Goal: Task Accomplishment & Management: Complete application form

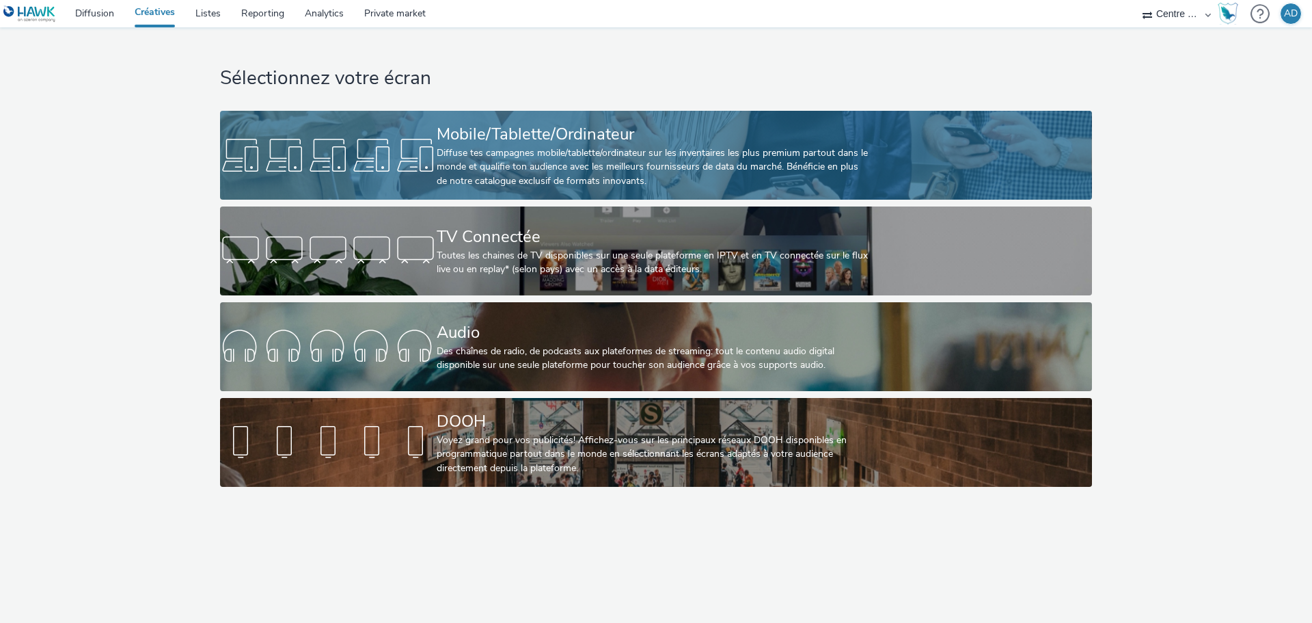
click at [512, 139] on div "Mobile/Tablette/Ordinateur" at bounding box center [653, 134] width 433 height 24
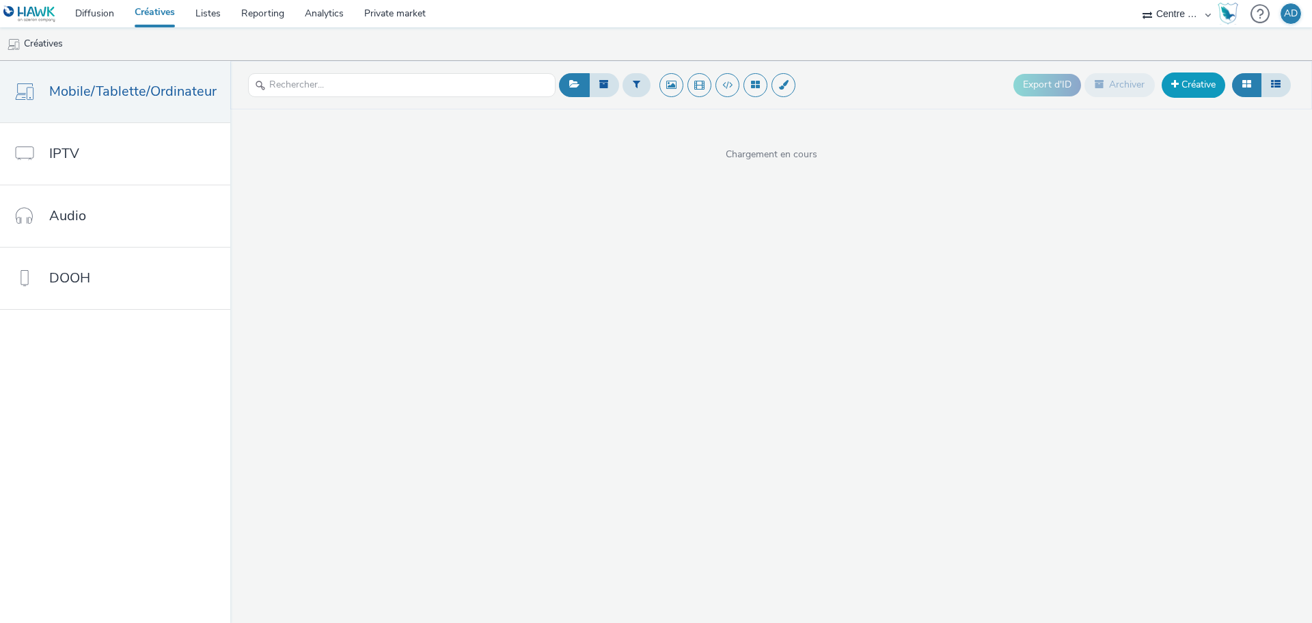
click at [1188, 88] on link "Créative" at bounding box center [1194, 84] width 64 height 25
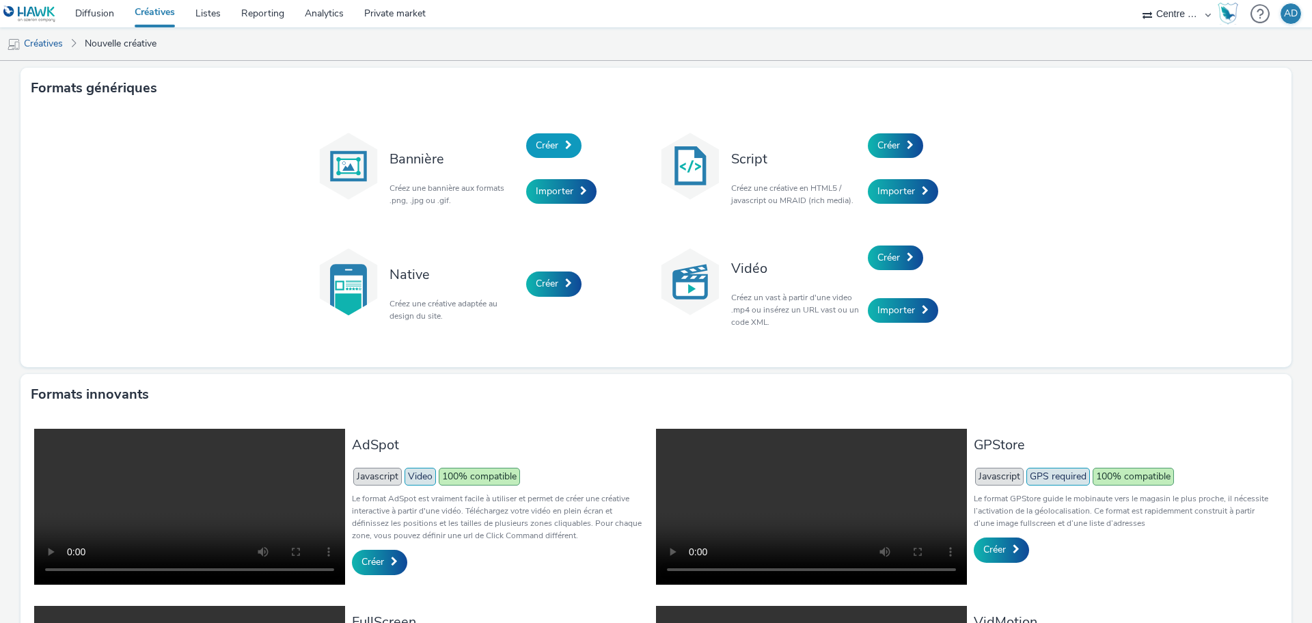
click at [543, 141] on span "Créer" at bounding box center [547, 145] width 23 height 13
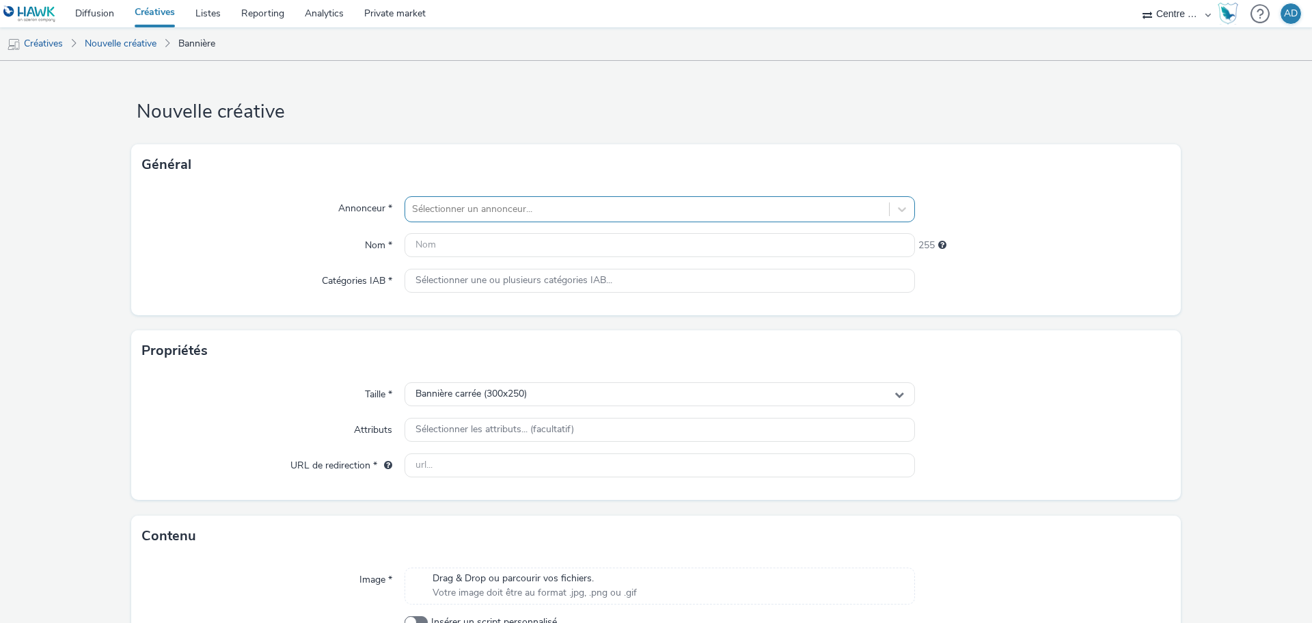
click at [461, 215] on div at bounding box center [647, 209] width 470 height 16
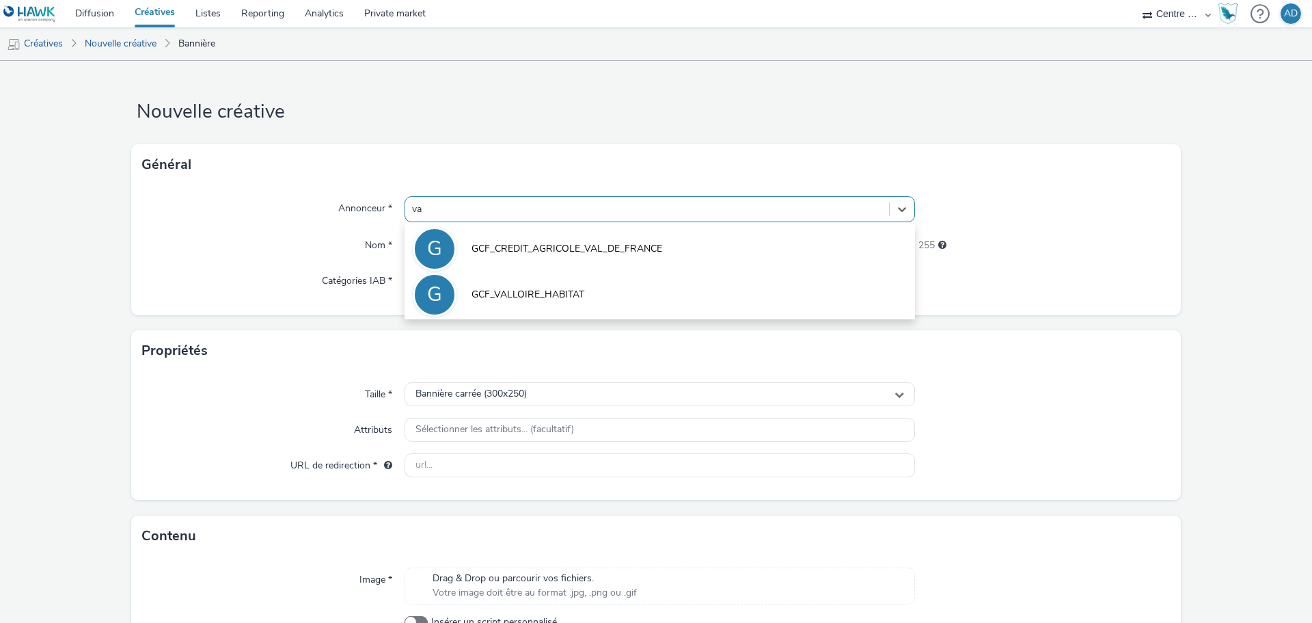
type input "v"
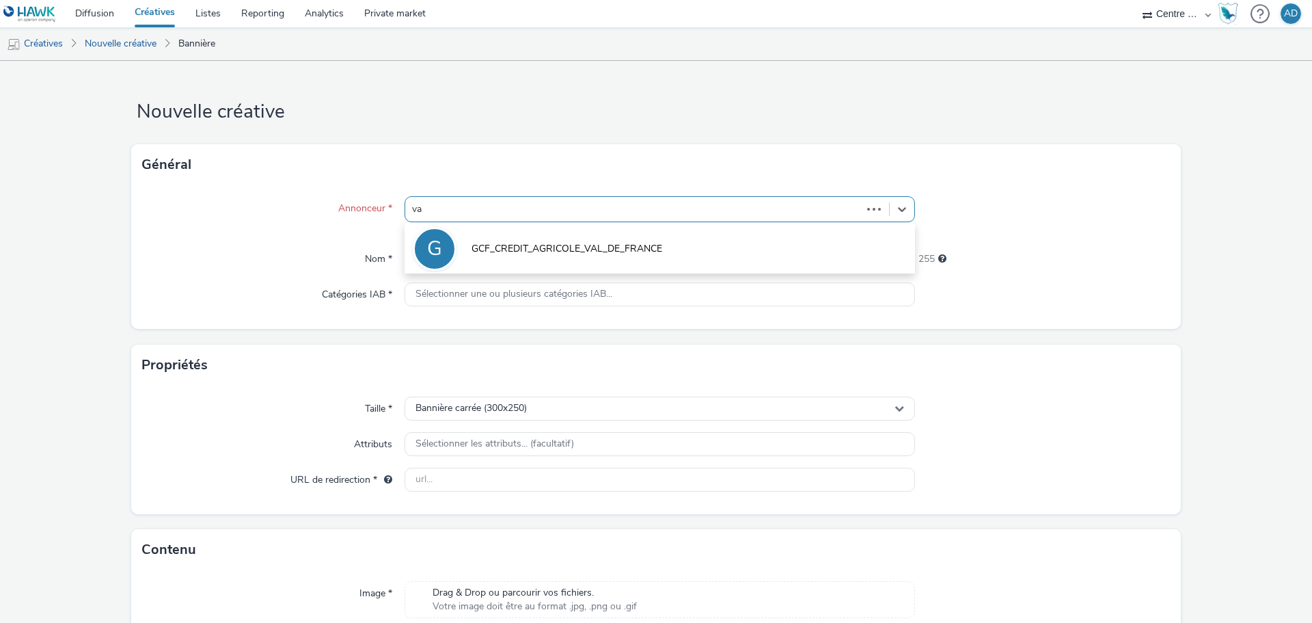
type input "val"
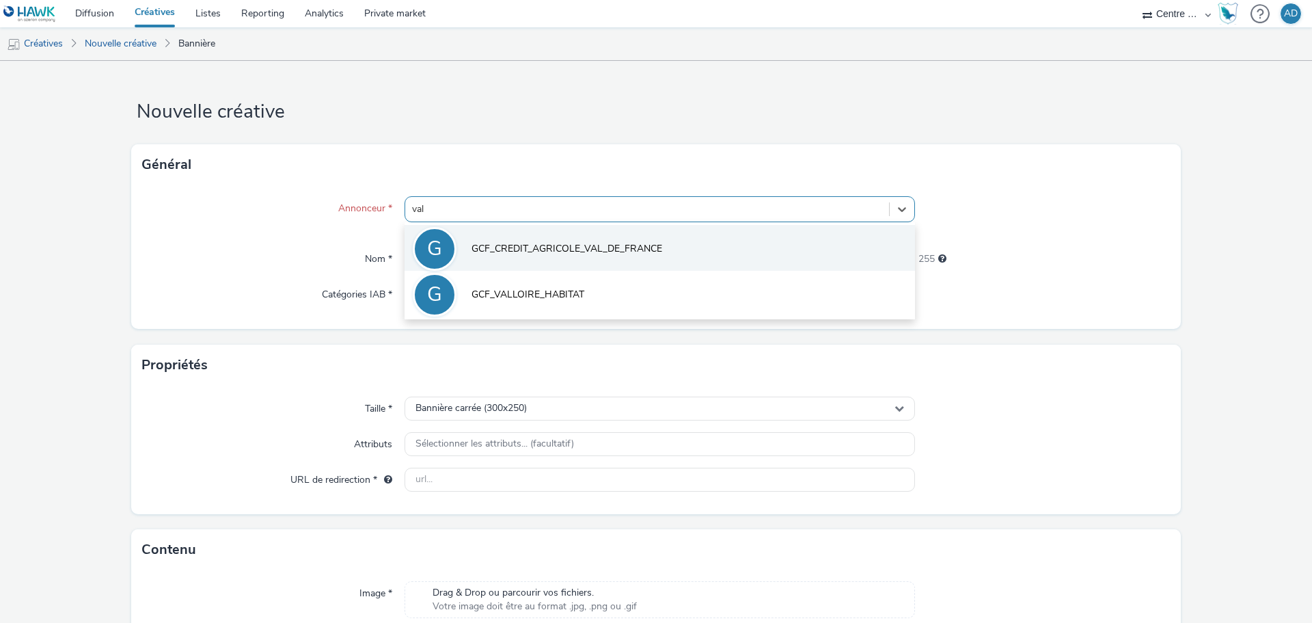
click at [517, 246] on span "GCF_CREDIT_AGRICOLE_VAL_DE_FRANCE" at bounding box center [567, 249] width 191 height 14
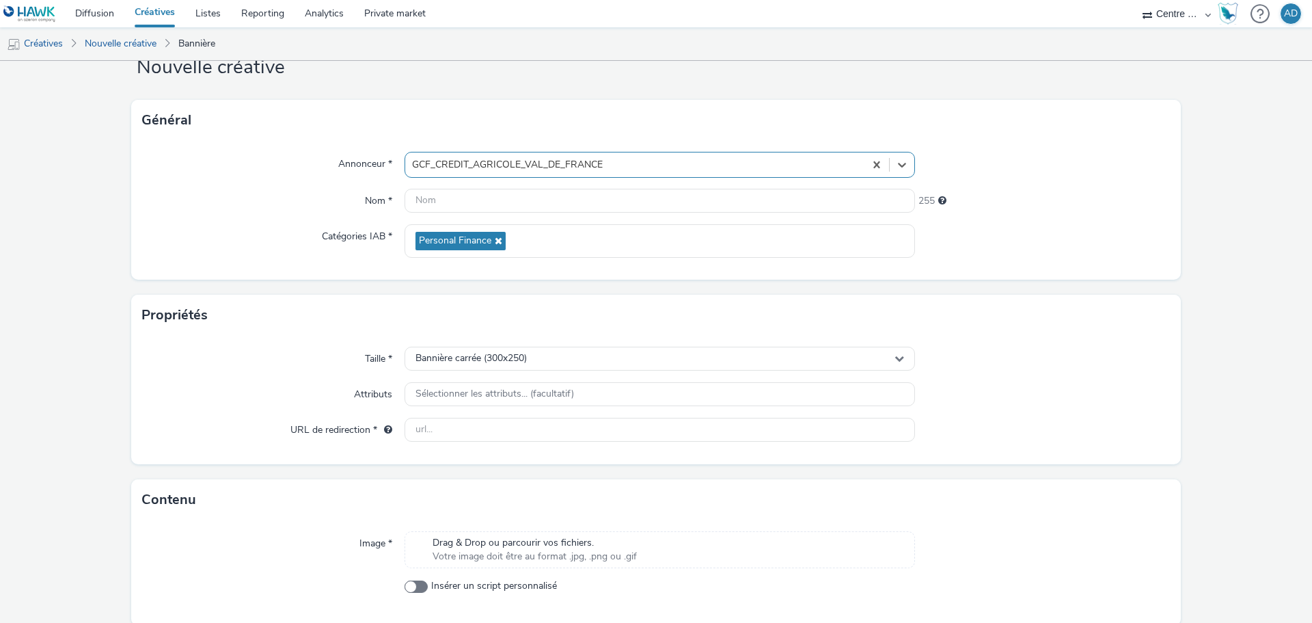
scroll to position [68, 0]
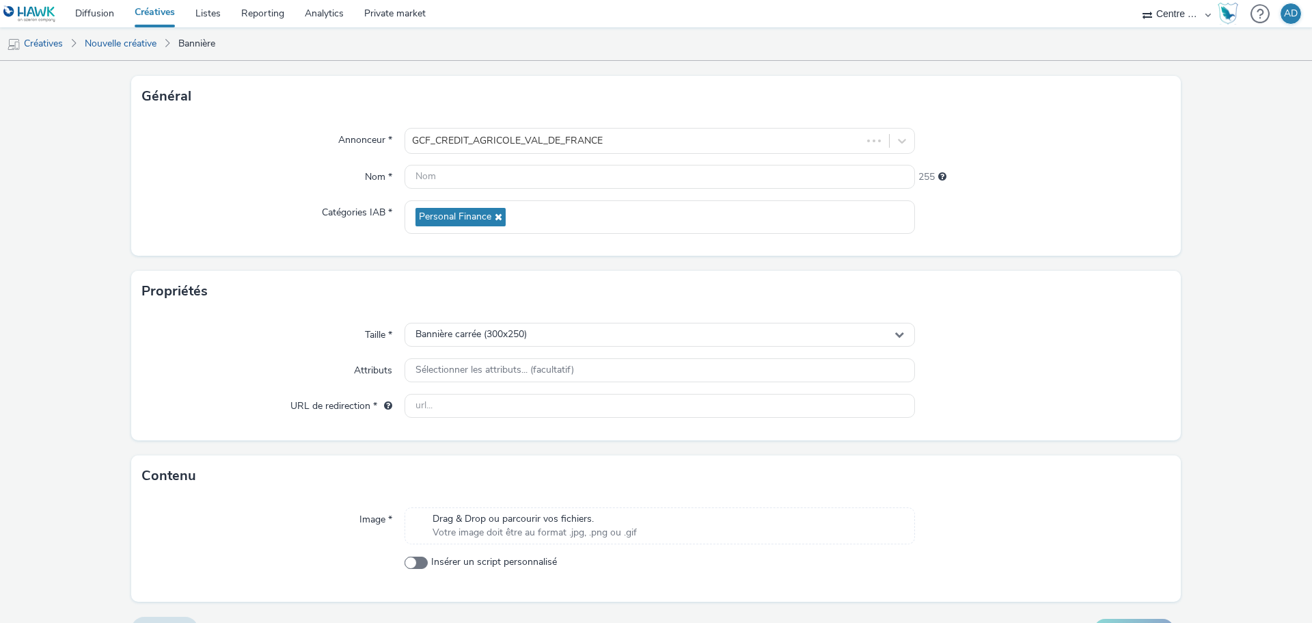
click at [481, 515] on span "Drag & Drop ou parcourir vos fichiers." at bounding box center [535, 519] width 204 height 14
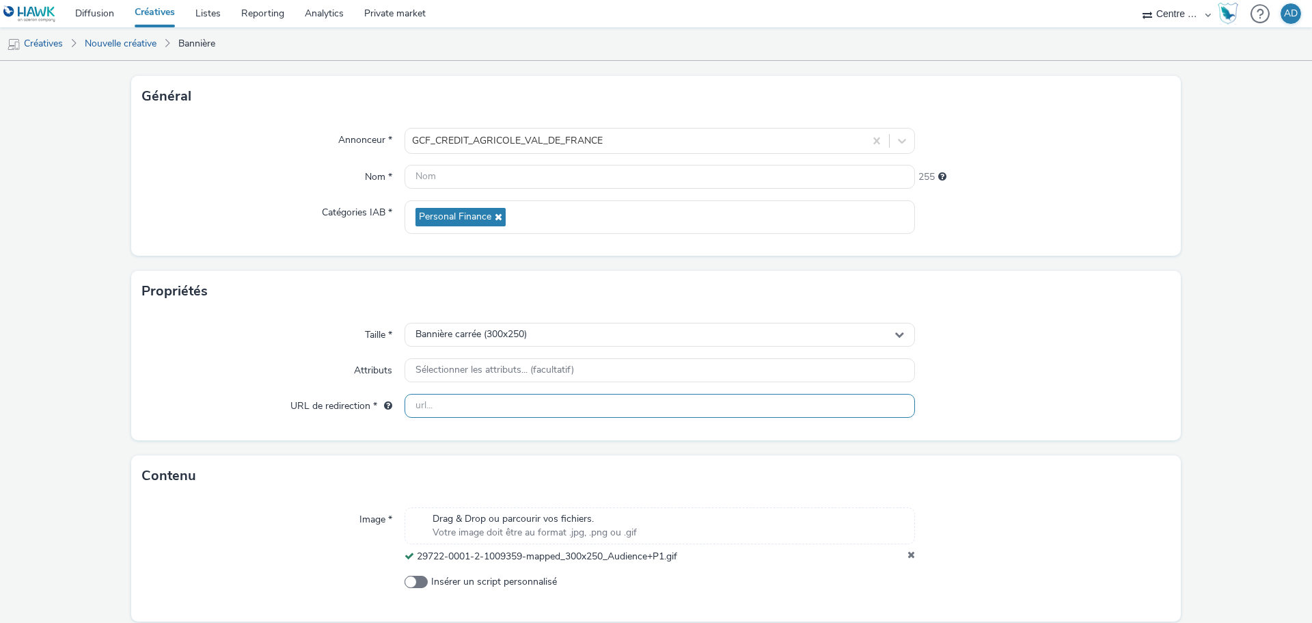
click at [496, 405] on input "text" at bounding box center [660, 406] width 511 height 24
paste input "[URL][DOMAIN_NAME]"
type input "[URL][DOMAIN_NAME]"
click at [1012, 451] on form "Nouvelle créative Général Annonceur * GCF_CREDIT_AGRICOLE_VAL_DE_FRANCE Nom * 2…" at bounding box center [656, 331] width 1312 height 679
drag, startPoint x: 689, startPoint y: 558, endPoint x: 415, endPoint y: 555, distance: 274.1
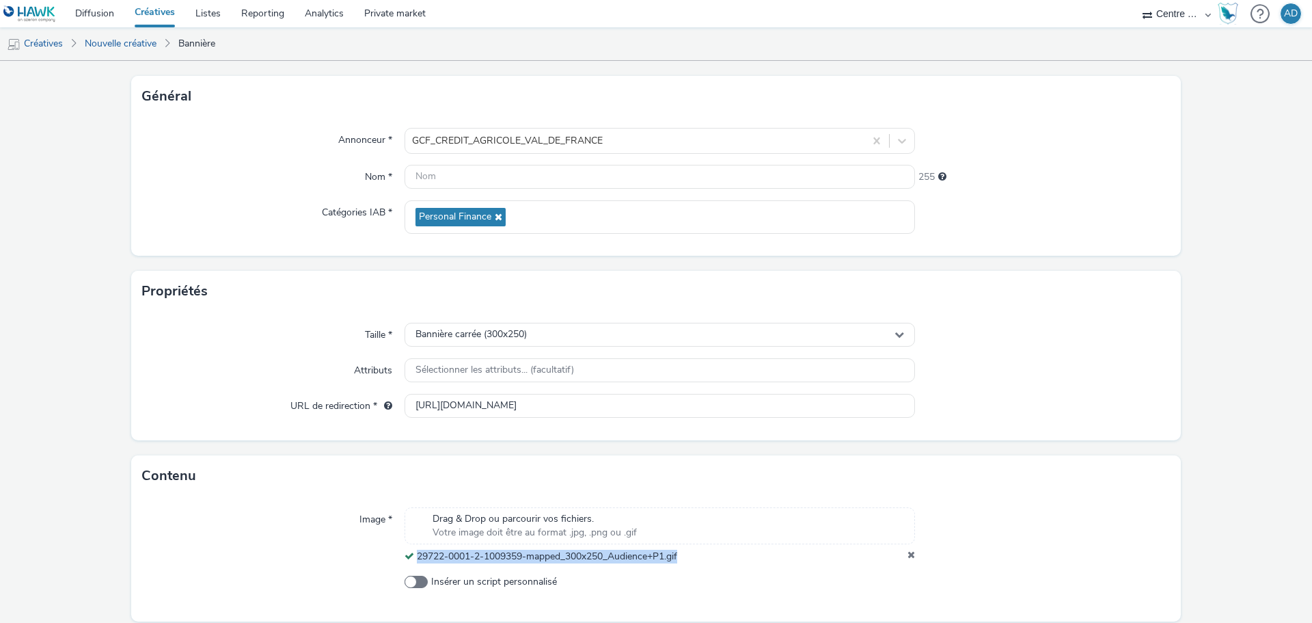
click at [415, 555] on div "29722-0001-2-1009359-mapped_300x250_Audience+P1.gif" at bounding box center [660, 557] width 511 height 14
copy span "29722-0001-2-1009359-mapped_300x250_Audience+P1.gif"
click at [515, 173] on input "text" at bounding box center [660, 177] width 511 height 24
paste input "29722-0001-2-1009359-mapped_300x250_Audience+P1.gif"
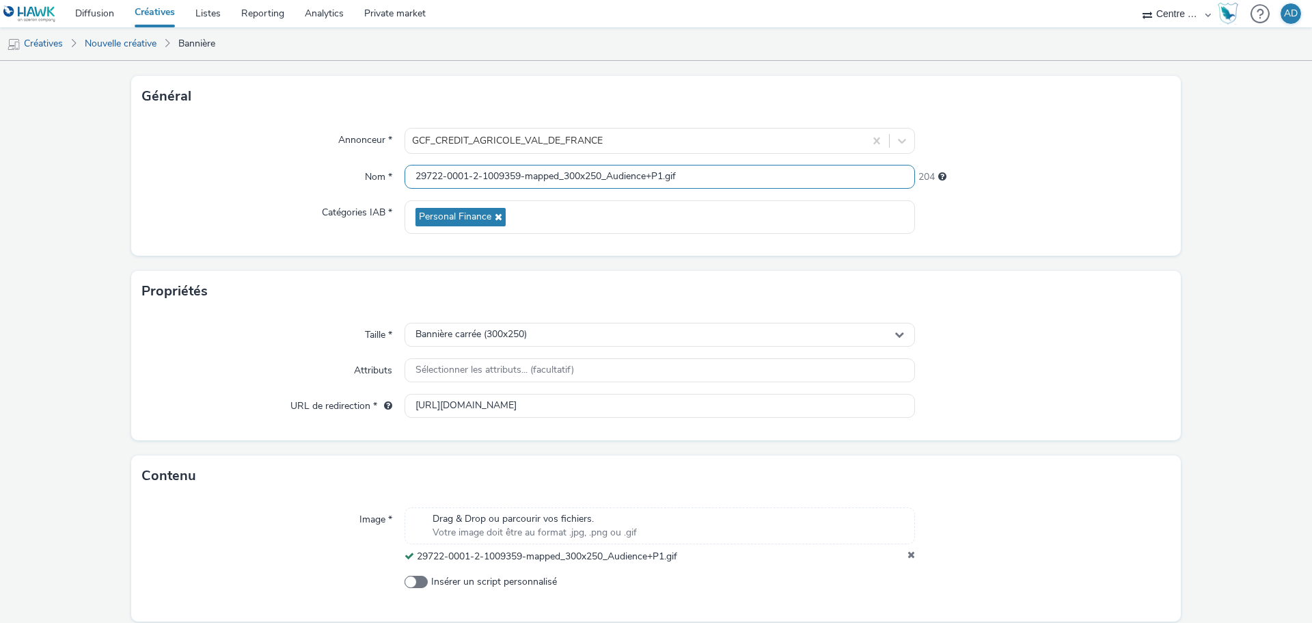
type input "29722-0001-2-1009359-mapped_300x250_Audience+P1.gif"
click at [1031, 269] on form "Nouvelle créative Général Annonceur * GCF_CREDIT_AGRICOLE_VAL_DE_FRANCE Nom * 2…" at bounding box center [656, 331] width 1312 height 679
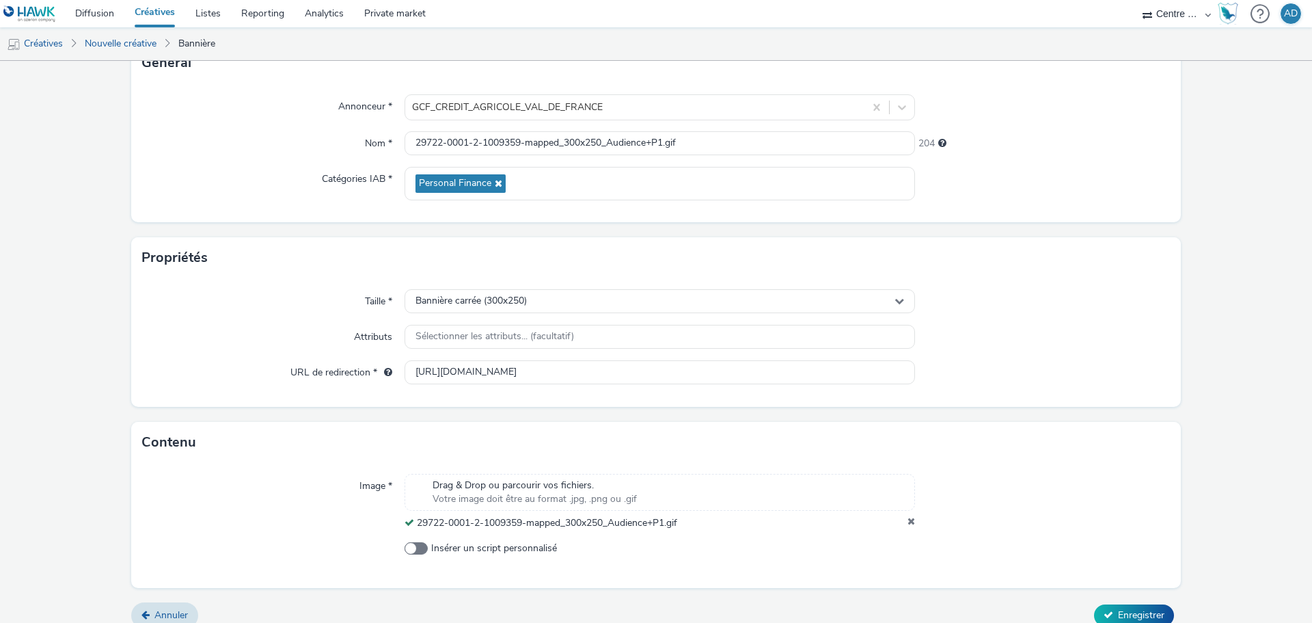
scroll to position [118, 0]
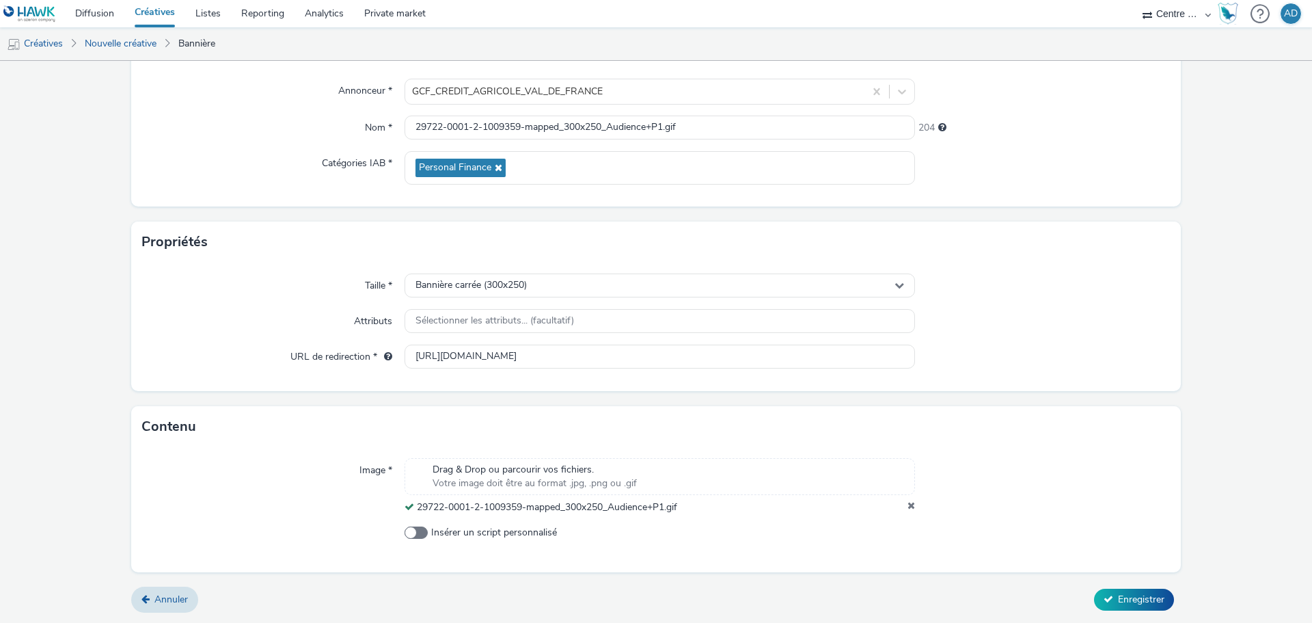
click at [1129, 578] on form "Nouvelle créative Général Annonceur * GCF_CREDIT_AGRICOLE_VAL_DE_FRANCE Nom * 2…" at bounding box center [656, 282] width 1312 height 679
click at [1130, 603] on span "Enregistrer" at bounding box center [1141, 599] width 46 height 13
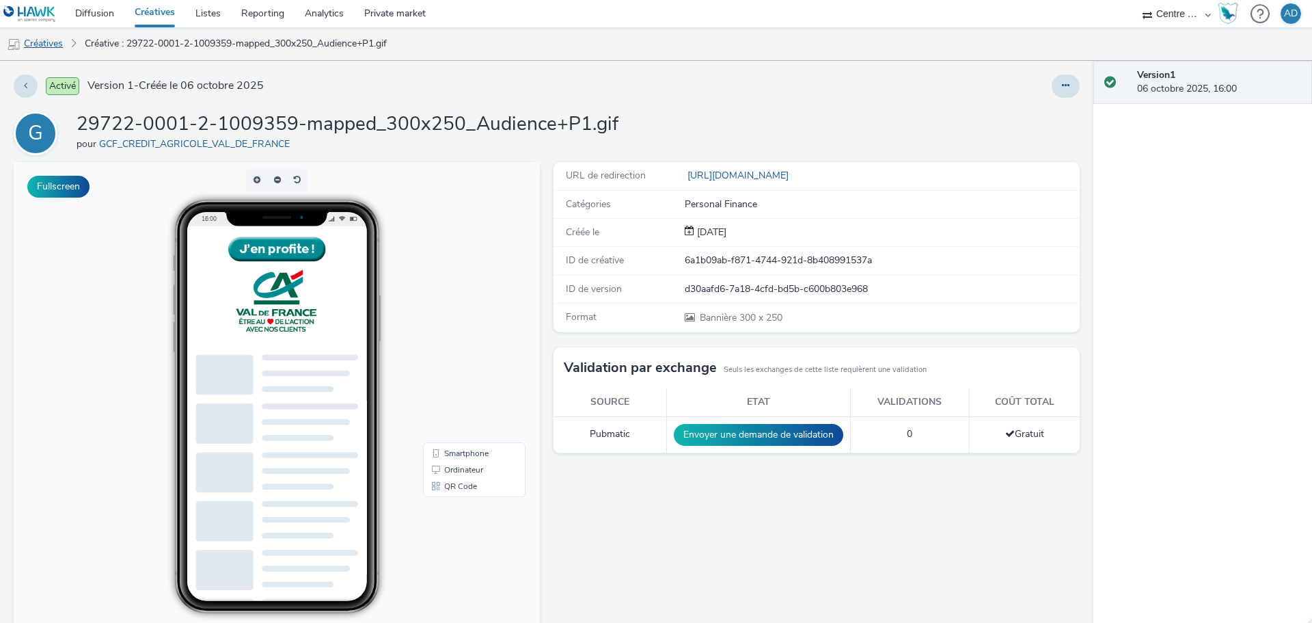
click at [45, 38] on link "Créatives" at bounding box center [35, 43] width 70 height 33
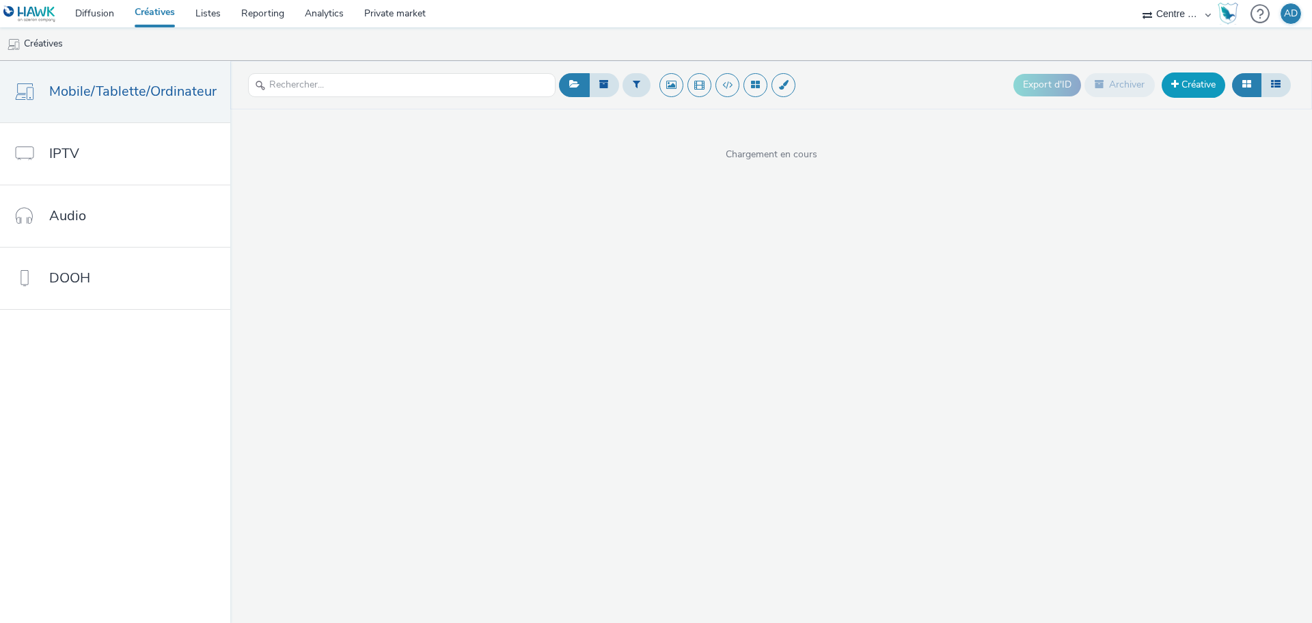
click at [1208, 85] on link "Créative" at bounding box center [1194, 84] width 64 height 25
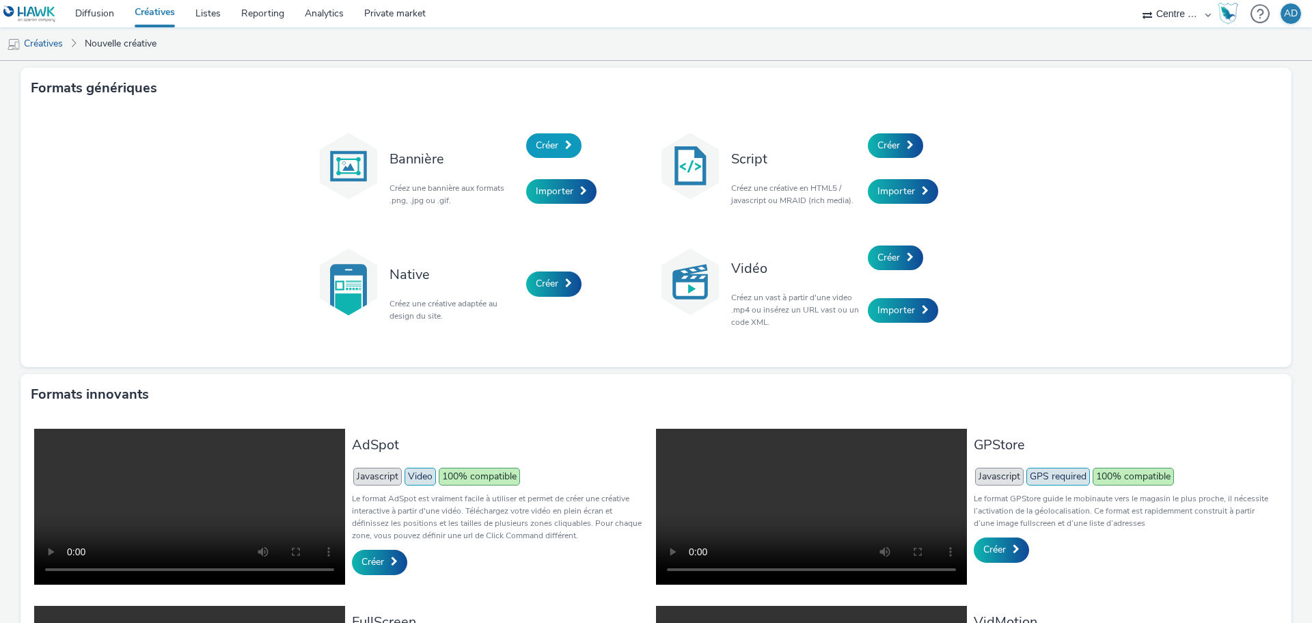
click at [538, 150] on span "Créer" at bounding box center [547, 145] width 23 height 13
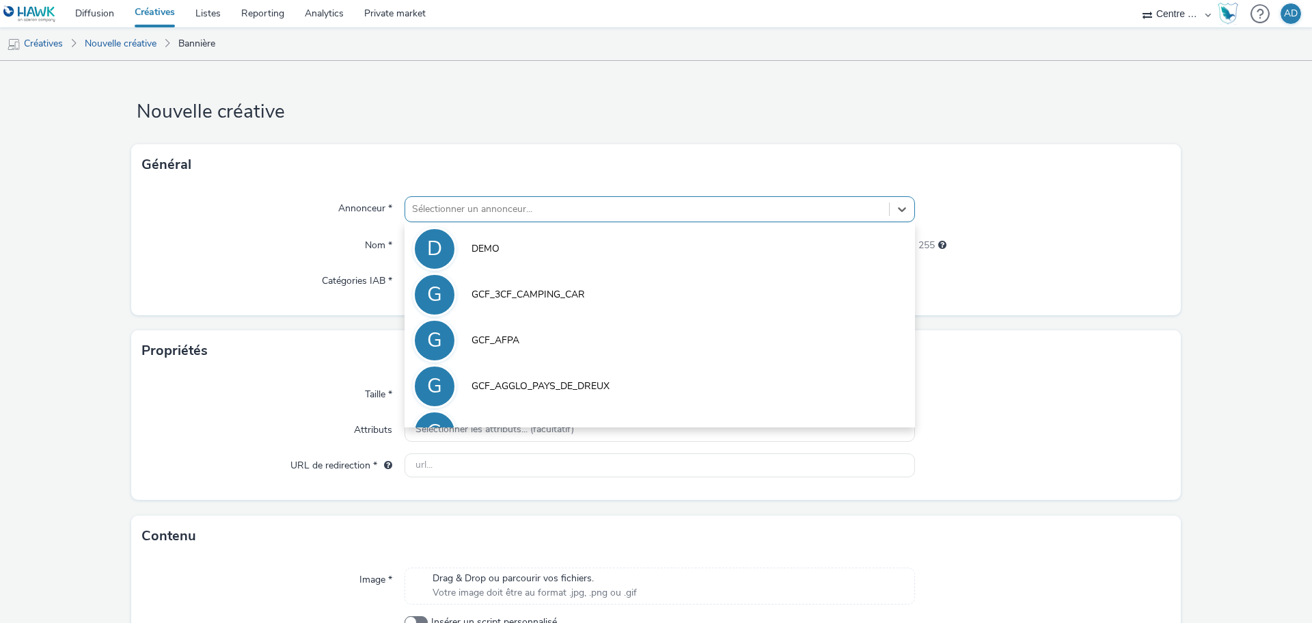
click at [429, 210] on div at bounding box center [647, 209] width 470 height 16
type input "val"
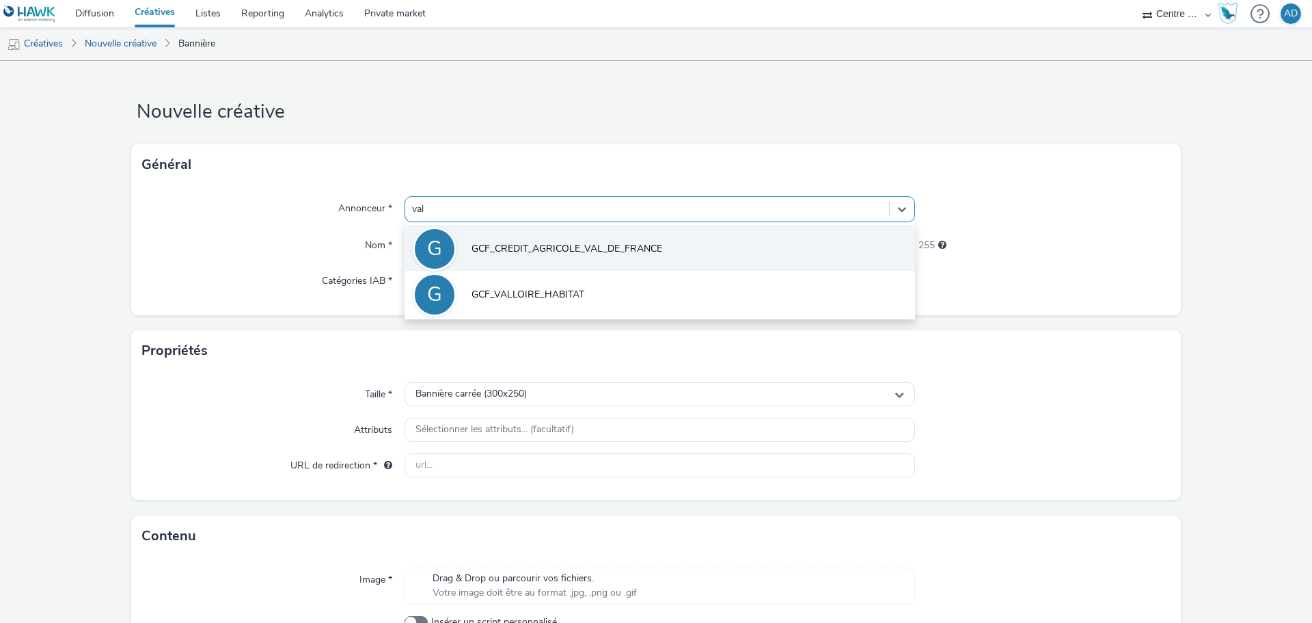
click at [524, 249] on span "GCF_CREDIT_AGRICOLE_VAL_DE_FRANCE" at bounding box center [567, 249] width 191 height 14
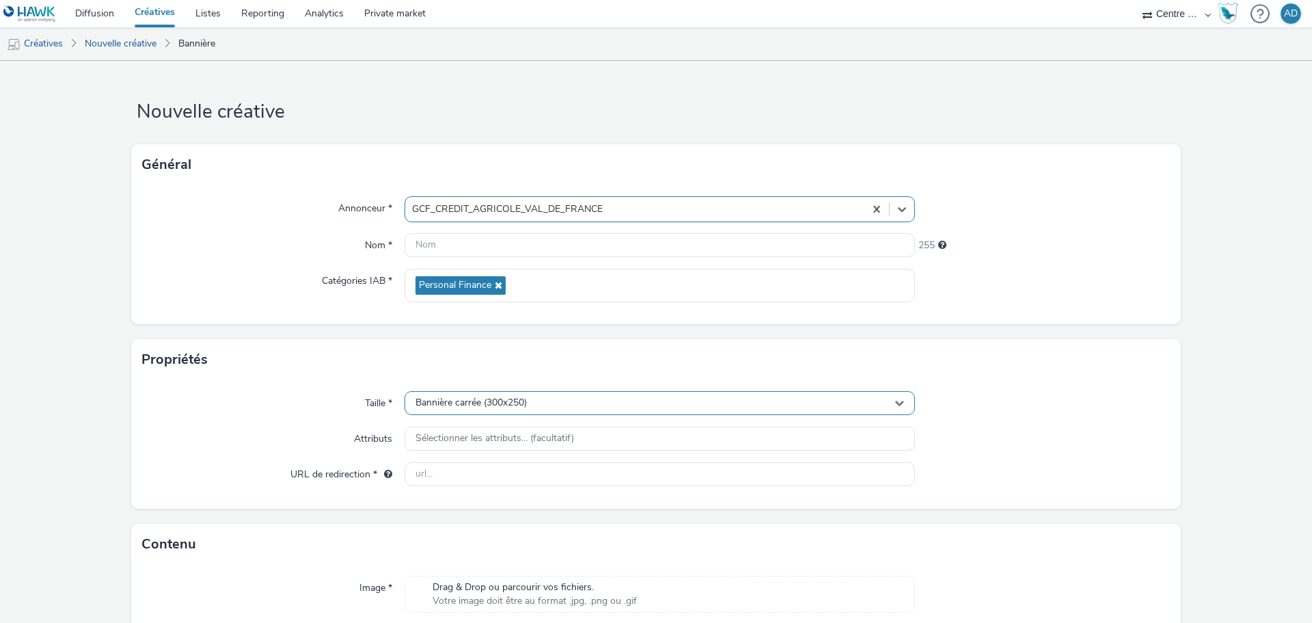
click at [531, 400] on div "Bannière carrée (300x250)" at bounding box center [660, 403] width 511 height 24
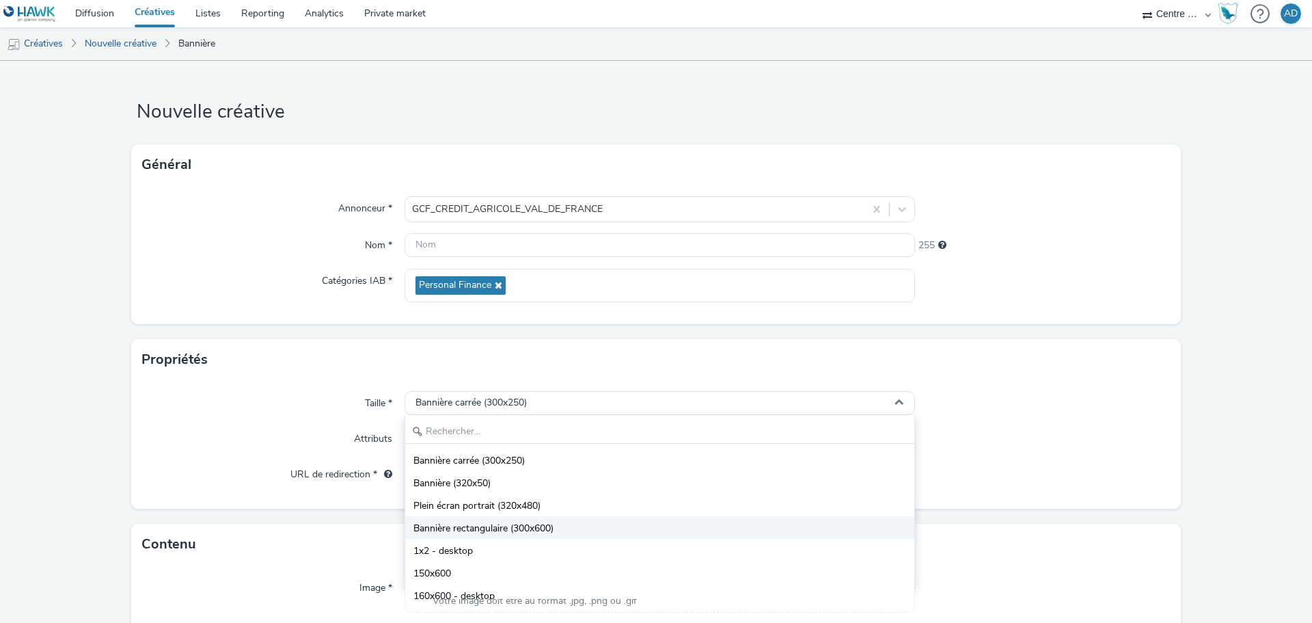
click at [535, 532] on span "Bannière rectangulaire (300x600)" at bounding box center [484, 529] width 140 height 14
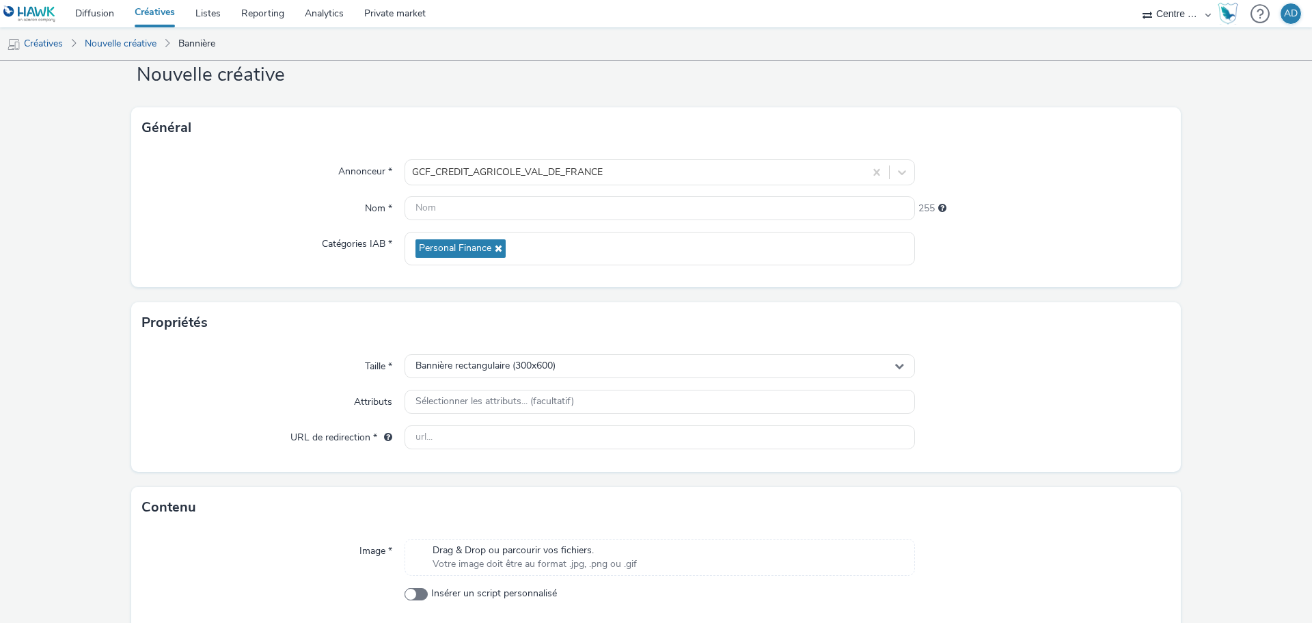
scroll to position [68, 0]
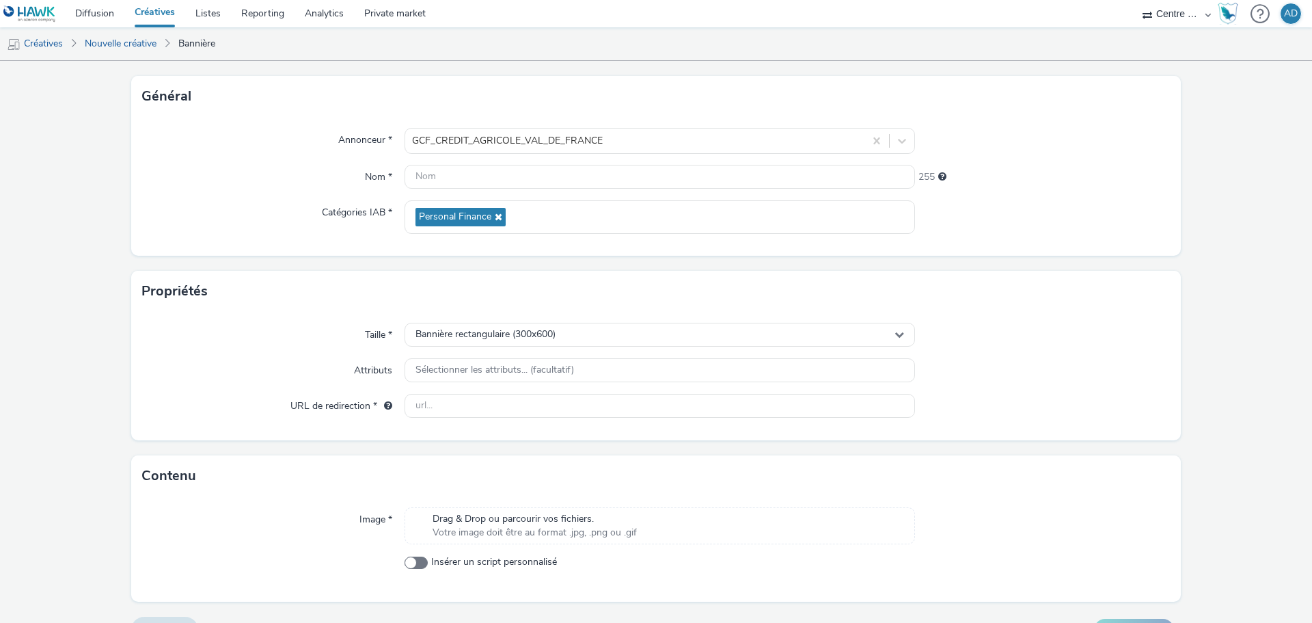
click at [535, 524] on span "Drag & Drop ou parcourir vos fichiers." at bounding box center [535, 519] width 204 height 14
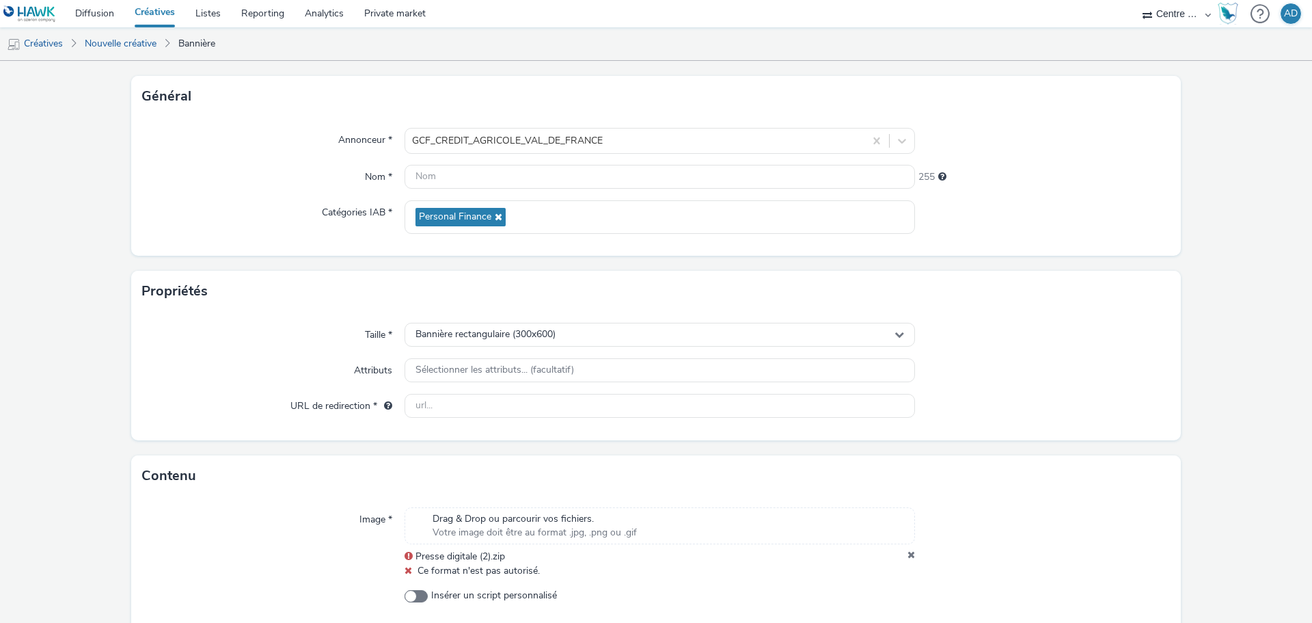
click at [899, 555] on div "Presse digitale (2).zip" at bounding box center [660, 557] width 511 height 14
click at [908, 556] on icon at bounding box center [912, 557] width 8 height 14
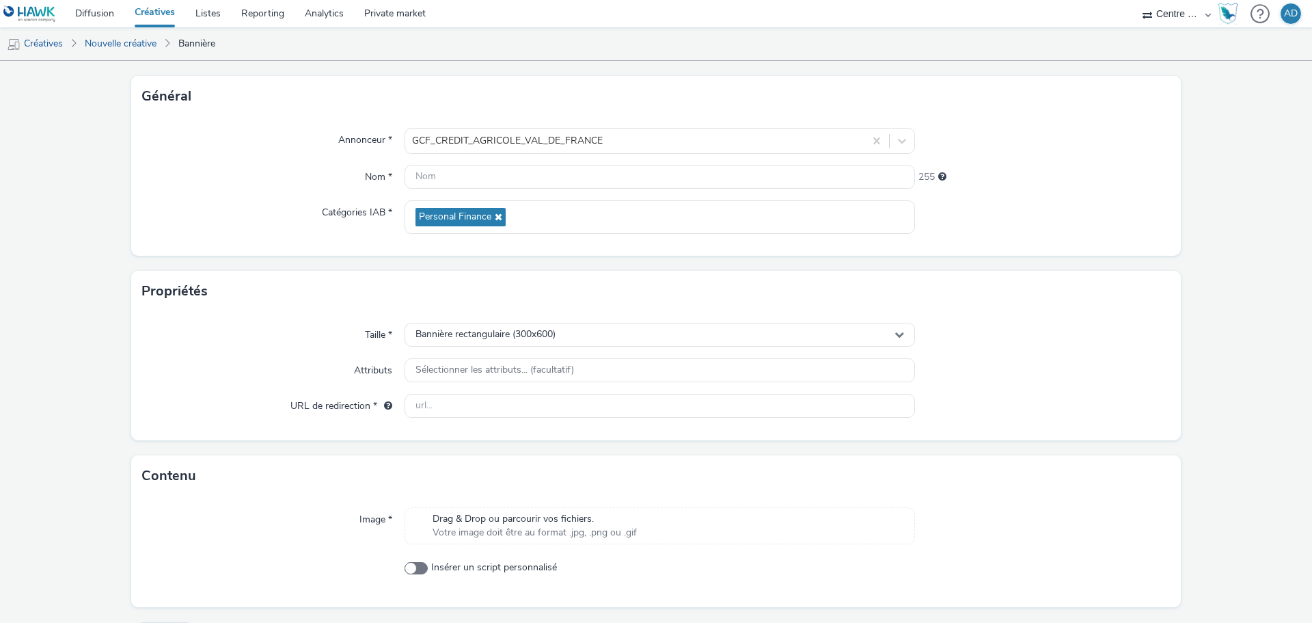
click at [561, 530] on span "Votre image doit être au format .jpg, .png ou .gif" at bounding box center [535, 533] width 204 height 14
drag, startPoint x: 702, startPoint y: 555, endPoint x: 416, endPoint y: 548, distance: 285.8
click at [416, 548] on div "Drag & Drop ou parcourir vos fichiers. Votre image doit être au format .jpg, .p…" at bounding box center [660, 535] width 511 height 56
copy span "29722-0001-2-1009359-mapped_300x600_Audience+P2.gif"
click at [597, 172] on input "text" at bounding box center [660, 177] width 511 height 24
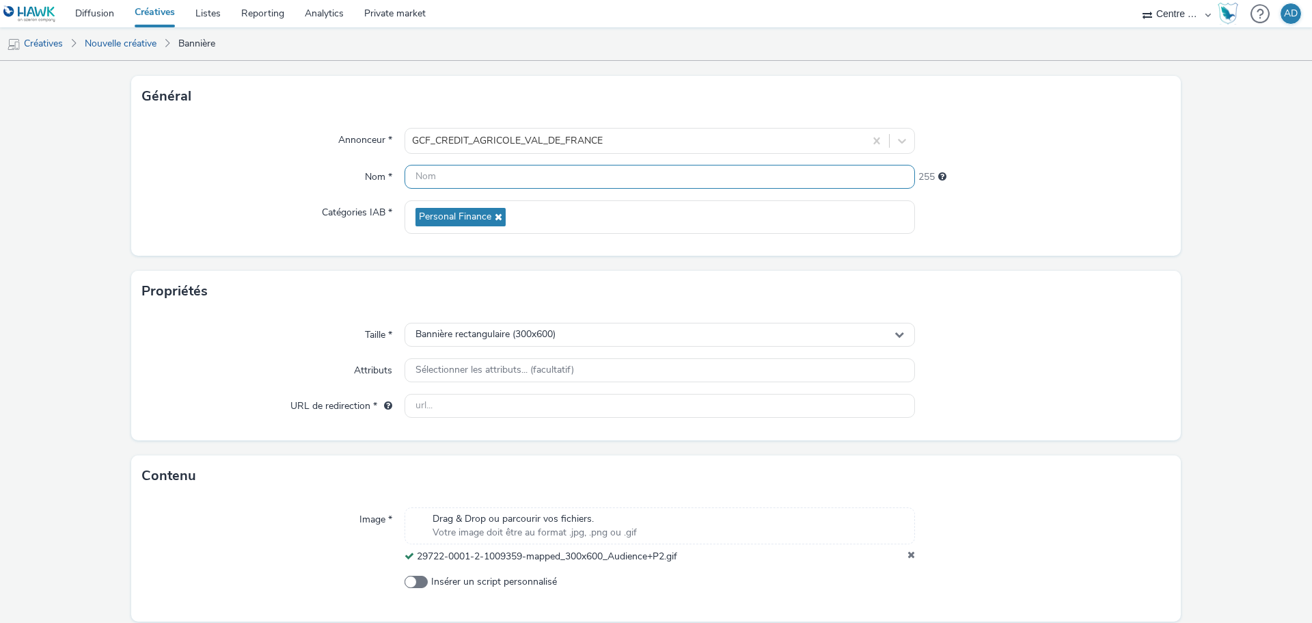
paste input "29722-0001-2-1009359-mapped_300x600_Audience+P2.gif"
type input "29722-0001-2-1009359-mapped_300x600_Audience+P2.gif"
click at [978, 289] on div "Propriétés" at bounding box center [656, 291] width 1050 height 41
drag, startPoint x: 499, startPoint y: 412, endPoint x: 647, endPoint y: 403, distance: 148.0
click at [499, 412] on input "text" at bounding box center [660, 406] width 511 height 24
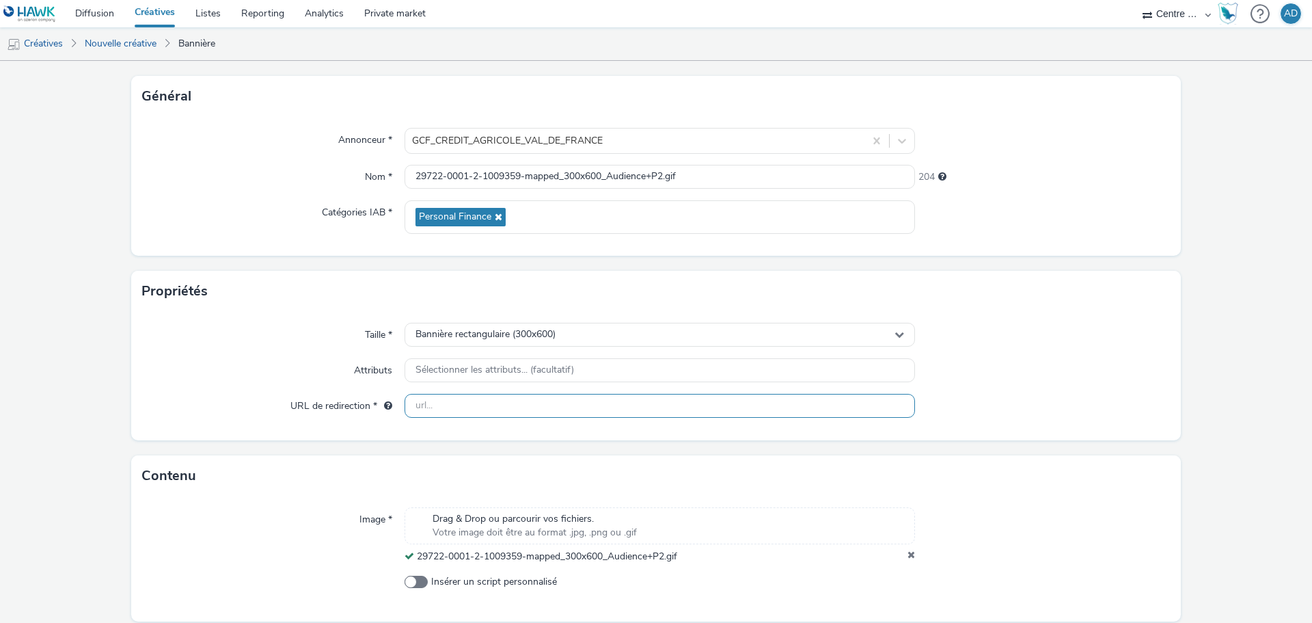
paste input "[URL][DOMAIN_NAME]"
type input "[URL][DOMAIN_NAME]"
click at [992, 386] on div "Taille * Bannière rectangulaire (300x600) Attributs Sélectionner les attributs.…" at bounding box center [656, 376] width 1050 height 129
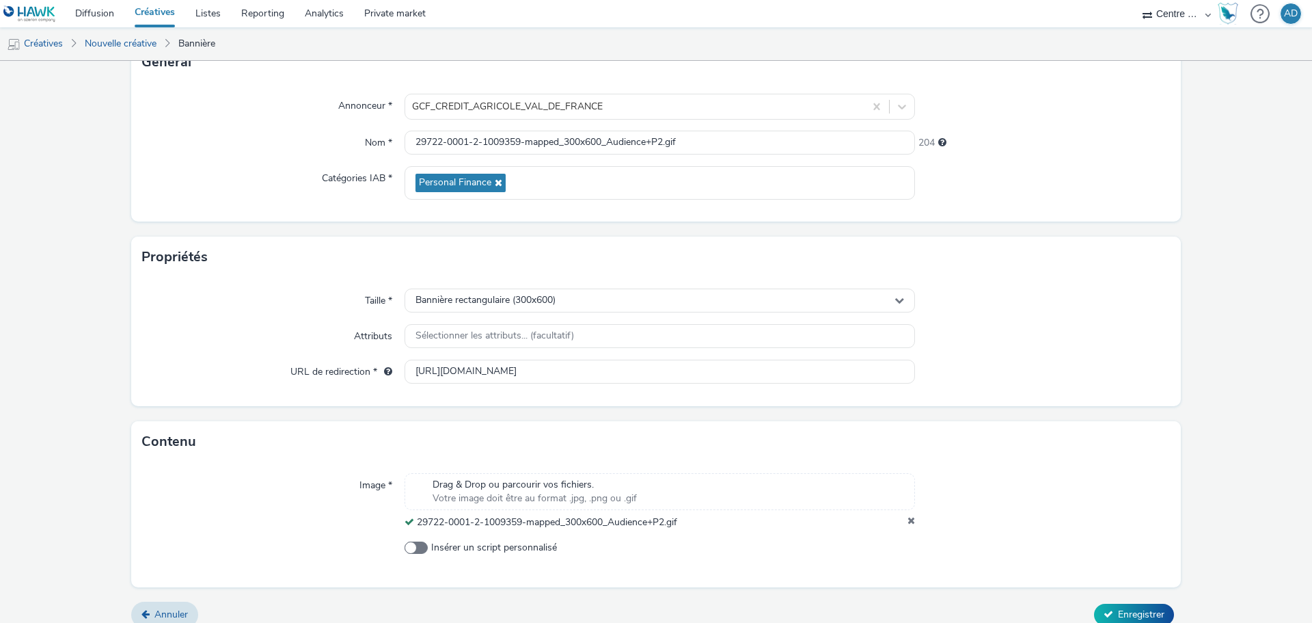
scroll to position [118, 0]
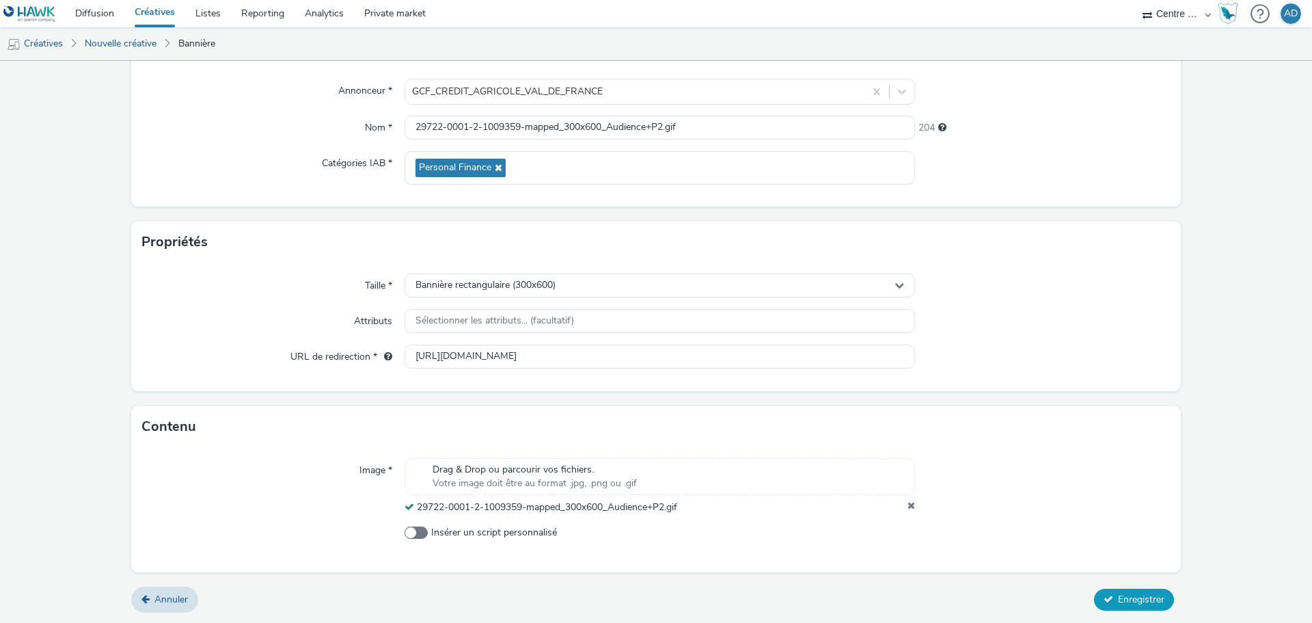
click at [1125, 600] on span "Enregistrer" at bounding box center [1141, 599] width 46 height 13
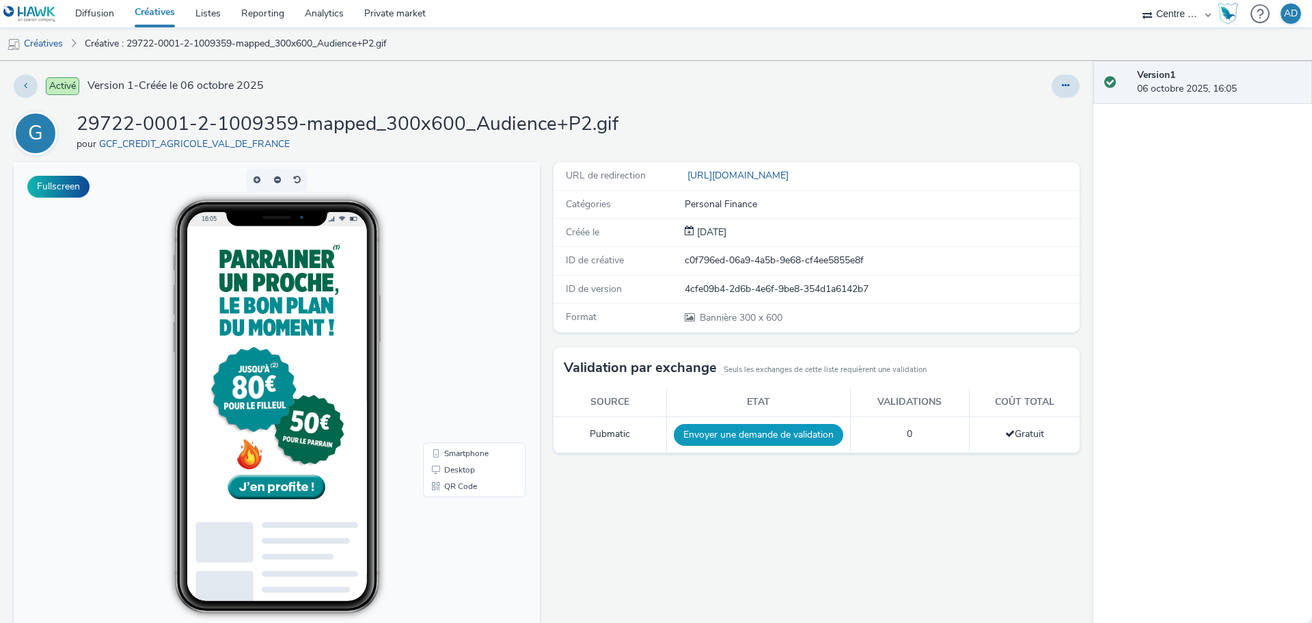
click at [813, 439] on button "Envoyer une demande de validation" at bounding box center [759, 435] width 170 height 22
click at [33, 44] on link "Créatives" at bounding box center [35, 43] width 70 height 33
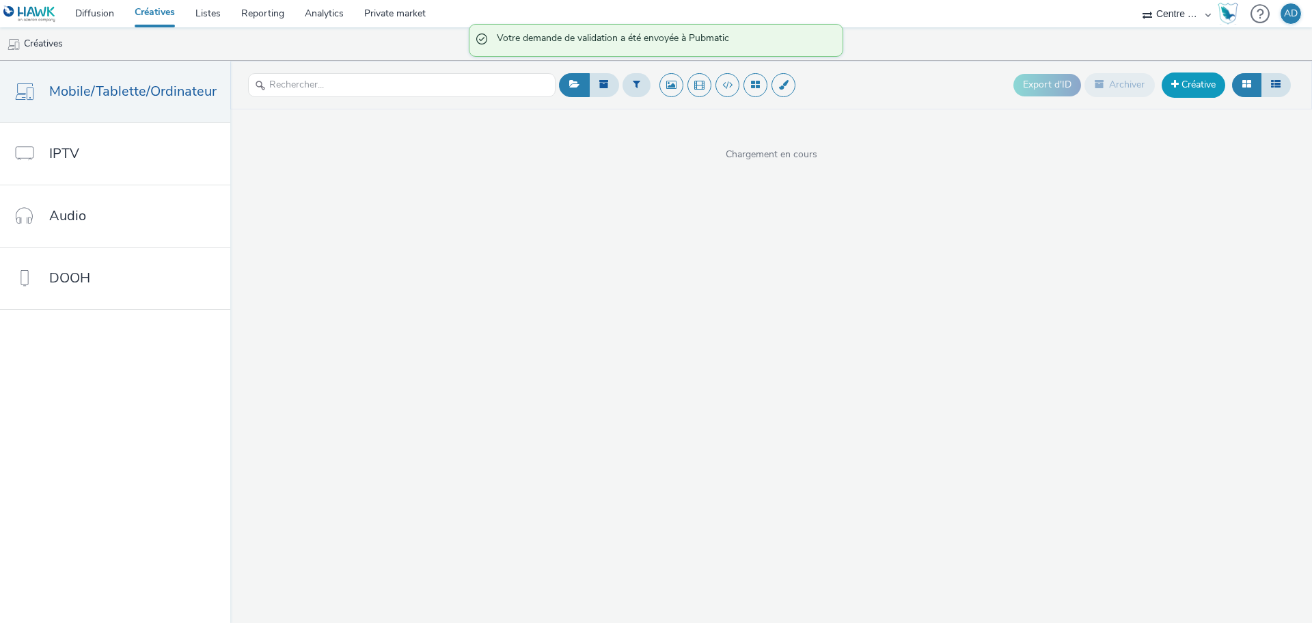
click at [1209, 85] on link "Créative" at bounding box center [1194, 84] width 64 height 25
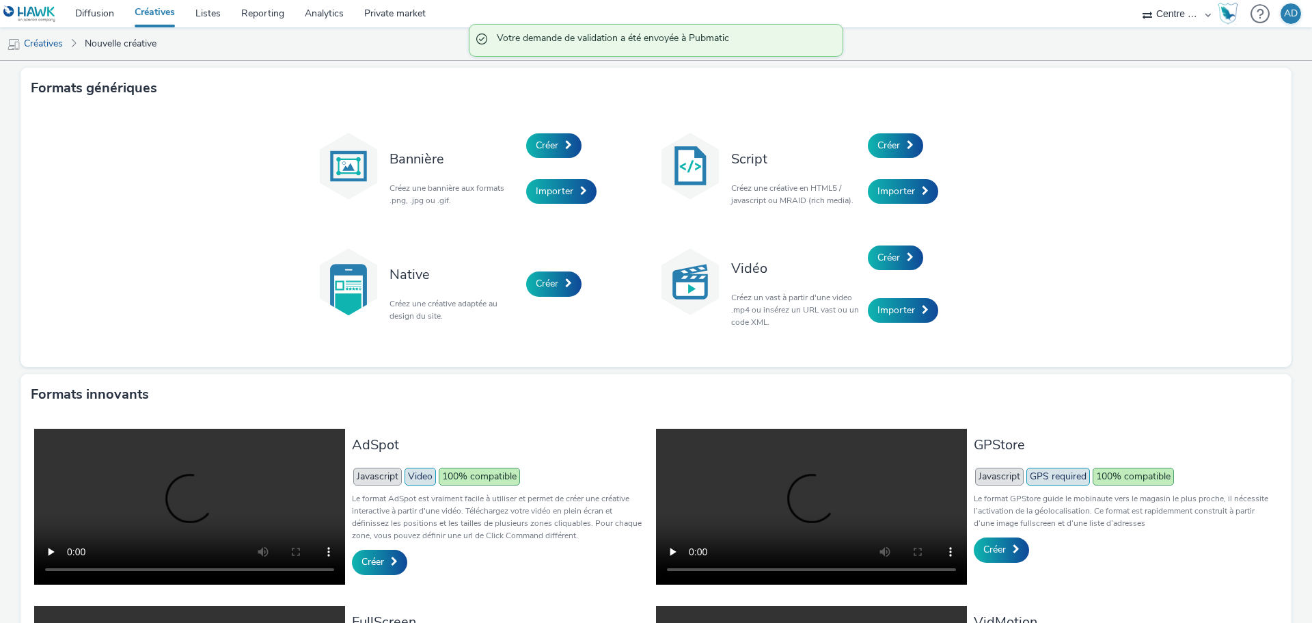
click at [509, 131] on div "Bannière Créez une bannière aux formats .png, .jpg ou .gif." at bounding box center [455, 168] width 144 height 92
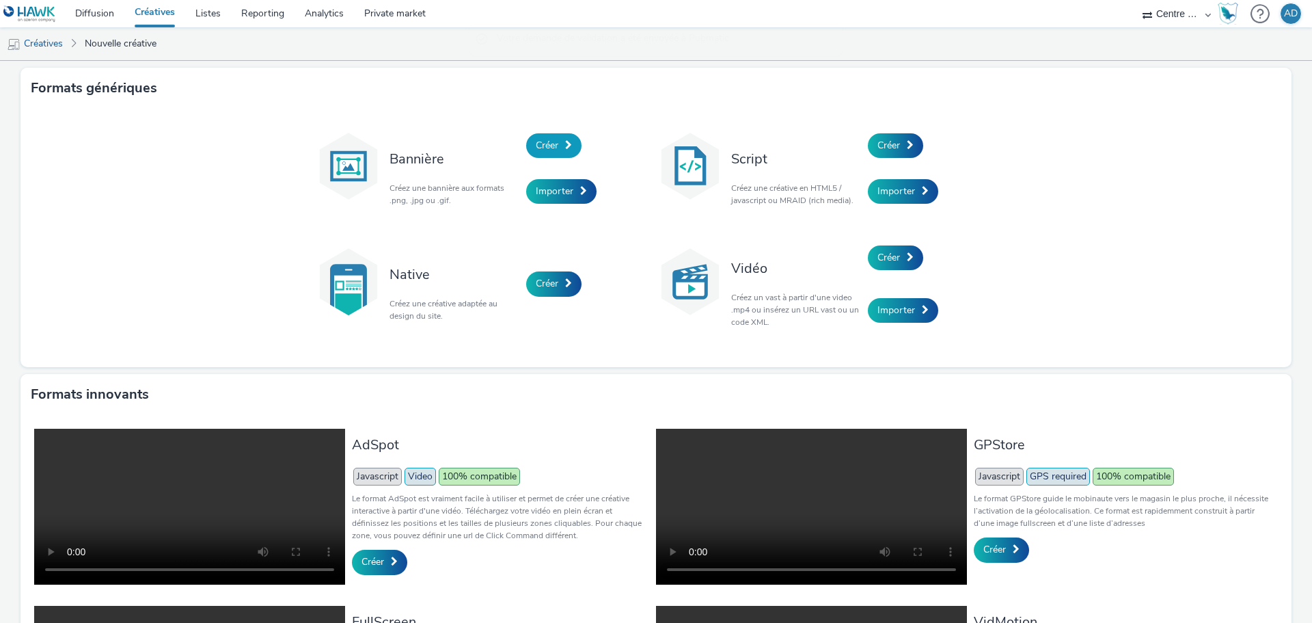
click at [556, 149] on link "Créer" at bounding box center [553, 145] width 55 height 25
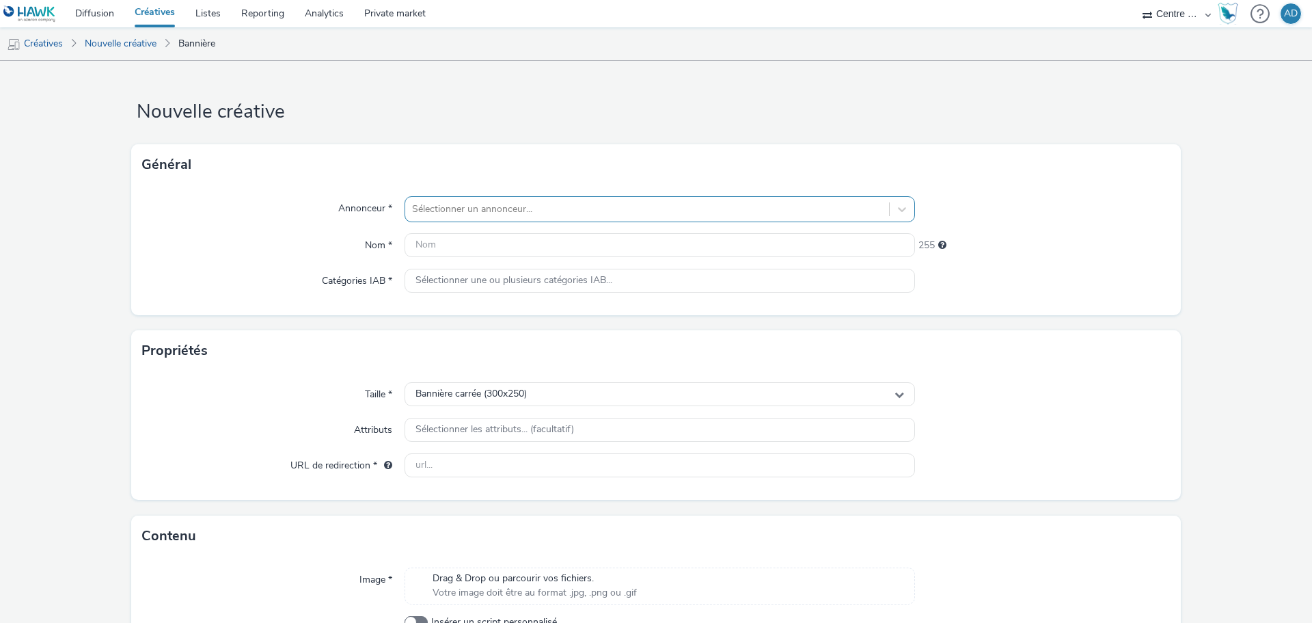
click at [509, 214] on div at bounding box center [647, 209] width 470 height 16
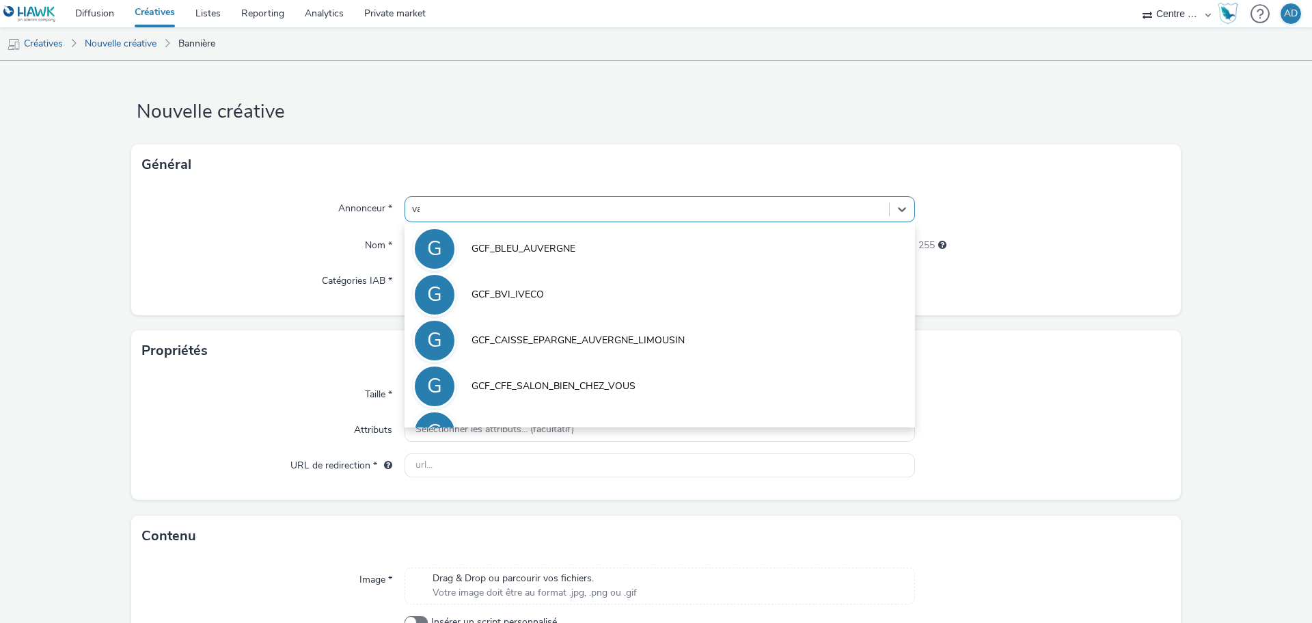
type input "val"
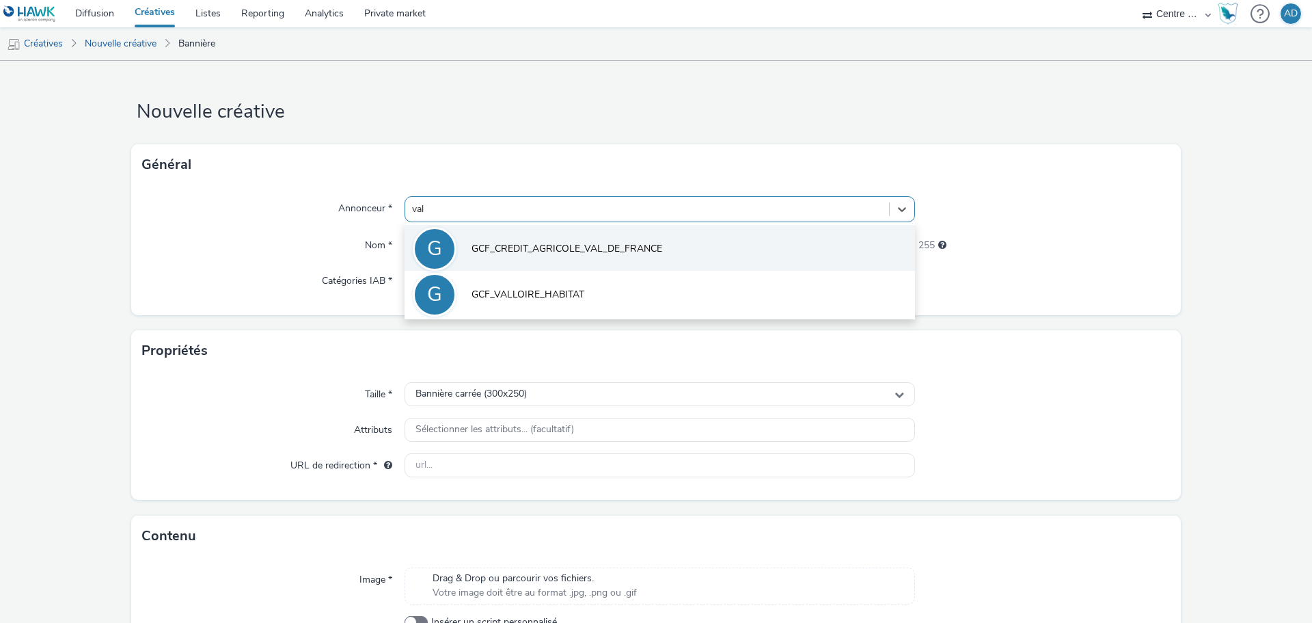
click at [535, 227] on li "G GCF_CREDIT_AGRICOLE_VAL_DE_FRANCE" at bounding box center [660, 248] width 511 height 46
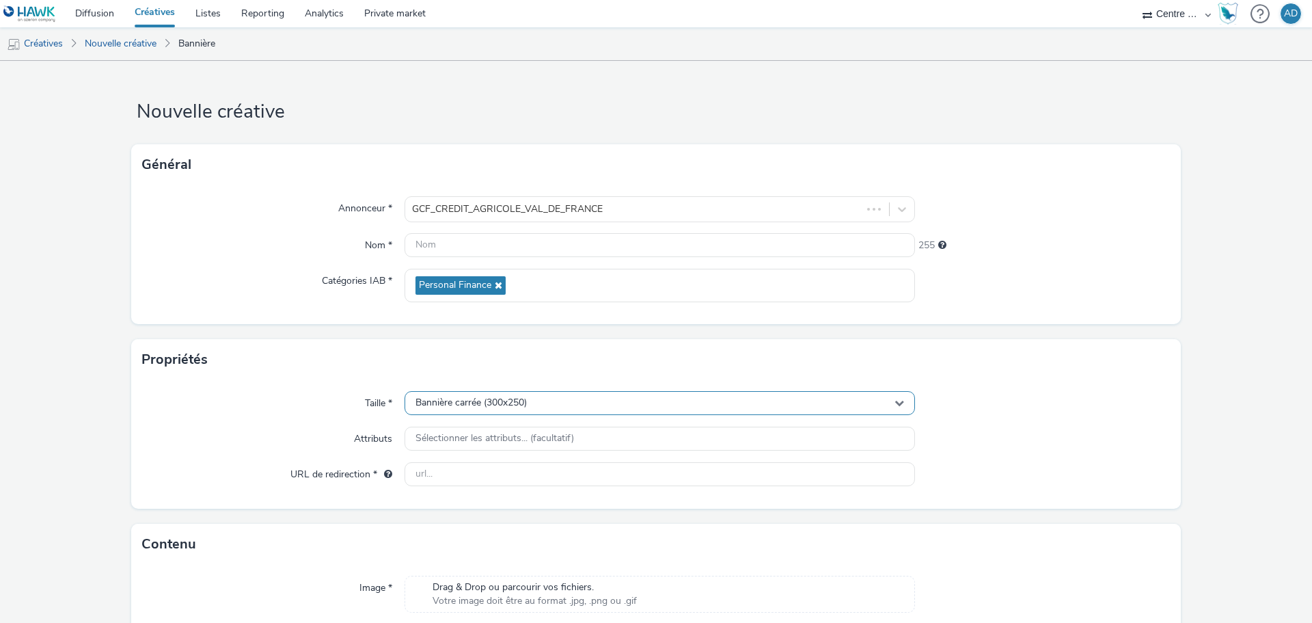
click at [559, 406] on div "Bannière carrée (300x250)" at bounding box center [660, 403] width 511 height 24
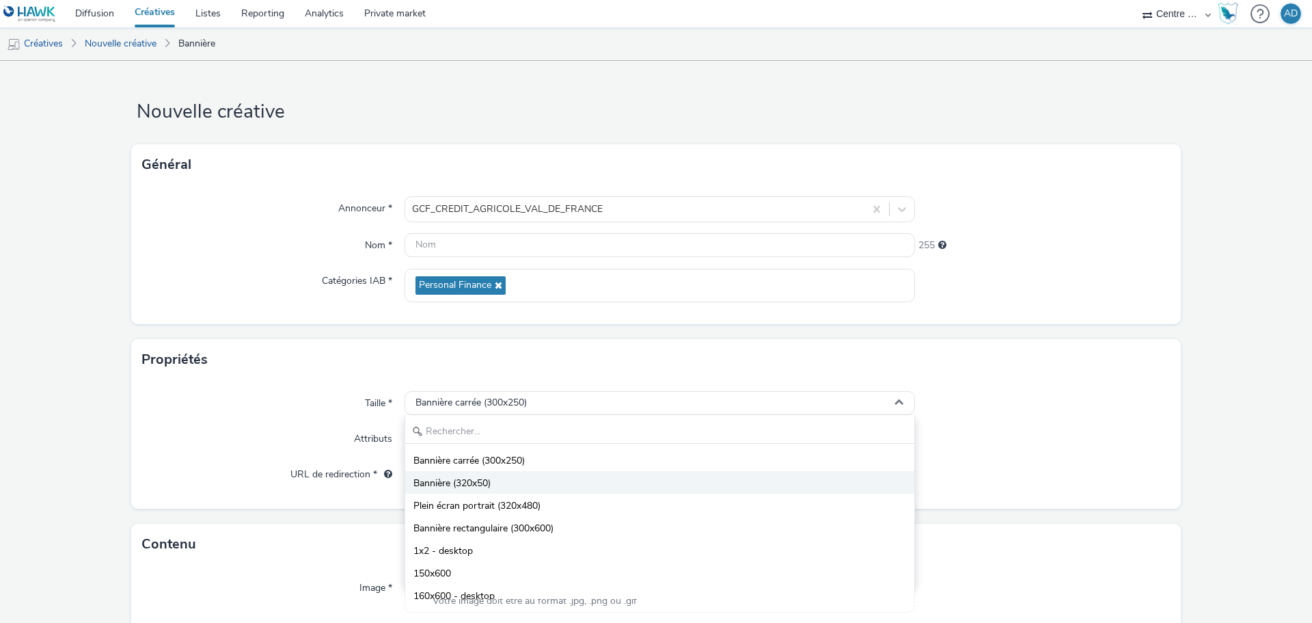
click at [541, 485] on li "Bannière (320x50)" at bounding box center [659, 482] width 509 height 23
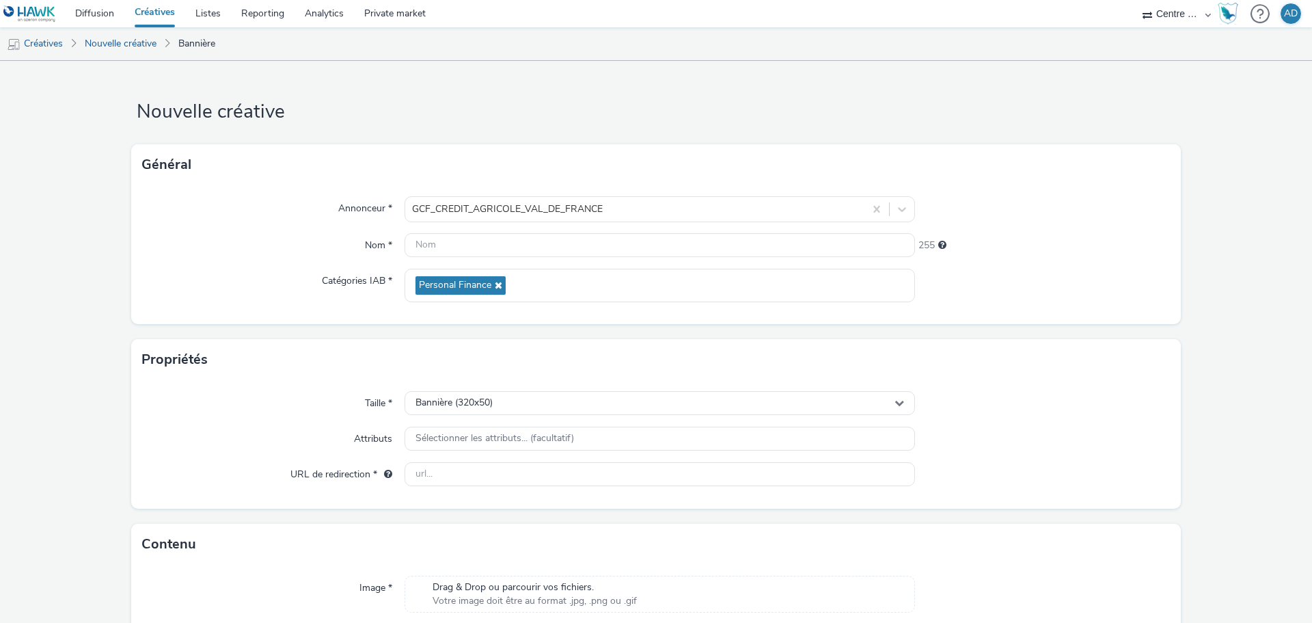
click at [528, 580] on span "Drag & Drop ou parcourir vos fichiers." at bounding box center [535, 587] width 204 height 14
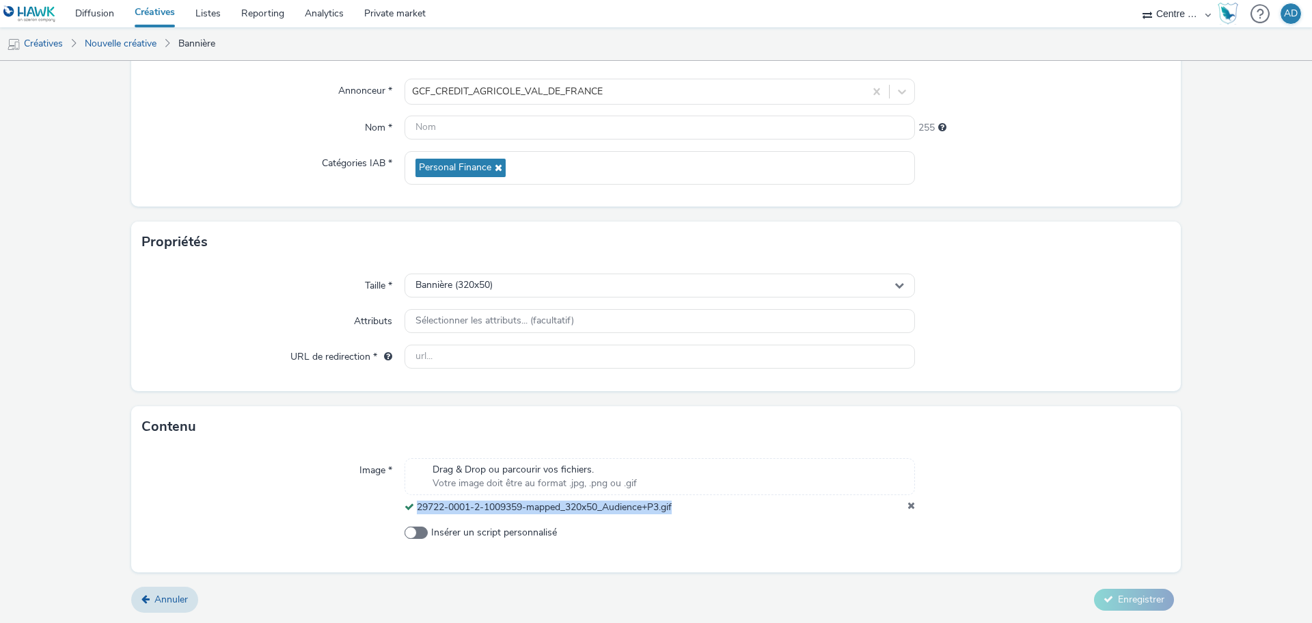
drag, startPoint x: 683, startPoint y: 509, endPoint x: 412, endPoint y: 509, distance: 270.7
click at [412, 509] on div "29722-0001-2-1009359-mapped_320x50_Audience+P3.gif" at bounding box center [660, 507] width 511 height 14
copy span "29722-0001-2-1009359-mapped_320x50_Audience+P3.gif"
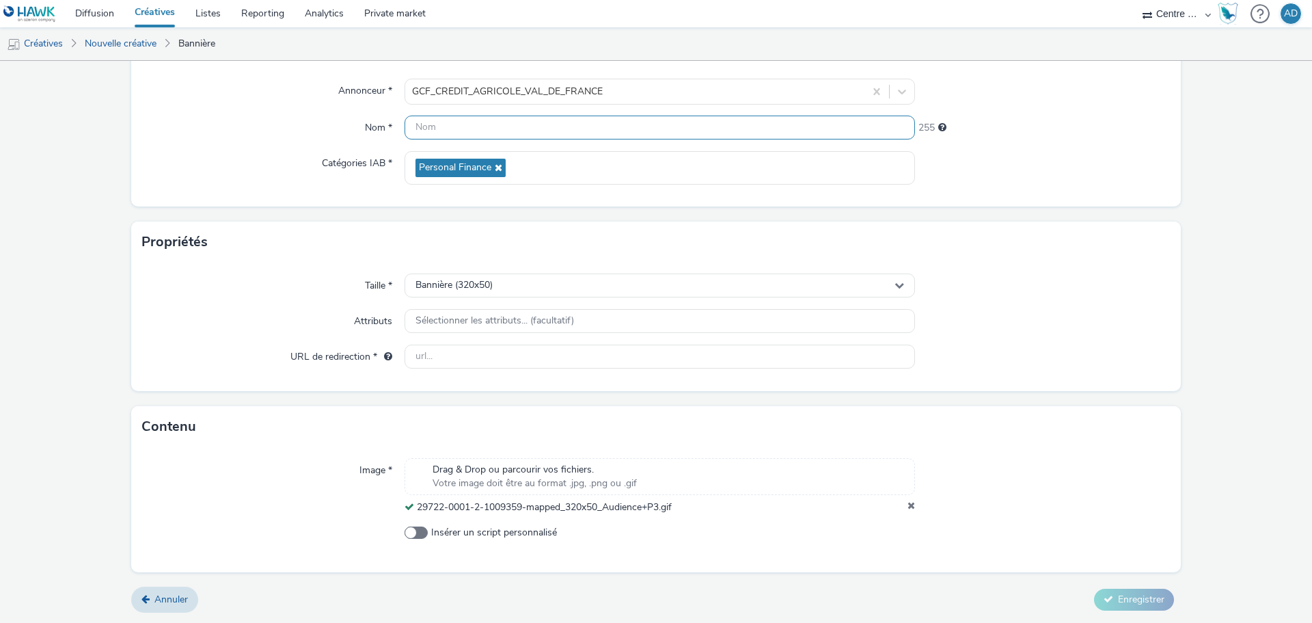
click at [511, 136] on input "text" at bounding box center [660, 128] width 511 height 24
paste input "29722-0001-2-1009359-mapped_320x50_Audience+P3.gif"
type input "29722-0001-2-1009359-mapped_320x50_Audience+P3.gif"
click at [1172, 325] on div "Taille * Bannière (320x50) Attributs Sélectionner les attributs... (facultatif)…" at bounding box center [656, 326] width 1050 height 129
click at [650, 362] on input "text" at bounding box center [660, 357] width 511 height 24
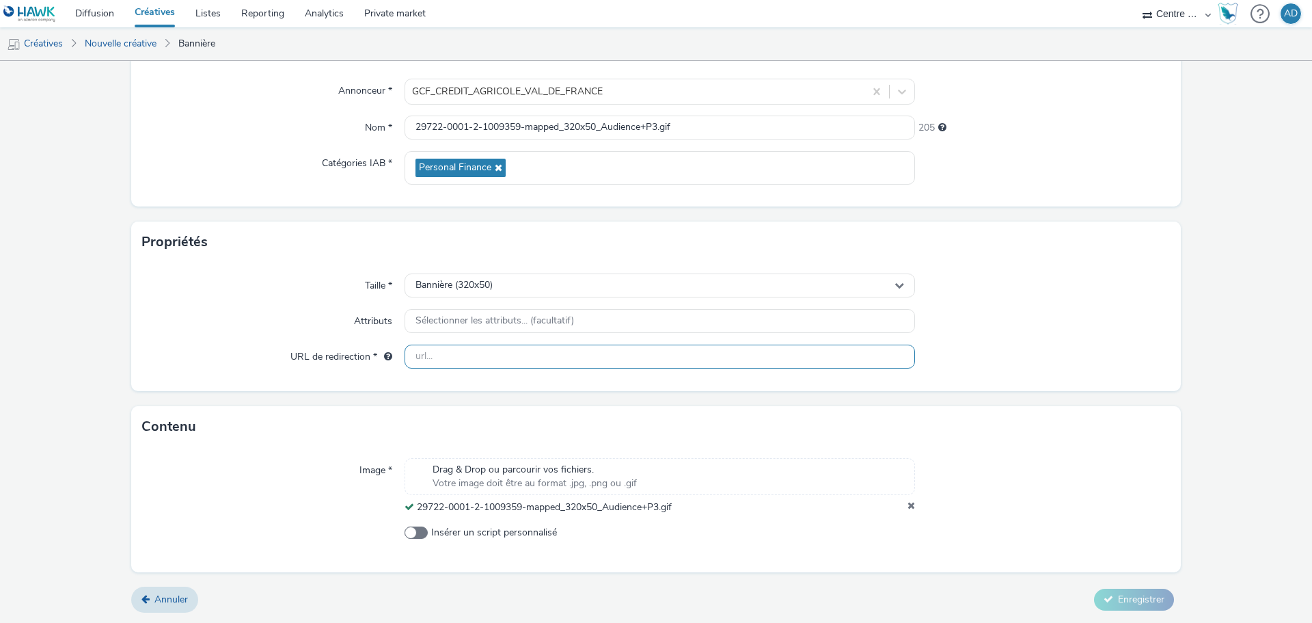
paste input "[URL][DOMAIN_NAME]"
type input "[URL][DOMAIN_NAME]"
drag, startPoint x: 1092, startPoint y: 342, endPoint x: 1155, endPoint y: 423, distance: 102.3
click at [1092, 342] on div "Taille * Bannière (320x50) Attributs Sélectionner les attributs... (facultatif)…" at bounding box center [656, 326] width 1050 height 129
click at [1137, 597] on span "Enregistrer" at bounding box center [1141, 599] width 46 height 13
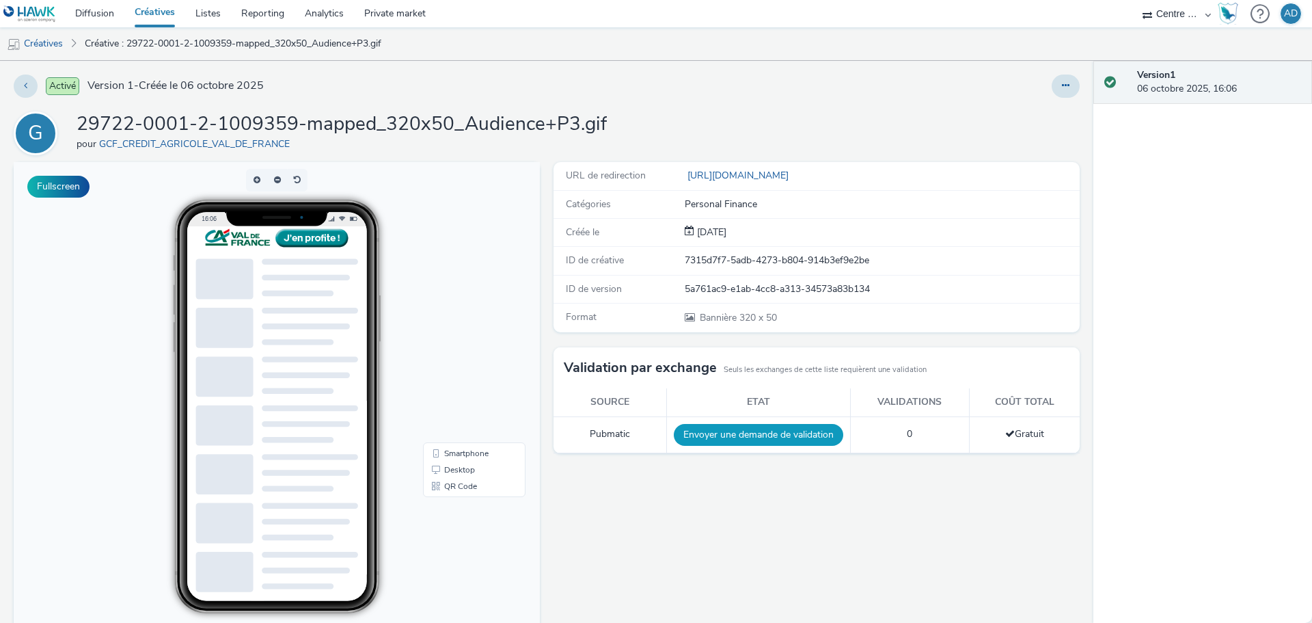
click at [749, 429] on button "Envoyer une demande de validation" at bounding box center [759, 435] width 170 height 22
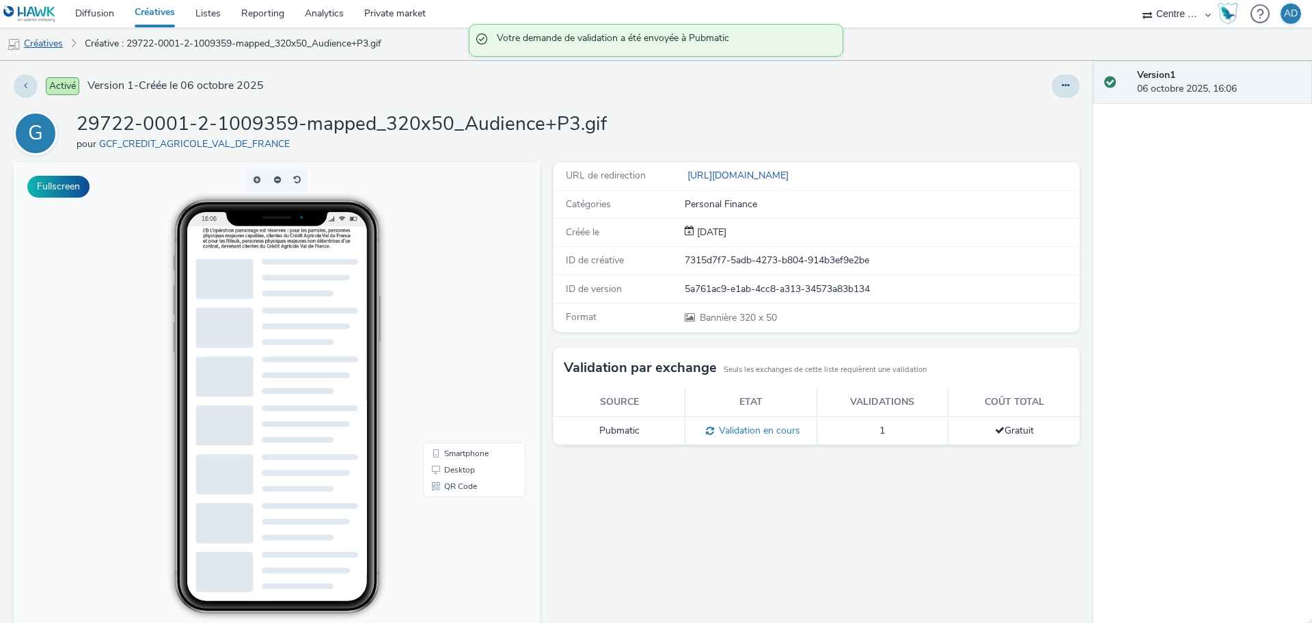
click at [49, 48] on link "Créatives" at bounding box center [35, 43] width 70 height 33
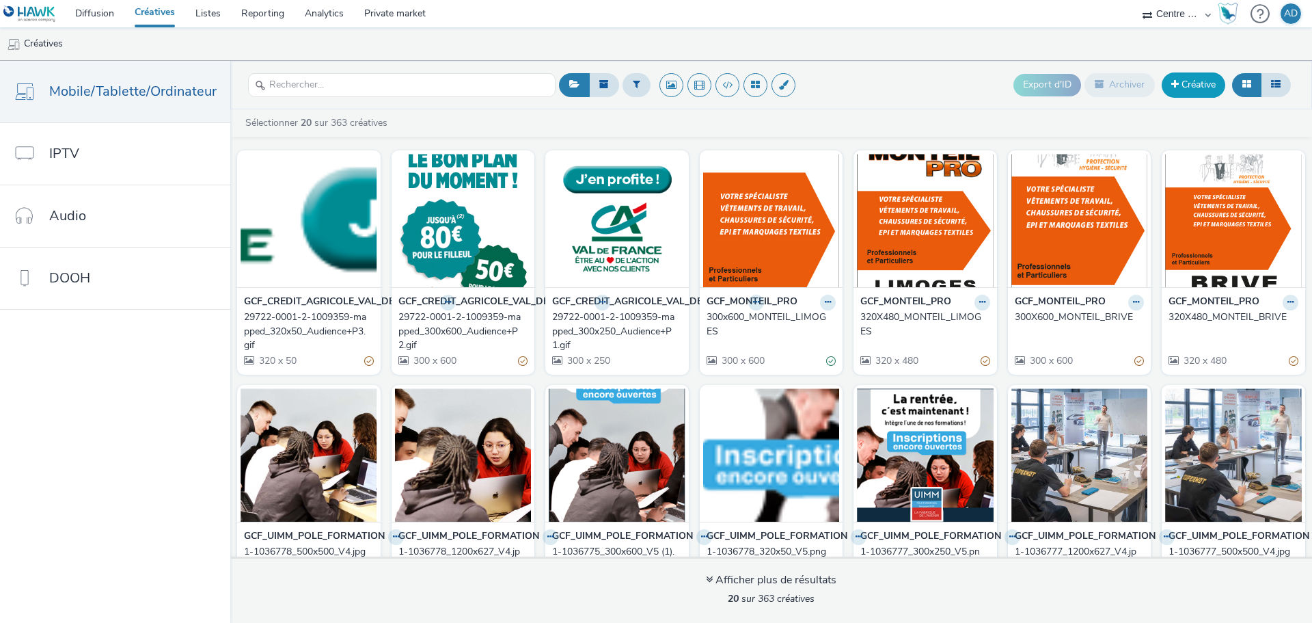
click at [1196, 84] on link "Créative" at bounding box center [1194, 84] width 64 height 25
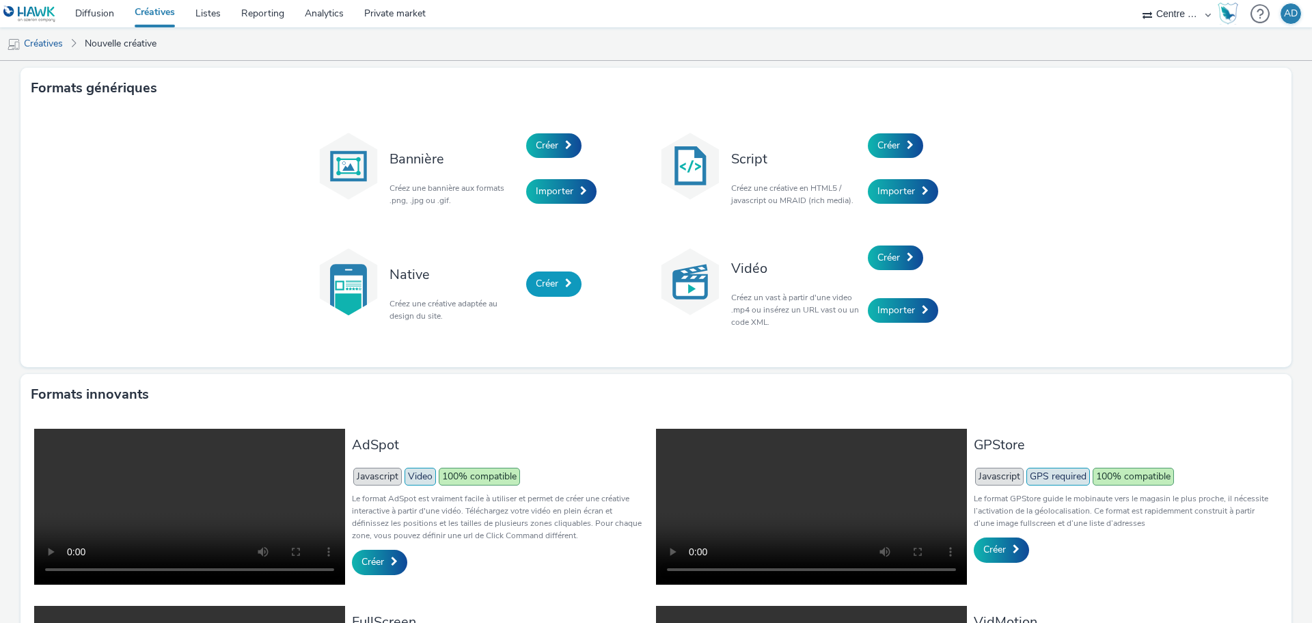
click at [551, 281] on span "Créer" at bounding box center [547, 283] width 23 height 13
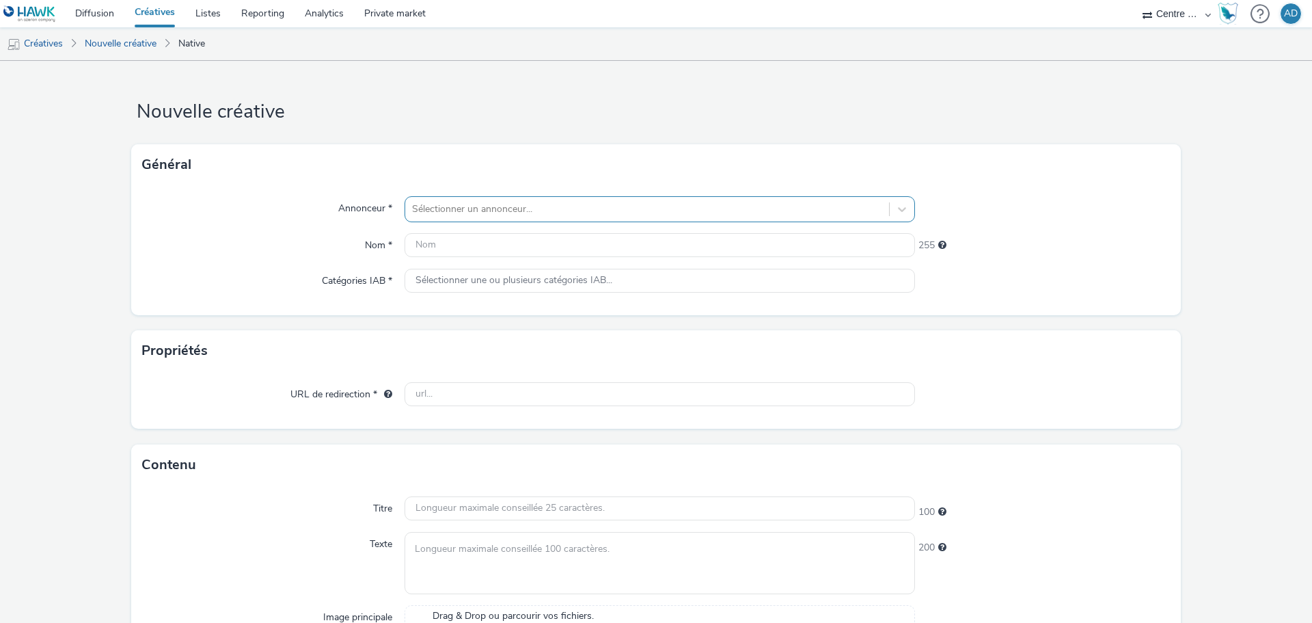
click at [492, 196] on div "Sélectionner un annonceur..." at bounding box center [660, 209] width 511 height 26
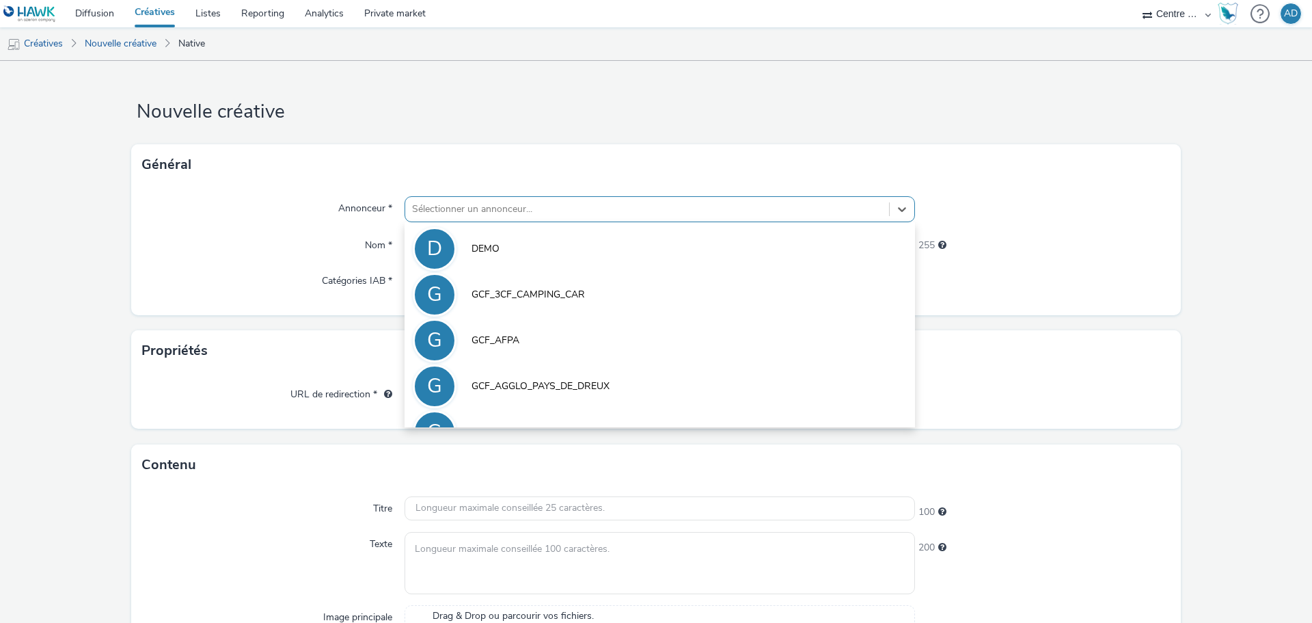
click at [499, 197] on div "Sélectionner un annonceur..." at bounding box center [660, 209] width 511 height 26
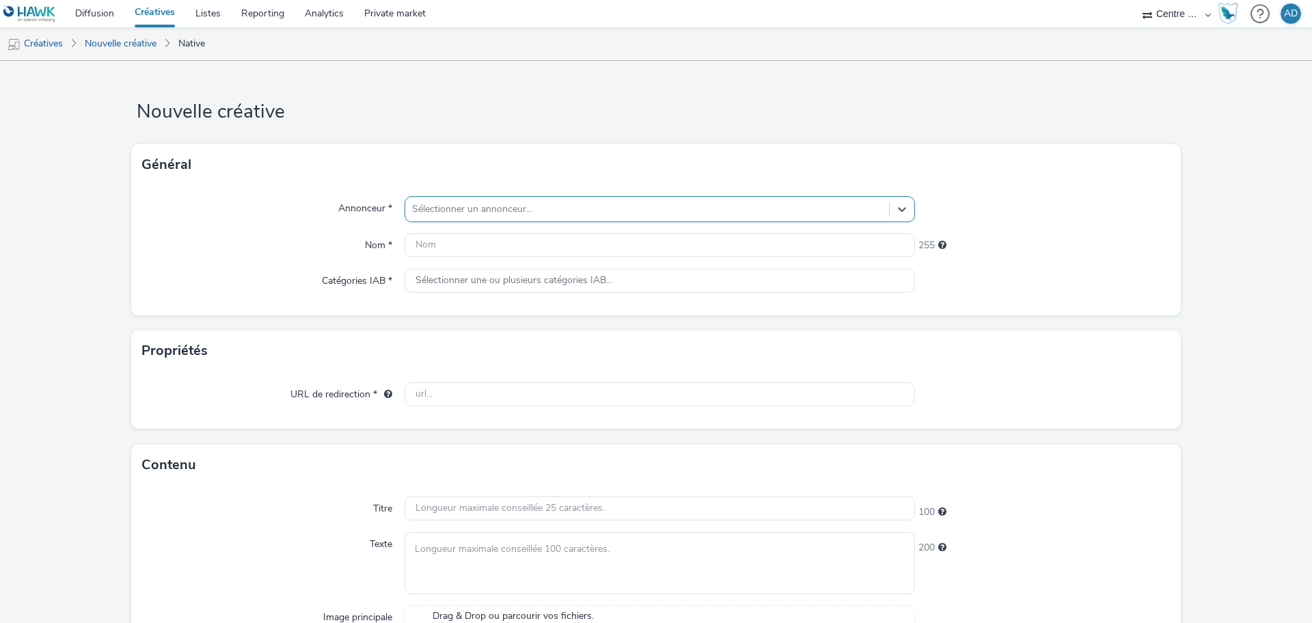
click at [505, 206] on div at bounding box center [647, 209] width 470 height 16
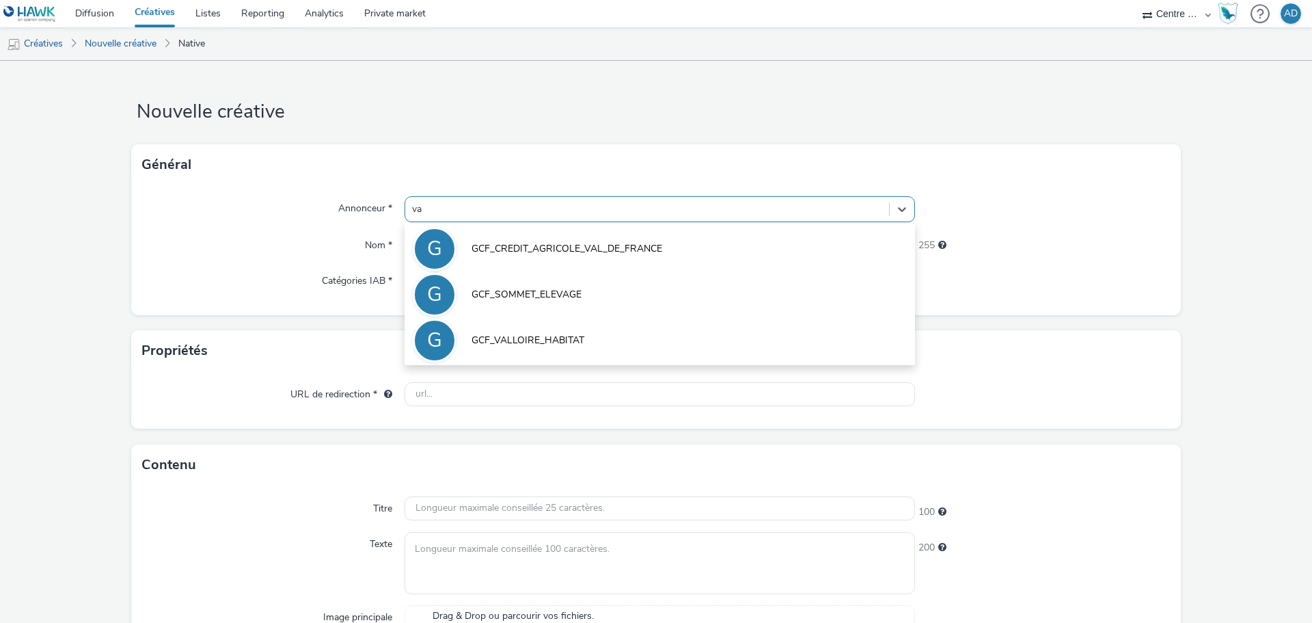
type input "val"
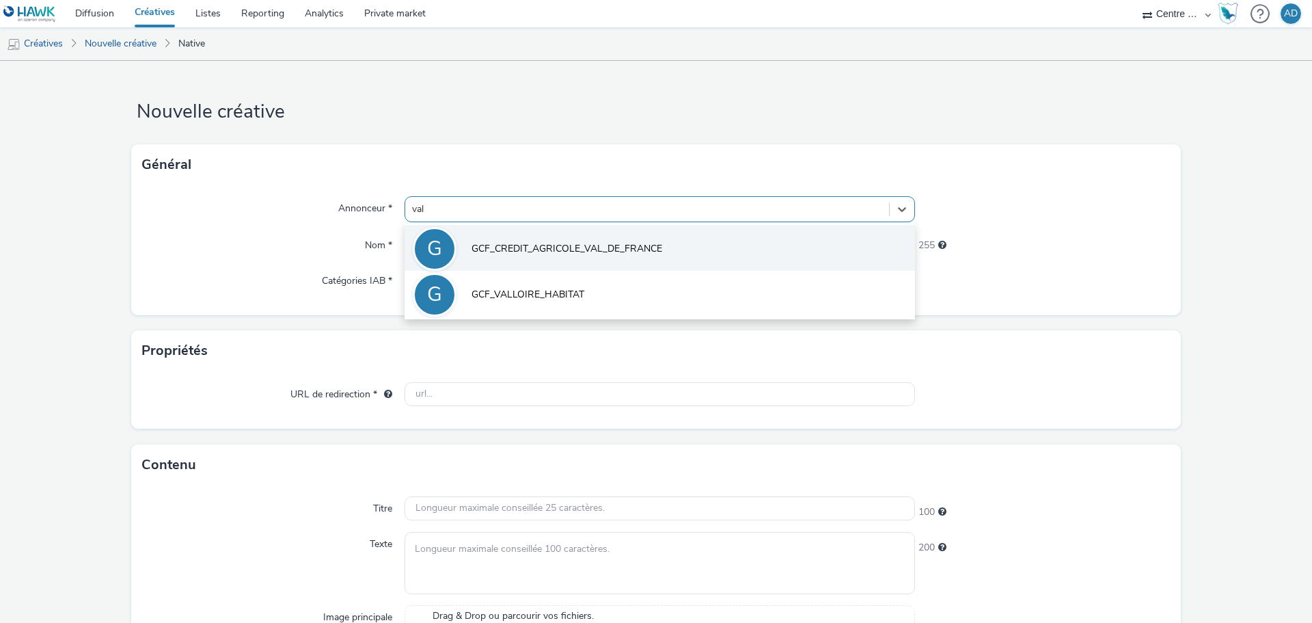
click at [543, 249] on span "GCF_CREDIT_AGRICOLE_VAL_DE_FRANCE" at bounding box center [567, 249] width 191 height 14
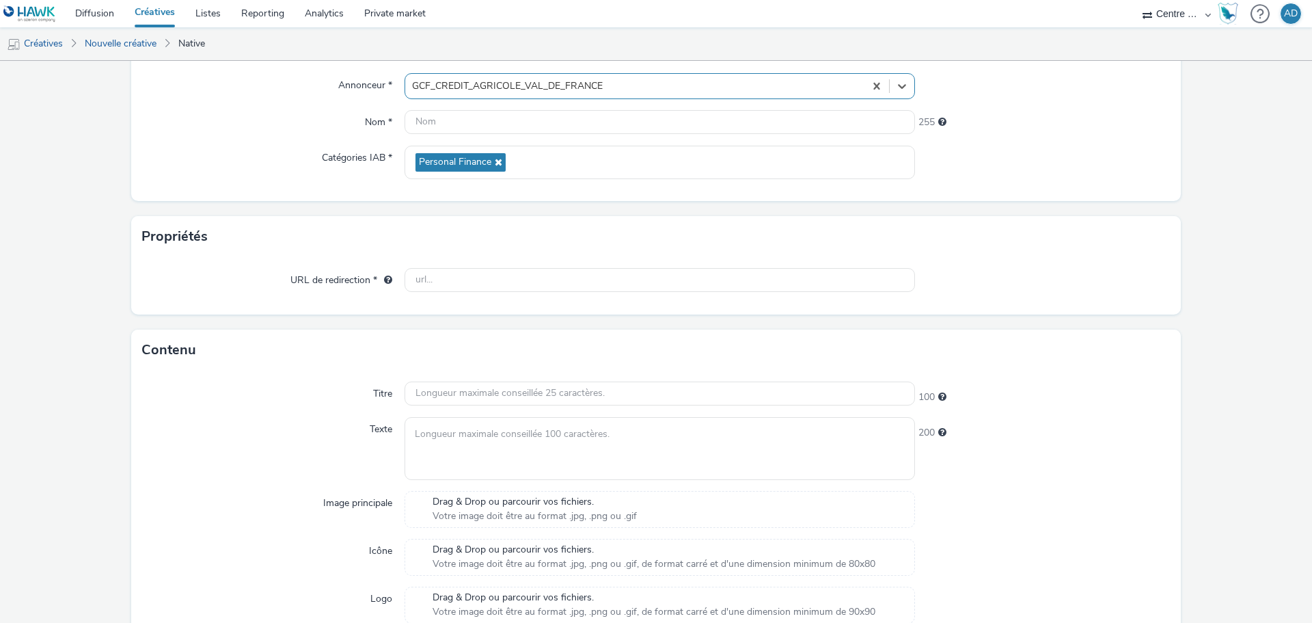
scroll to position [205, 0]
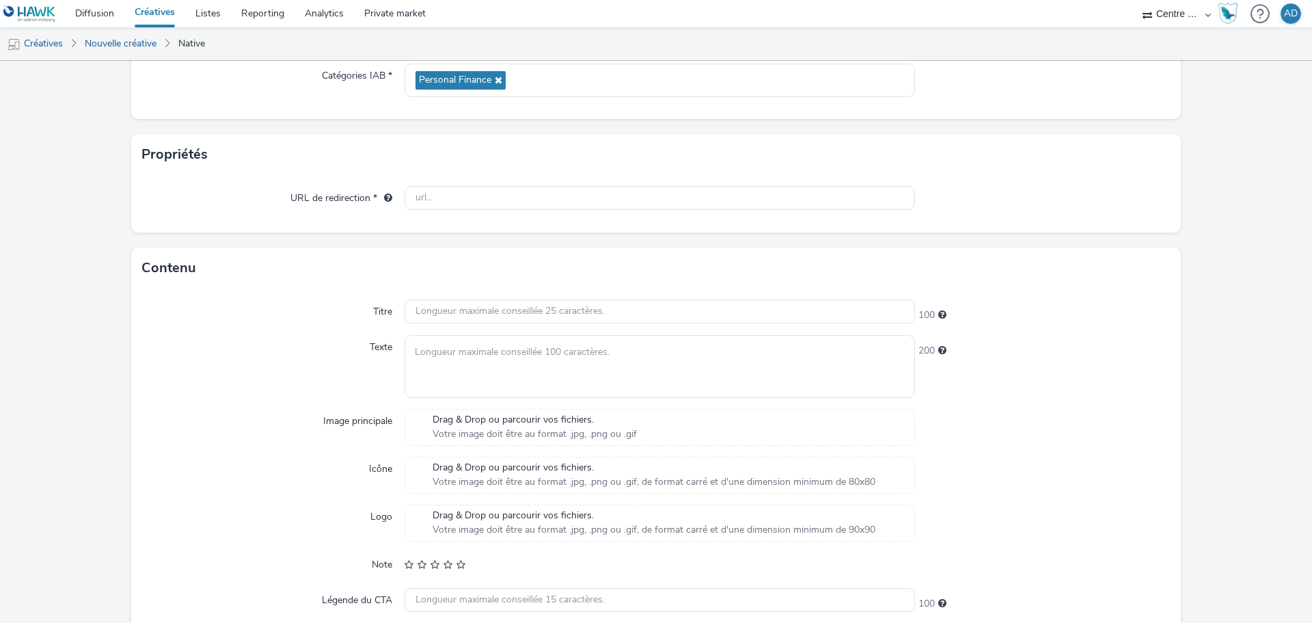
click at [487, 423] on span "Drag & Drop ou parcourir vos fichiers." at bounding box center [535, 420] width 204 height 14
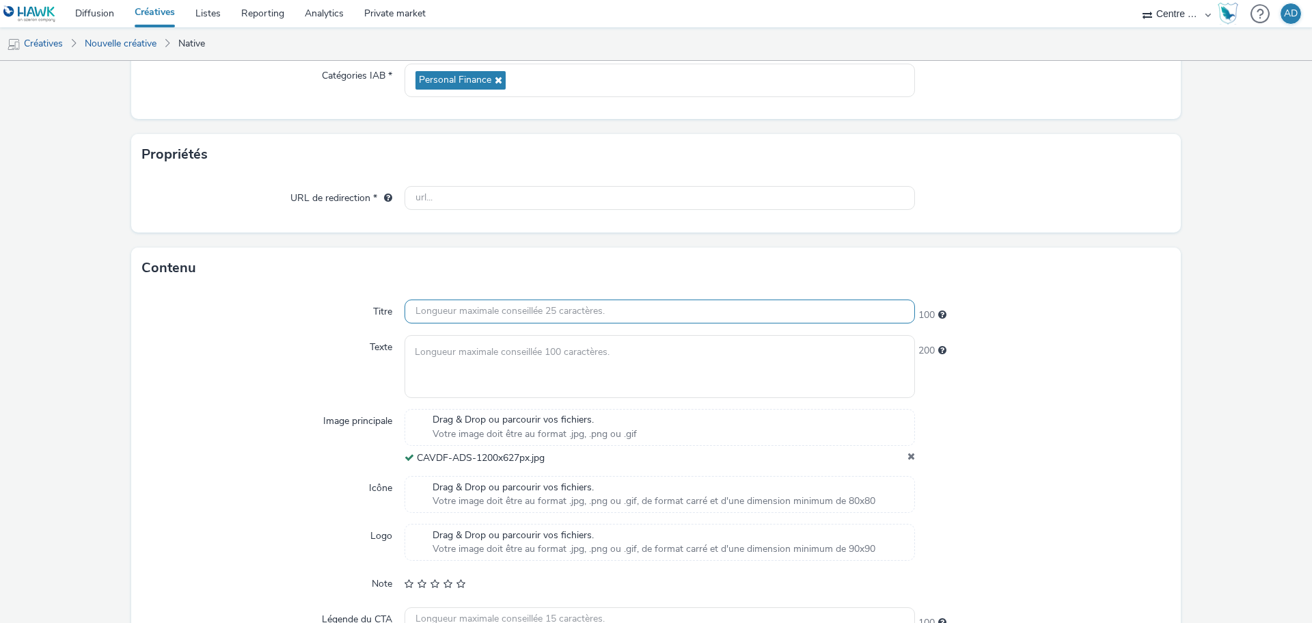
click at [564, 323] on input "text" at bounding box center [660, 311] width 511 height 24
paste input "Parrainez un proche"
type input "Parrainez un proche"
click at [535, 362] on textarea at bounding box center [660, 366] width 511 height 62
paste textarea "Parrainer un proche, le bon plan du moment !"
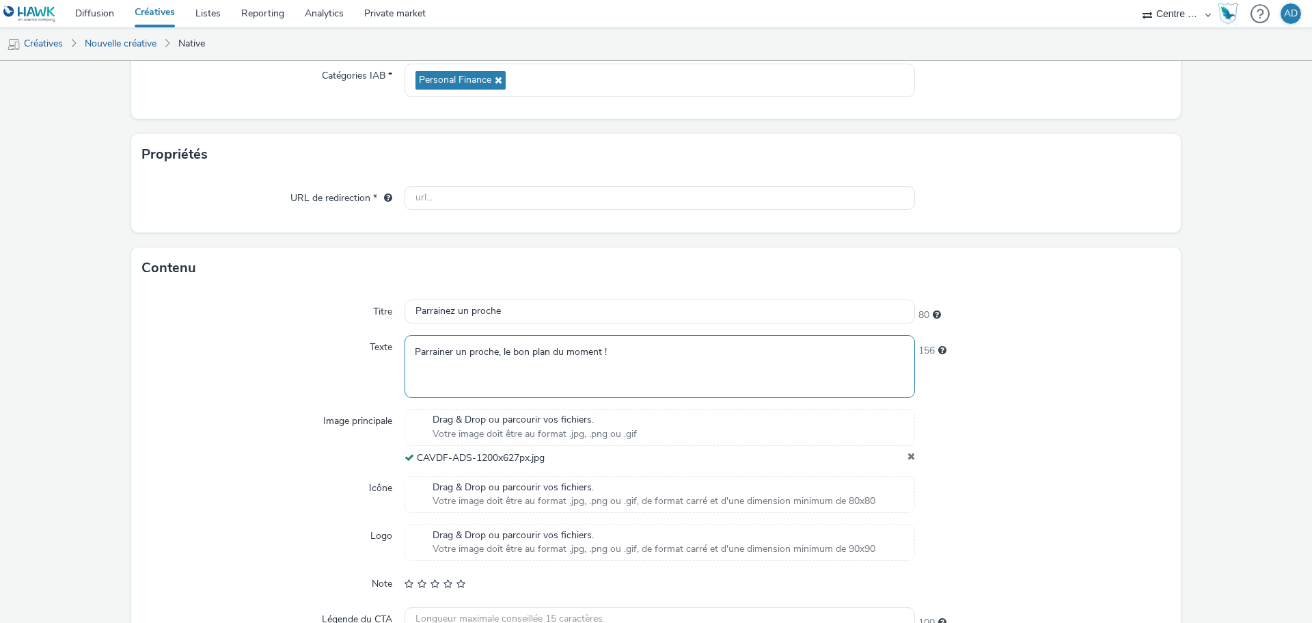
type textarea "Parrainer un proche, le bon plan du moment !"
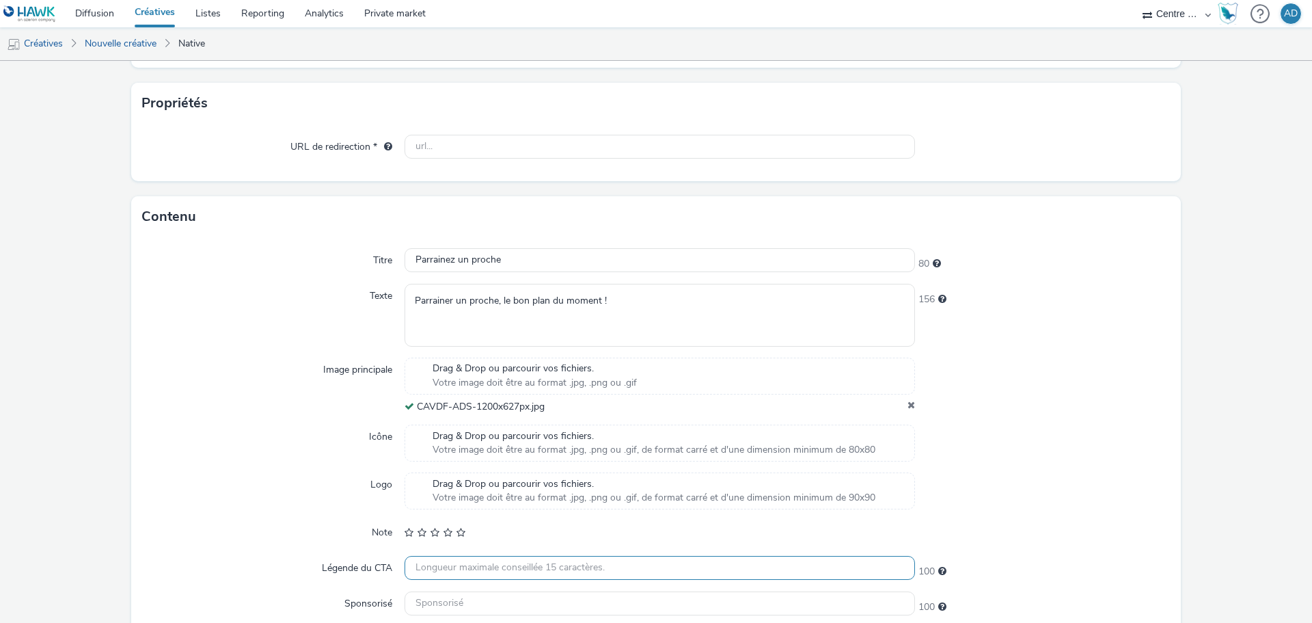
scroll to position [323, 0]
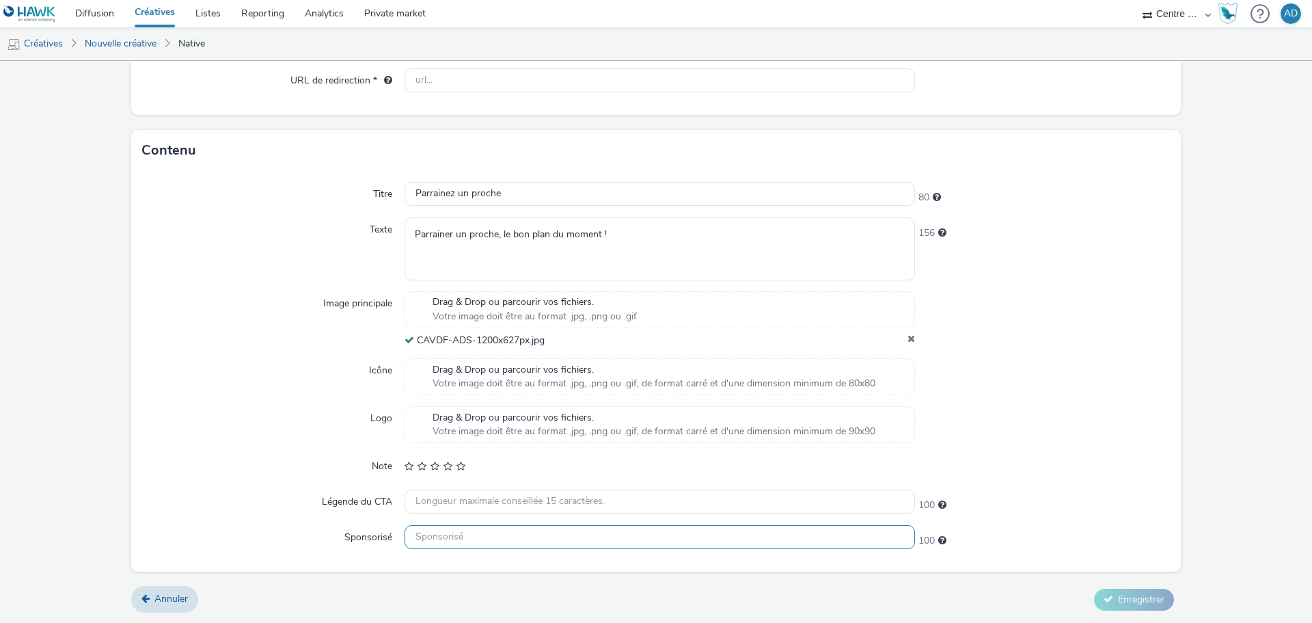
drag, startPoint x: 442, startPoint y: 531, endPoint x: 508, endPoint y: 529, distance: 66.3
click at [442, 531] on input "text" at bounding box center [660, 537] width 511 height 24
paste input "Crédit Agricole"
type input "Crédit Agricole"
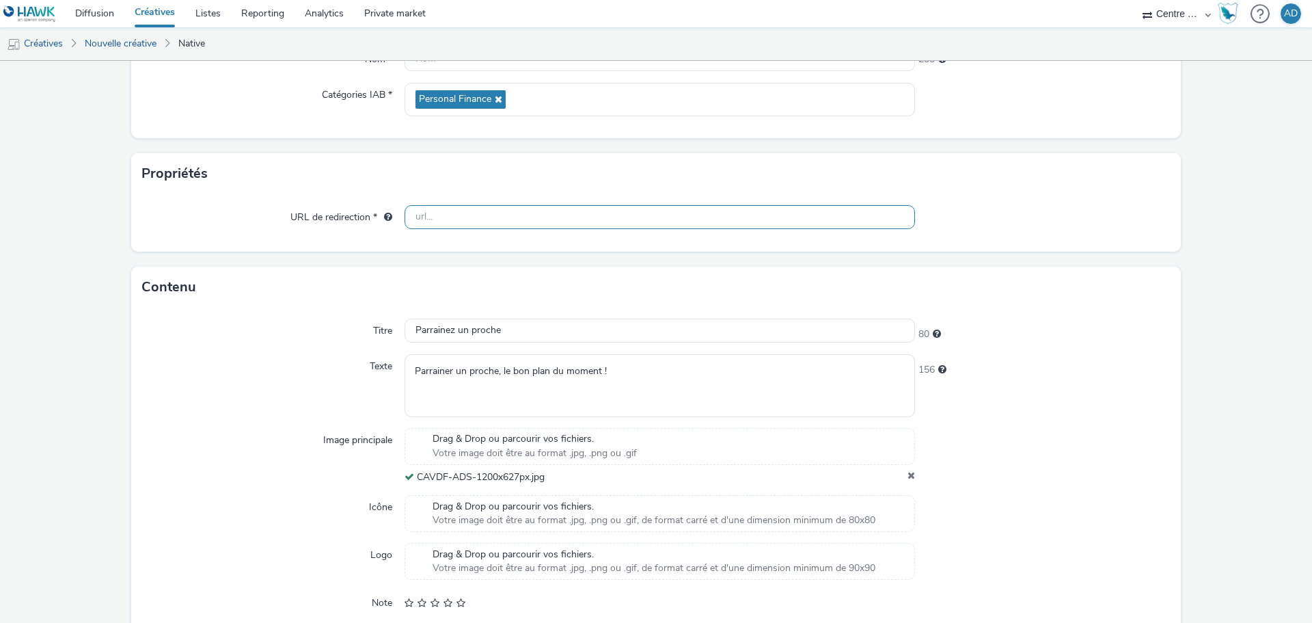
drag, startPoint x: 496, startPoint y: 220, endPoint x: 816, endPoint y: 221, distance: 320.6
click at [496, 220] on input "text" at bounding box center [660, 217] width 511 height 24
paste input "[URL][DOMAIN_NAME]"
type input "[URL][DOMAIN_NAME]"
click at [1196, 293] on form "Nouvelle créative Général Annonceur * GCF_CREDIT_AGRICOLE_VAL_DE_FRANCE Nom * 2…" at bounding box center [656, 317] width 1312 height 885
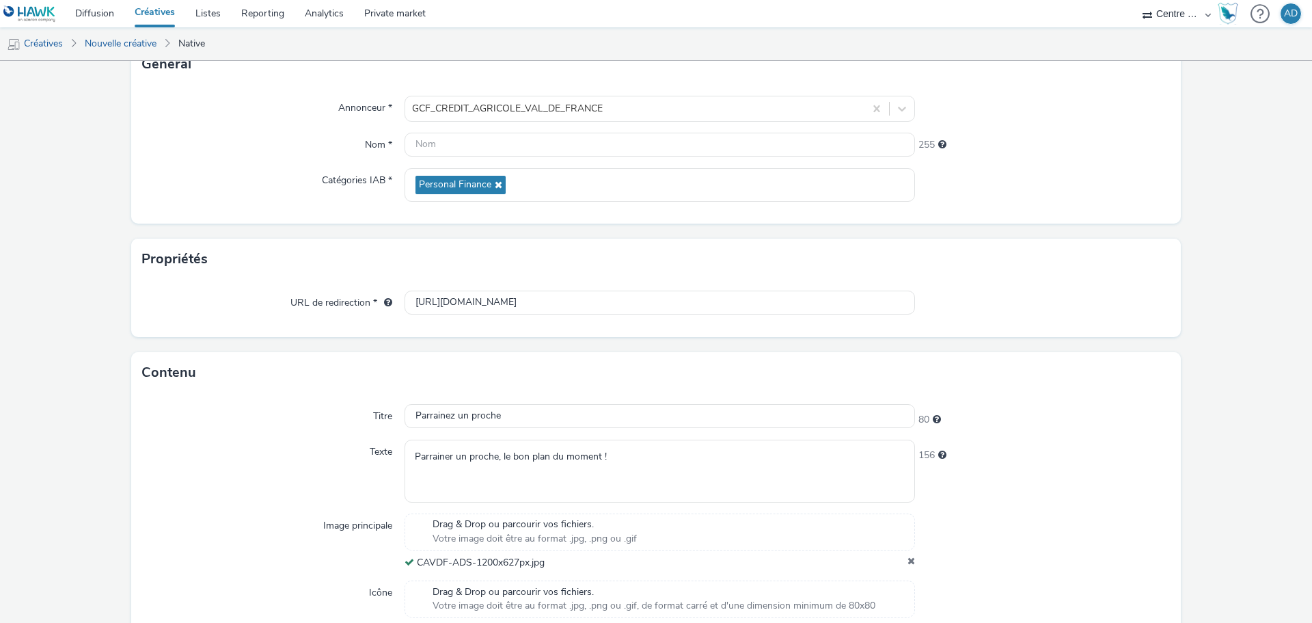
scroll to position [205, 0]
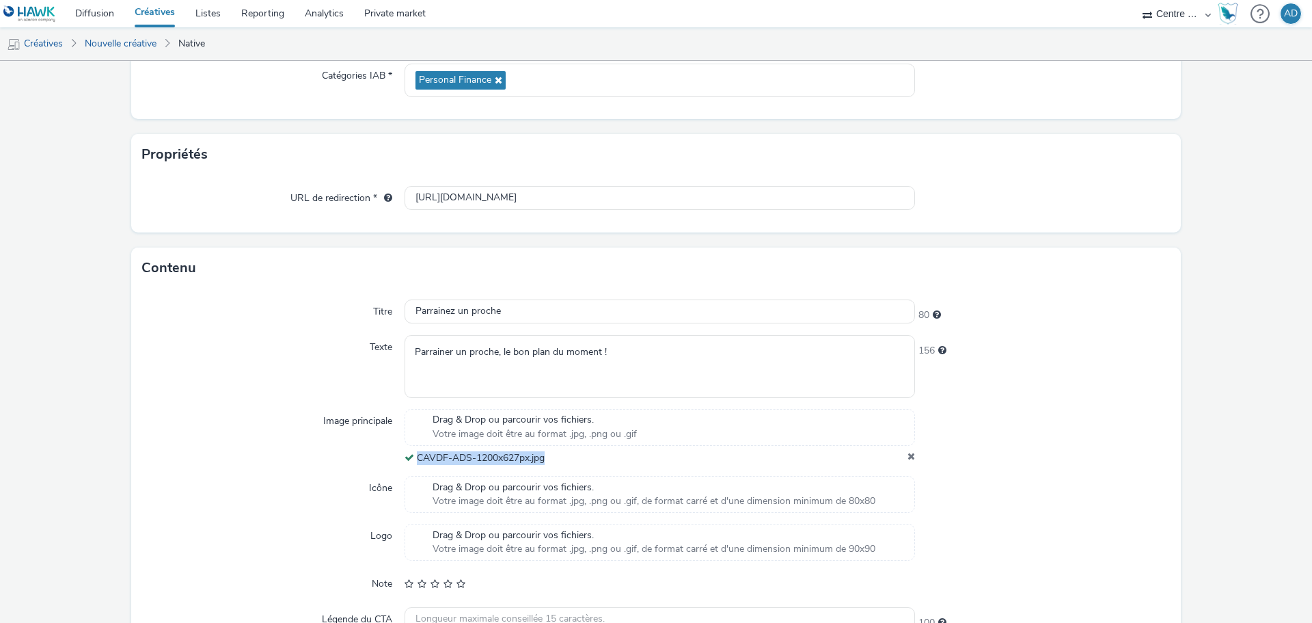
drag, startPoint x: 469, startPoint y: 461, endPoint x: 416, endPoint y: 466, distance: 53.6
click at [416, 466] on div "Titre Parrainez un proche 80 Texte Parrainer un proche, le bon plan du moment !…" at bounding box center [656, 488] width 1050 height 401
copy span "CAVDF-ADS-1200x627px.jpg"
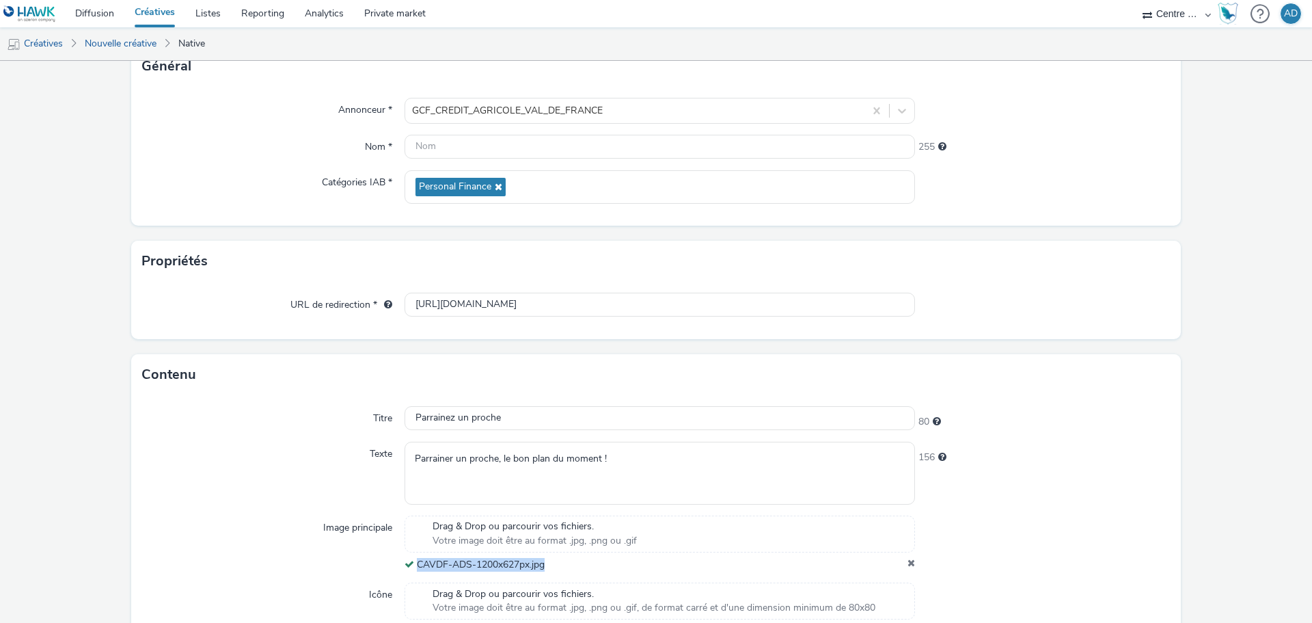
scroll to position [0, 0]
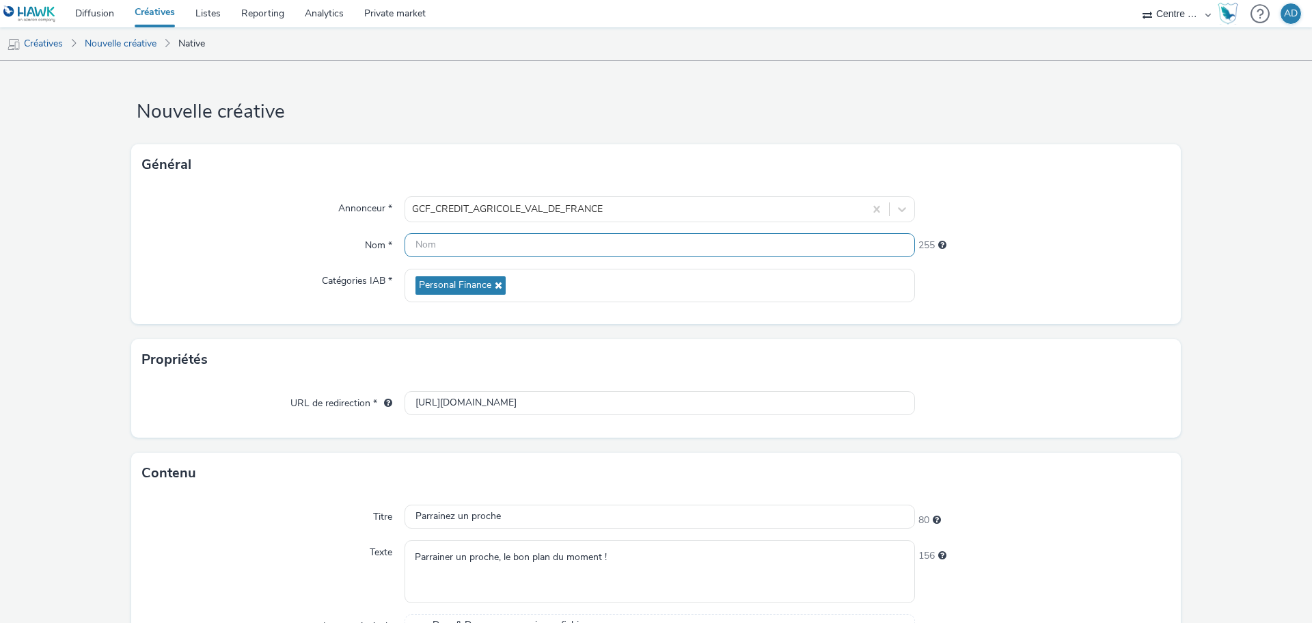
click at [529, 251] on input "text" at bounding box center [660, 245] width 511 height 24
paste input "CAVDF-ADS-1200x627px.jpg"
type input "CAVDF-ADS-1200x627px.jpg"
click at [1070, 358] on div "Propriétés" at bounding box center [656, 359] width 1050 height 41
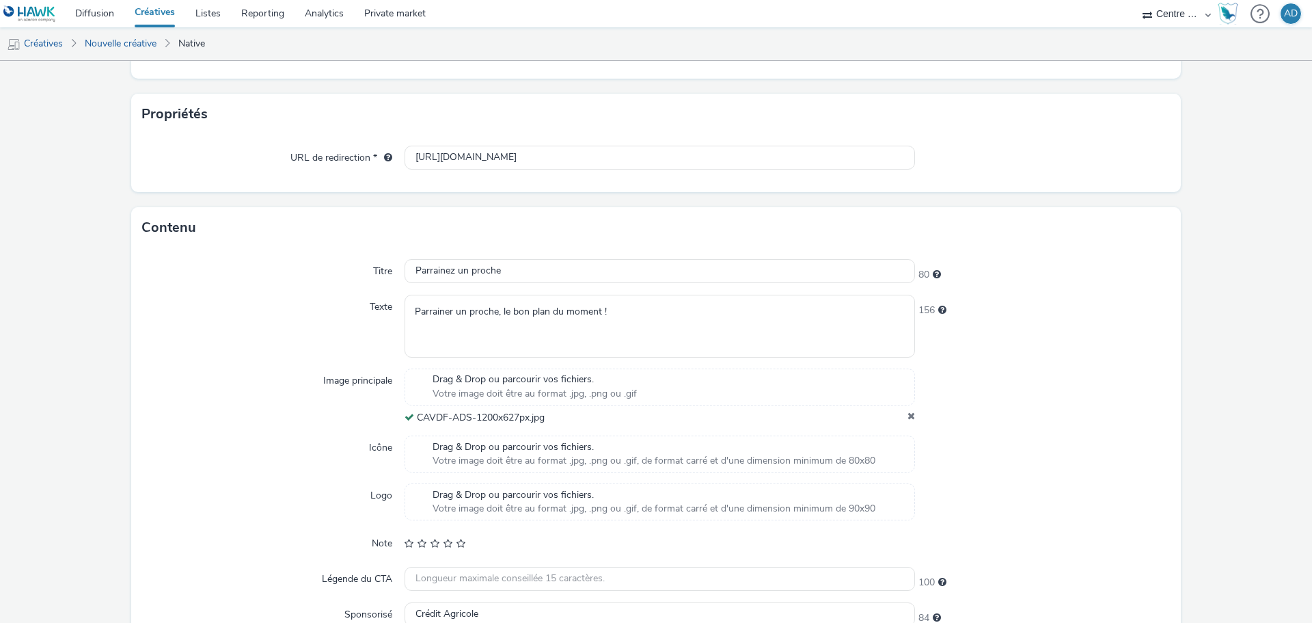
scroll to position [323, 0]
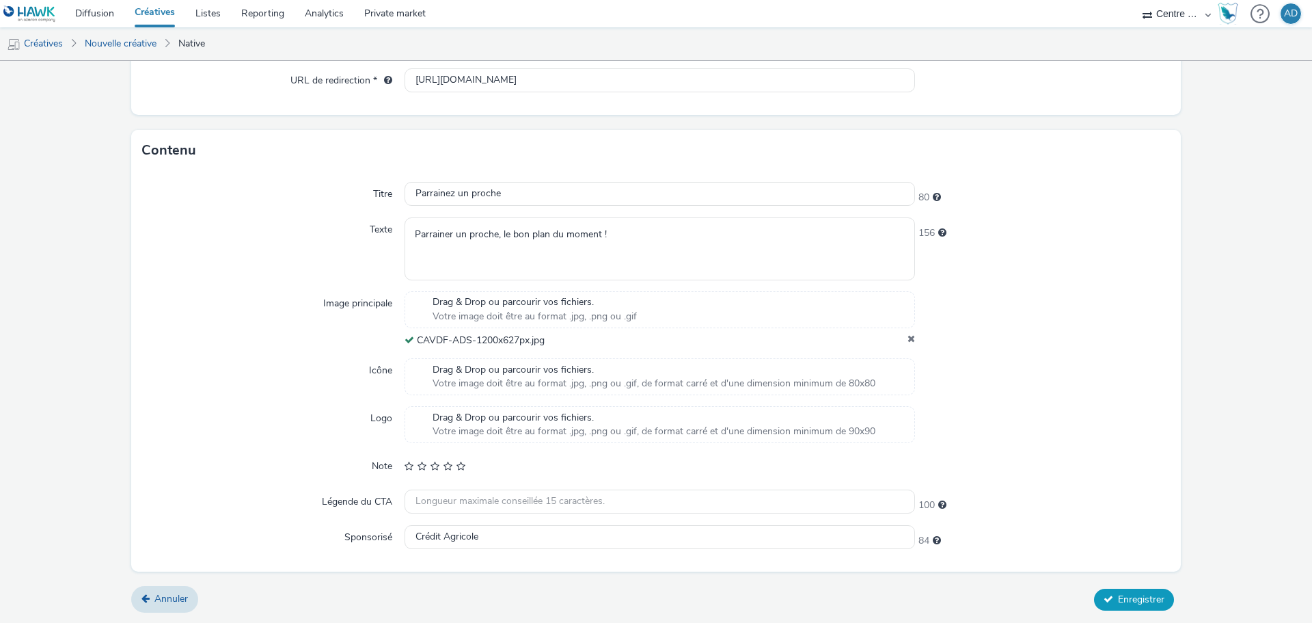
click at [1155, 601] on span "Enregistrer" at bounding box center [1141, 599] width 46 height 13
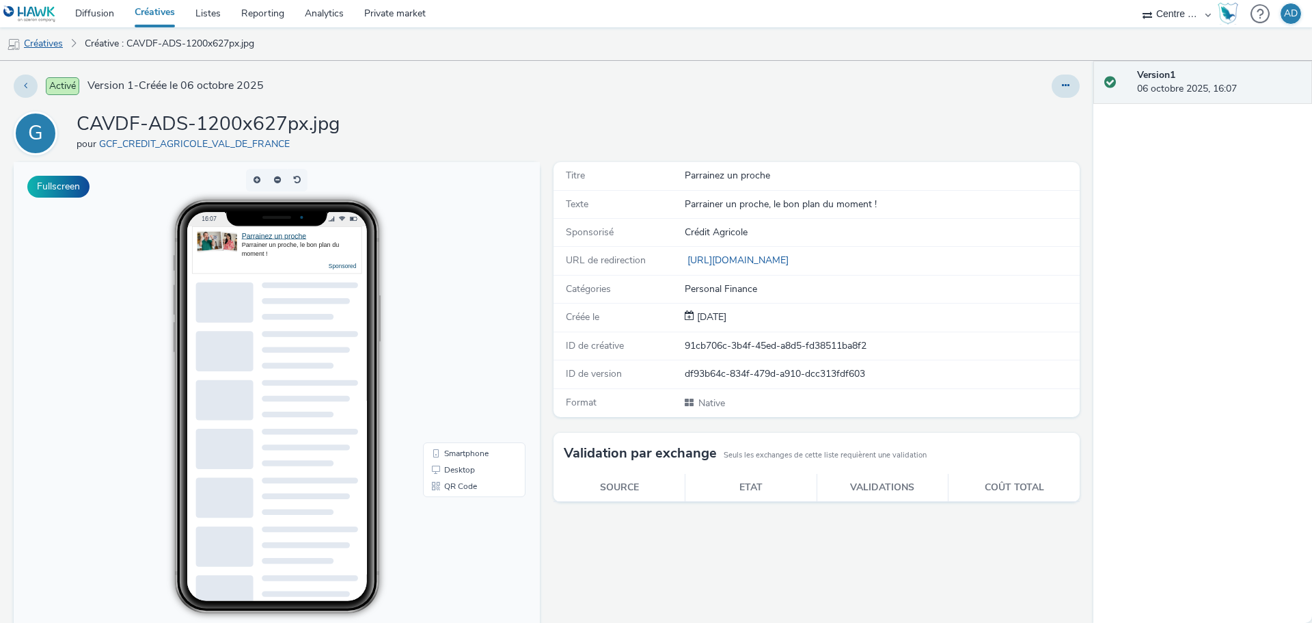
click at [46, 36] on link "Créatives" at bounding box center [35, 43] width 70 height 33
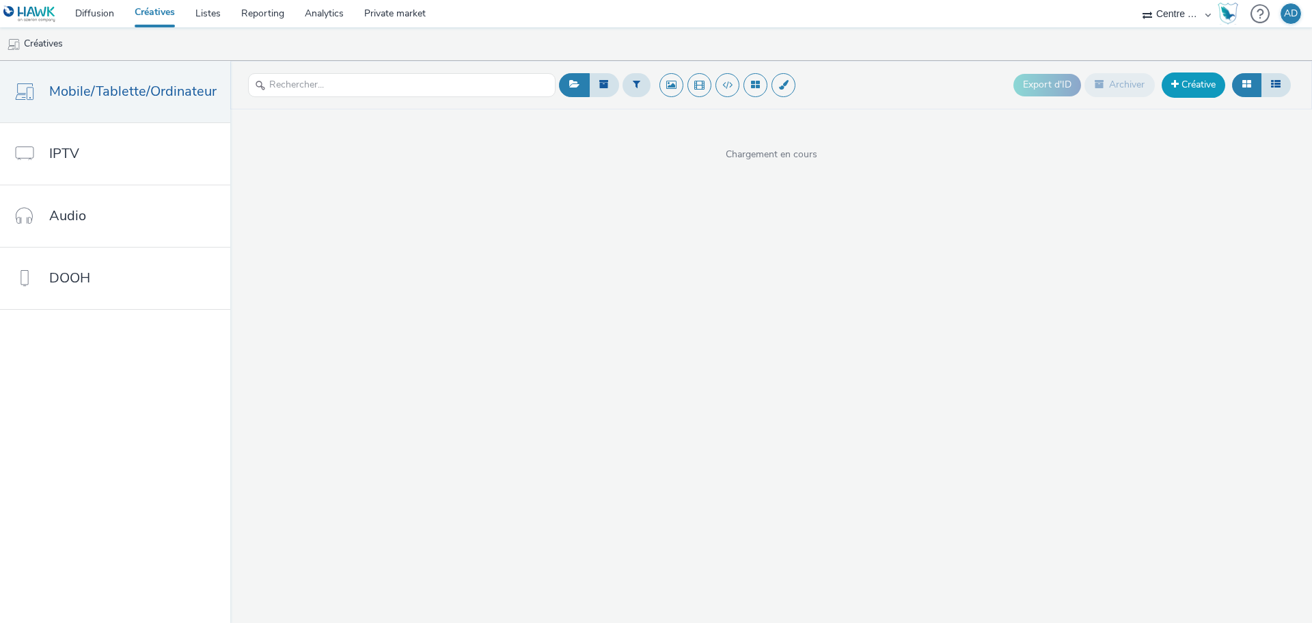
click at [1205, 87] on link "Créative" at bounding box center [1194, 84] width 64 height 25
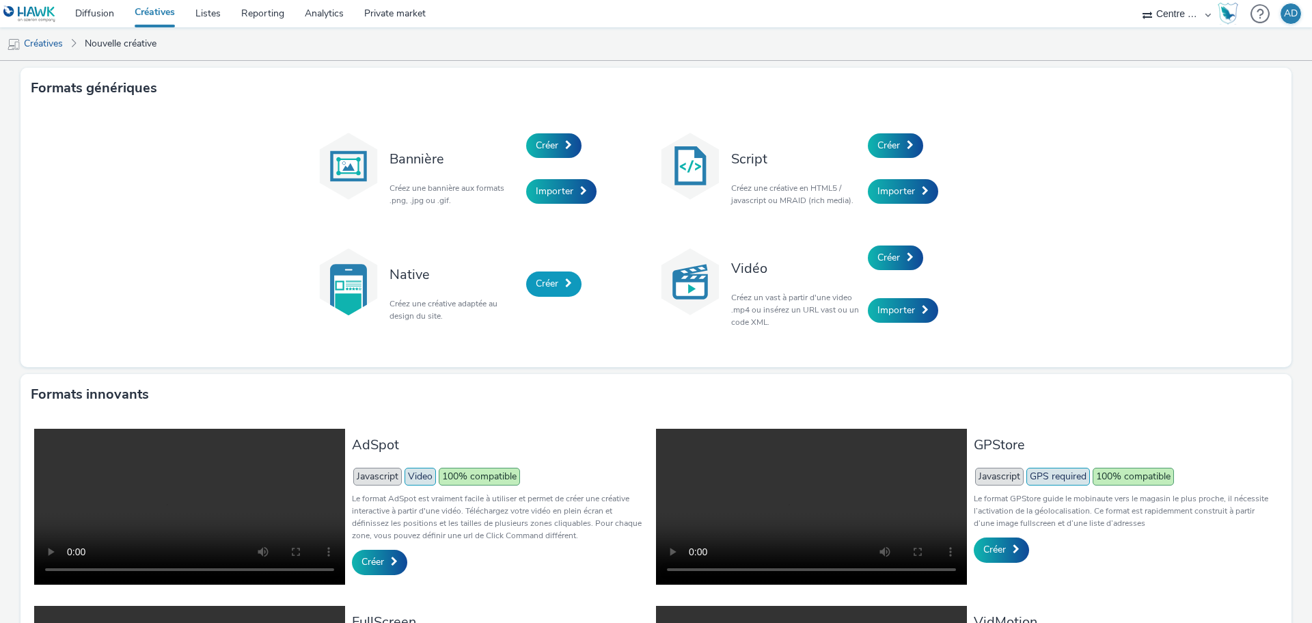
click at [543, 284] on span "Créer" at bounding box center [547, 283] width 23 height 13
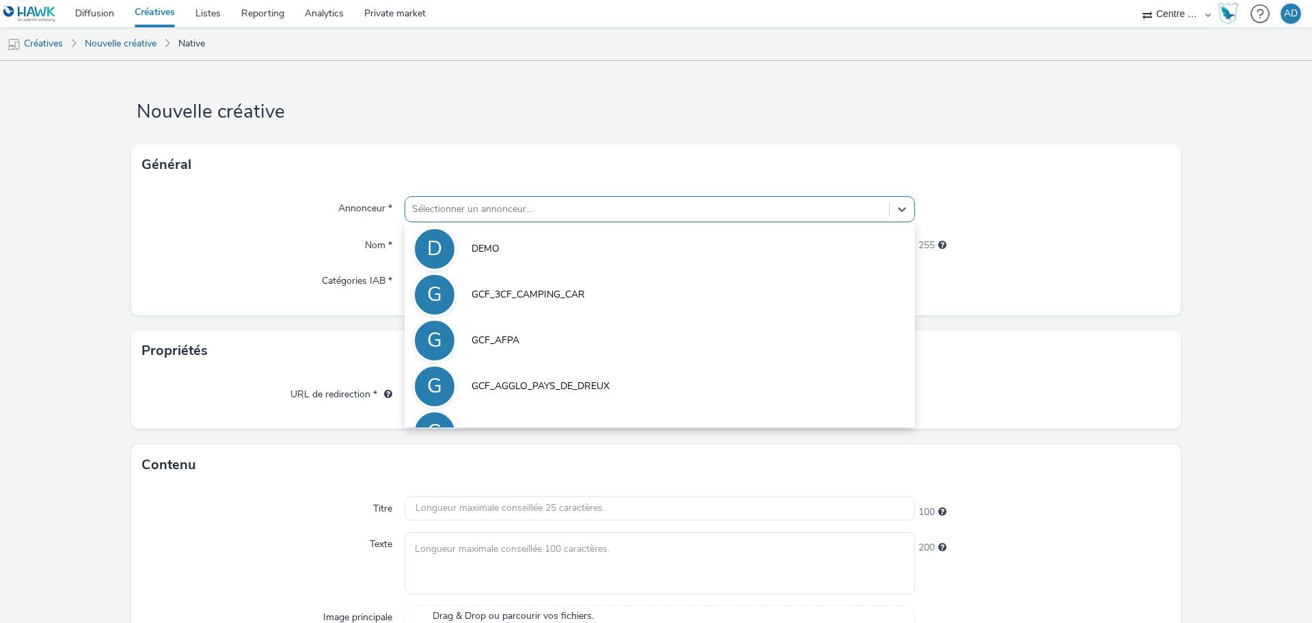
click at [540, 205] on div at bounding box center [647, 209] width 470 height 16
type input "val"
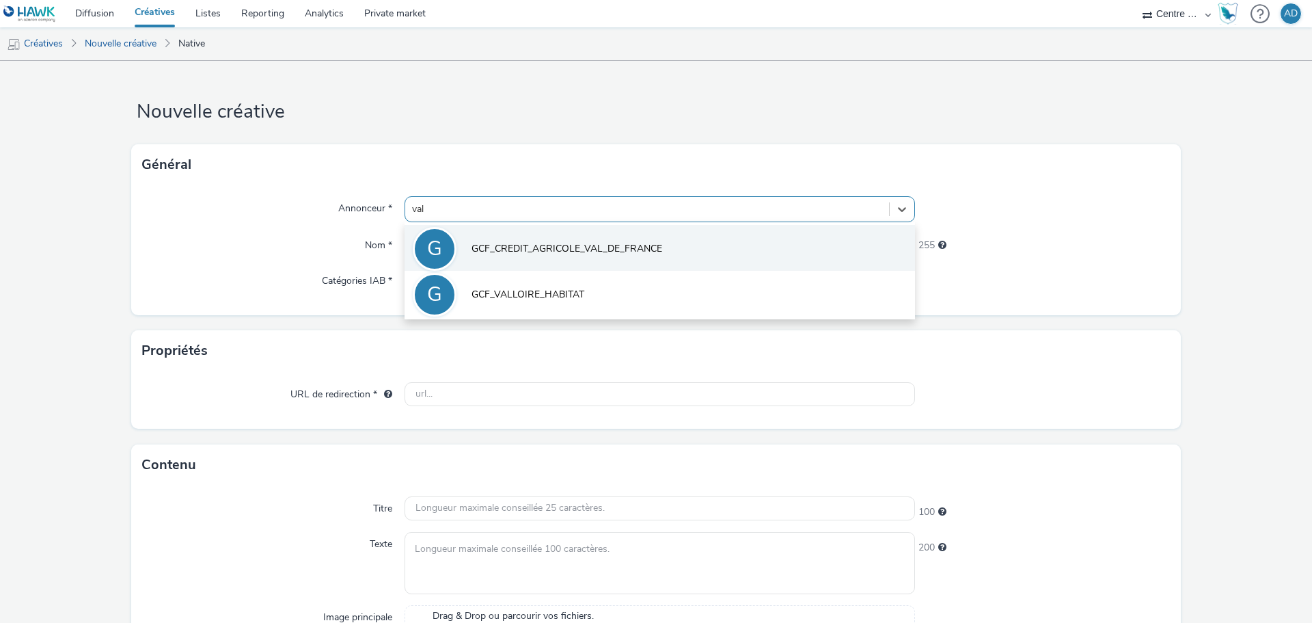
click at [544, 247] on span "GCF_CREDIT_AGRICOLE_VAL_DE_FRANCE" at bounding box center [567, 249] width 191 height 14
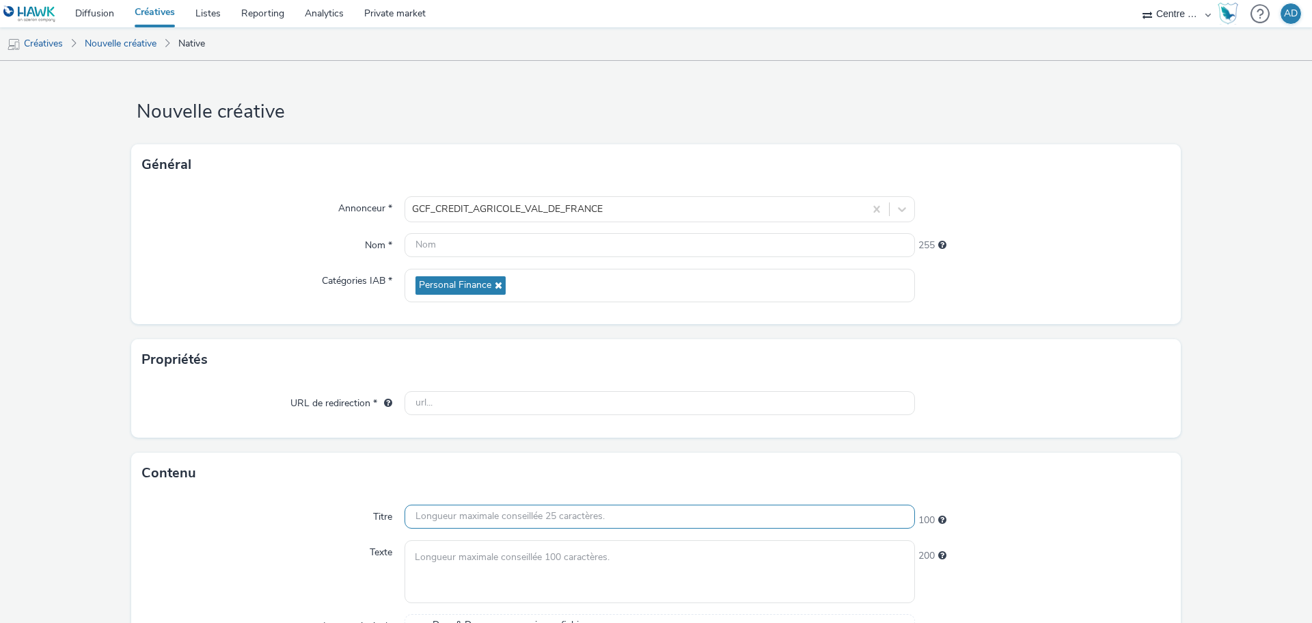
drag, startPoint x: 521, startPoint y: 520, endPoint x: 505, endPoint y: 522, distance: 15.9
click at [521, 520] on input "text" at bounding box center [660, 516] width 511 height 24
paste input "CAVDF-ADS-1200x627px.jpg"
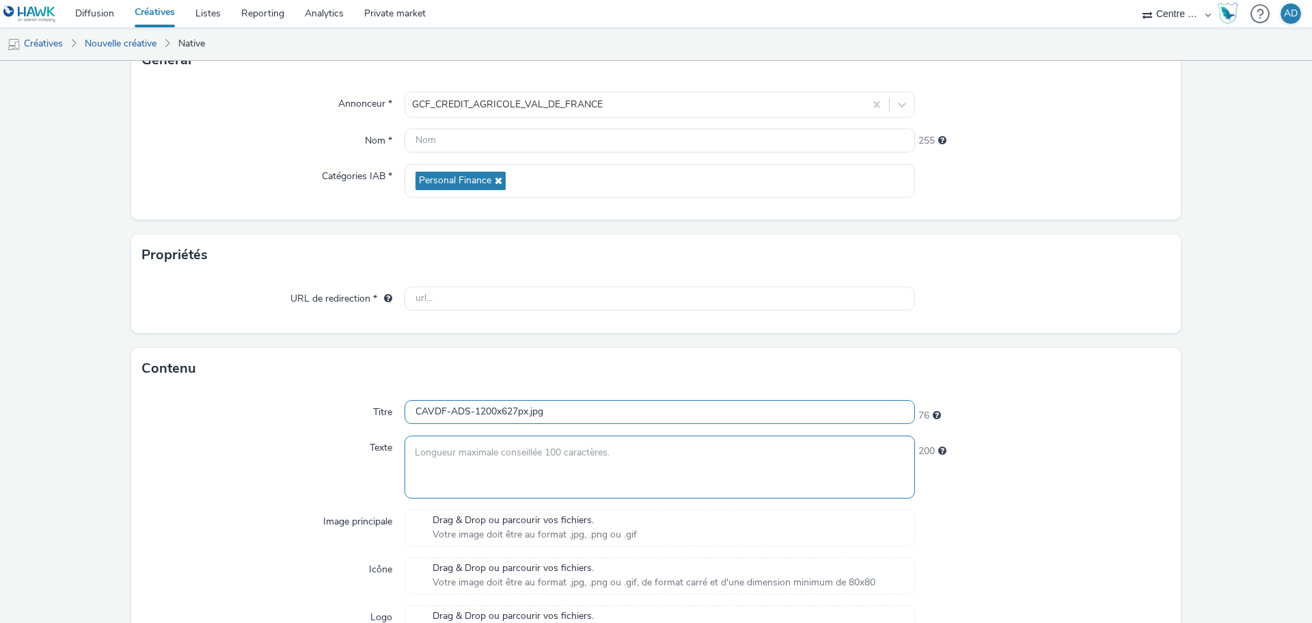
scroll to position [98, 0]
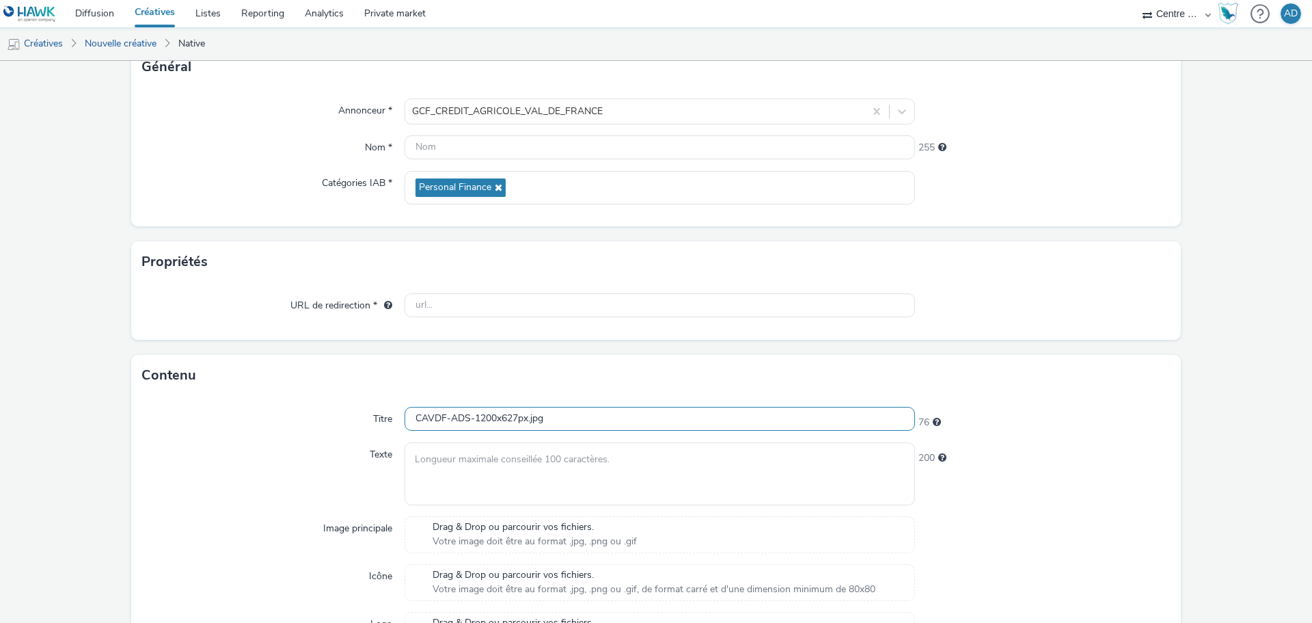
type input "CAVDF-ADS-1200x627px.jpg"
click at [524, 531] on span "Drag & Drop ou parcourir vos fichiers." at bounding box center [535, 527] width 204 height 14
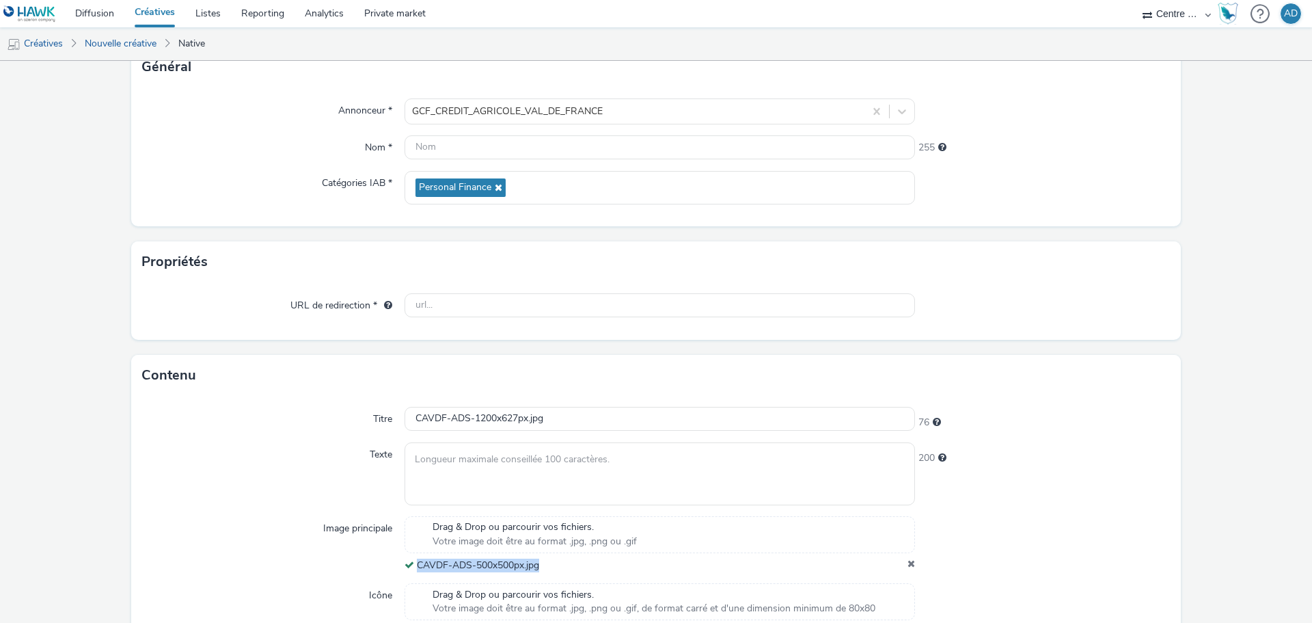
drag, startPoint x: 545, startPoint y: 563, endPoint x: 416, endPoint y: 561, distance: 129.2
click at [416, 561] on div "CAVDF-ADS-500x500px.jpg" at bounding box center [660, 565] width 511 height 14
copy span "CAVDF-ADS-500x500px.jpg"
click at [543, 148] on input "text" at bounding box center [660, 147] width 511 height 24
paste input "CAVDF-ADS-500x500px.jpg"
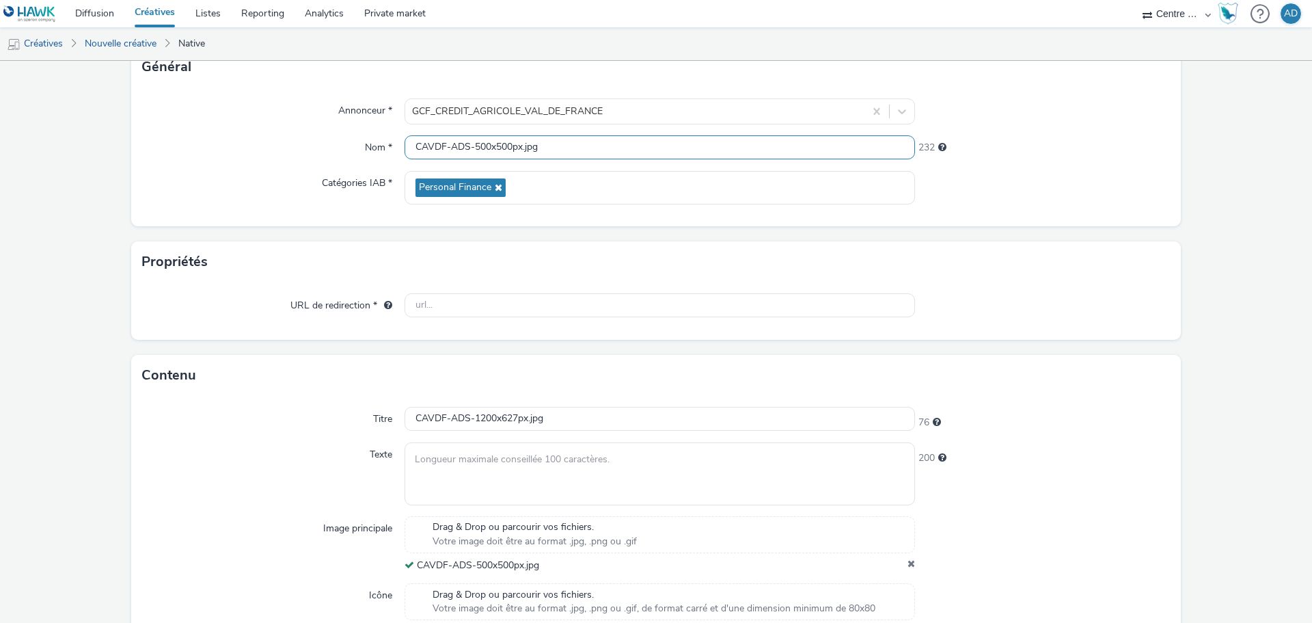
type input "CAVDF-ADS-500x500px.jpg"
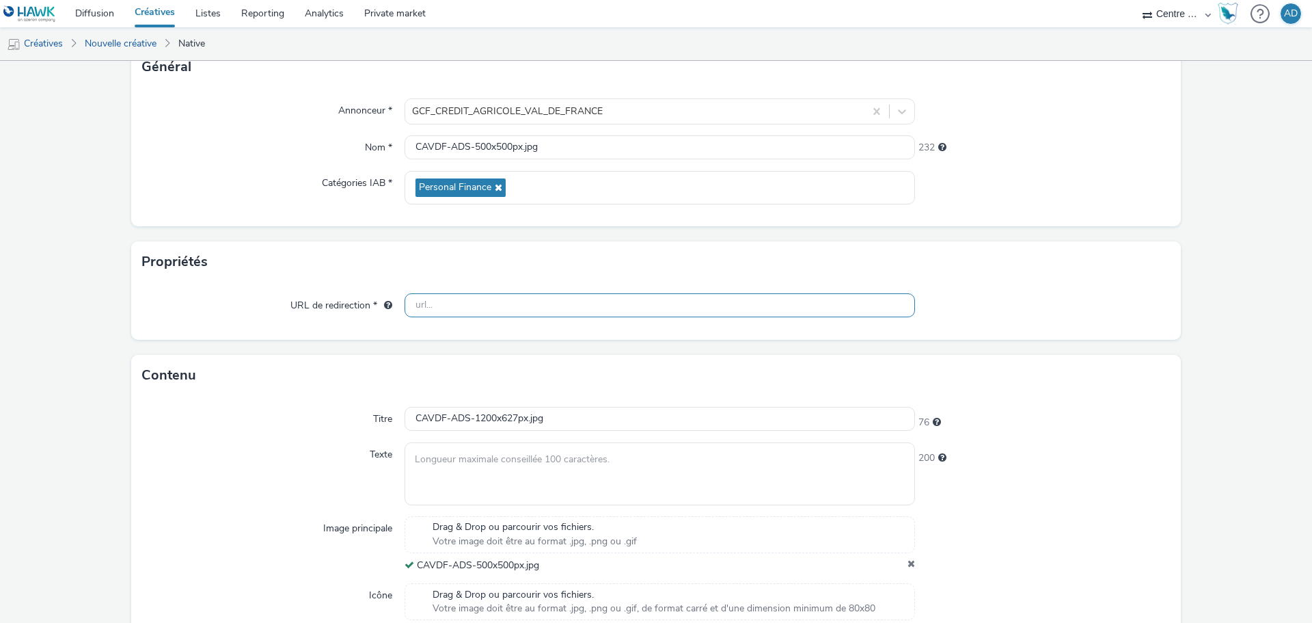
drag, startPoint x: 492, startPoint y: 301, endPoint x: 334, endPoint y: 310, distance: 158.9
click at [492, 301] on input "text" at bounding box center [660, 305] width 511 height 24
paste input "[URL][DOMAIN_NAME]"
type input "[URL][DOMAIN_NAME]"
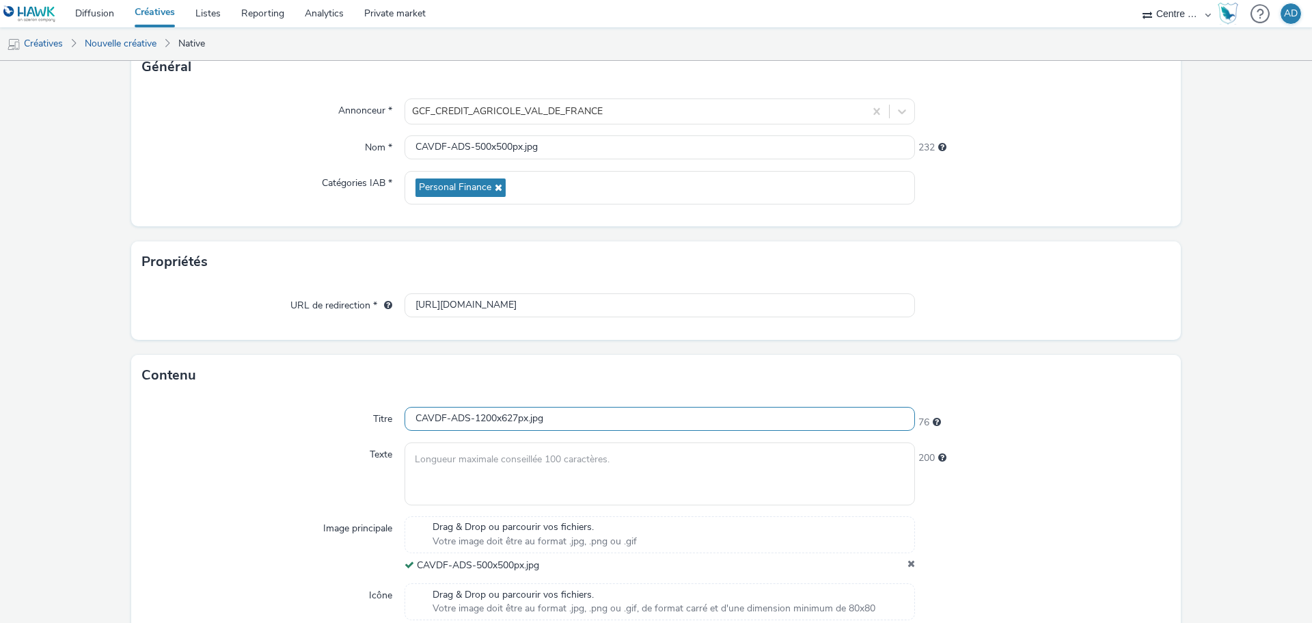
click at [574, 416] on input "CAVDF-ADS-1200x627px.jpg" at bounding box center [660, 419] width 511 height 24
drag, startPoint x: 448, startPoint y: 422, endPoint x: 271, endPoint y: 421, distance: 177.7
click at [271, 421] on div "Titre CAVDF-ADS-1200x627px.jpg 76" at bounding box center [656, 419] width 1028 height 25
paste input "Parrainez un proche"
type input "Parrainez un proche"
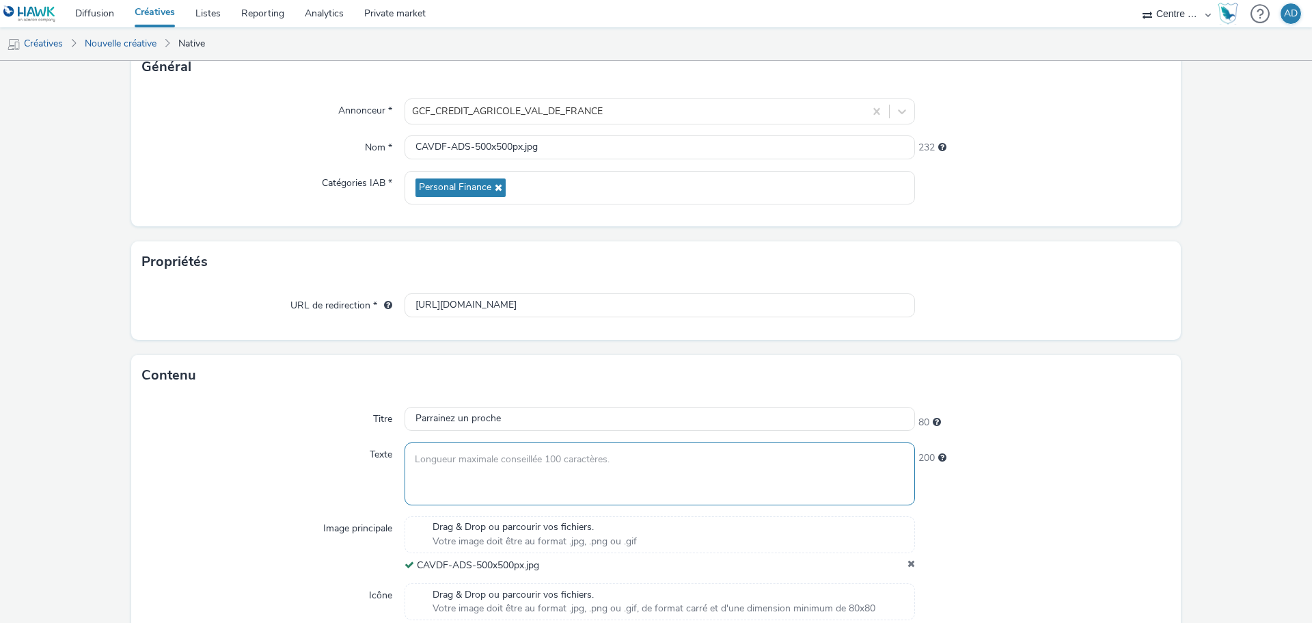
click at [574, 461] on textarea at bounding box center [660, 473] width 511 height 62
paste textarea "Parrainer un proche, le bon plan du moment !"
type textarea "Parrainer un proche, le bon plan du moment !"
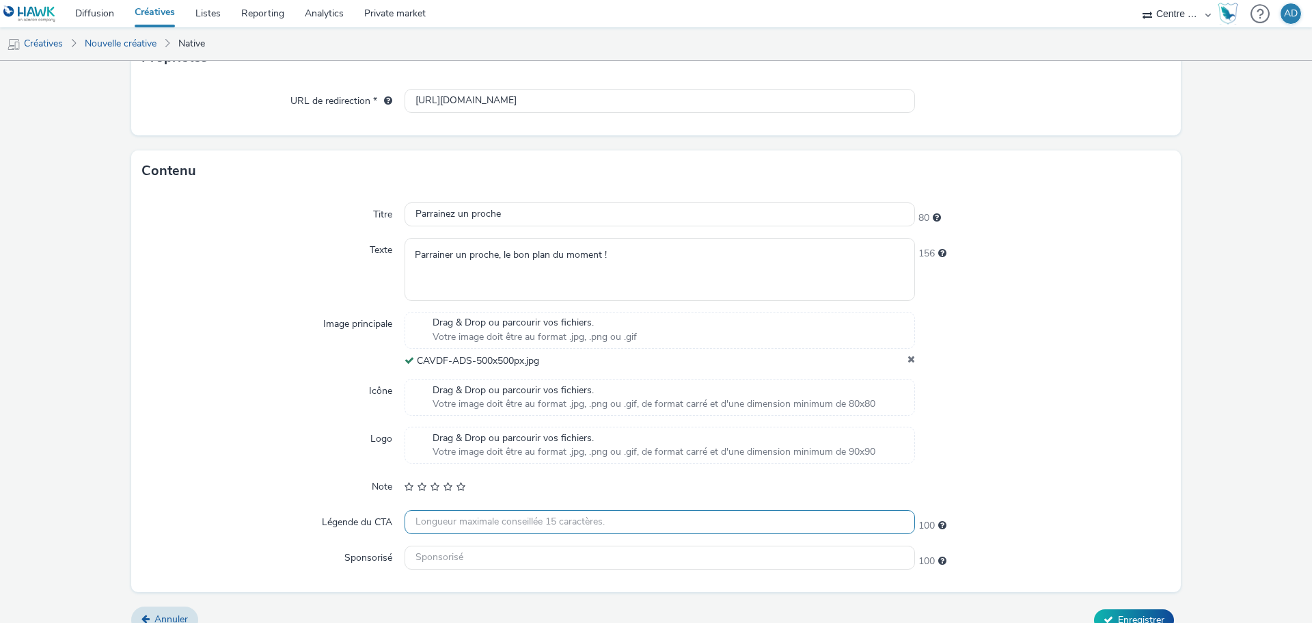
scroll to position [303, 0]
drag, startPoint x: 473, startPoint y: 558, endPoint x: 895, endPoint y: 604, distance: 424.2
click at [473, 558] on input "text" at bounding box center [660, 557] width 511 height 24
paste input "Crédit Agricole"
type input "Crédit Agricole"
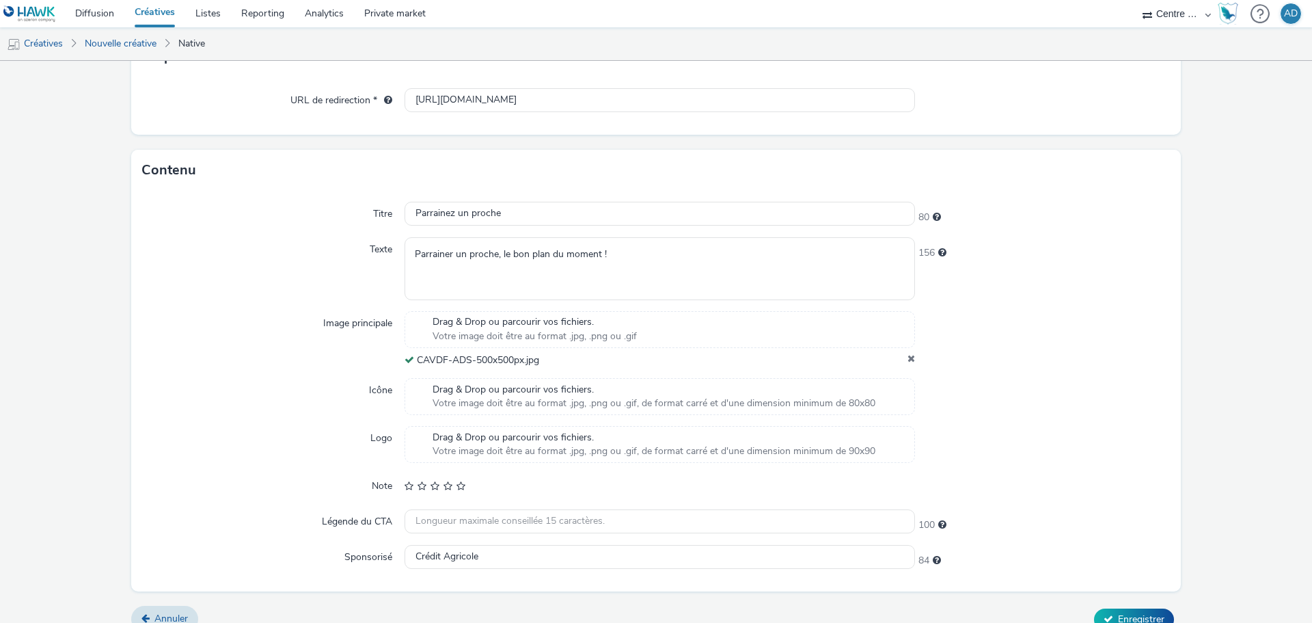
click at [1109, 453] on div at bounding box center [1043, 444] width 256 height 37
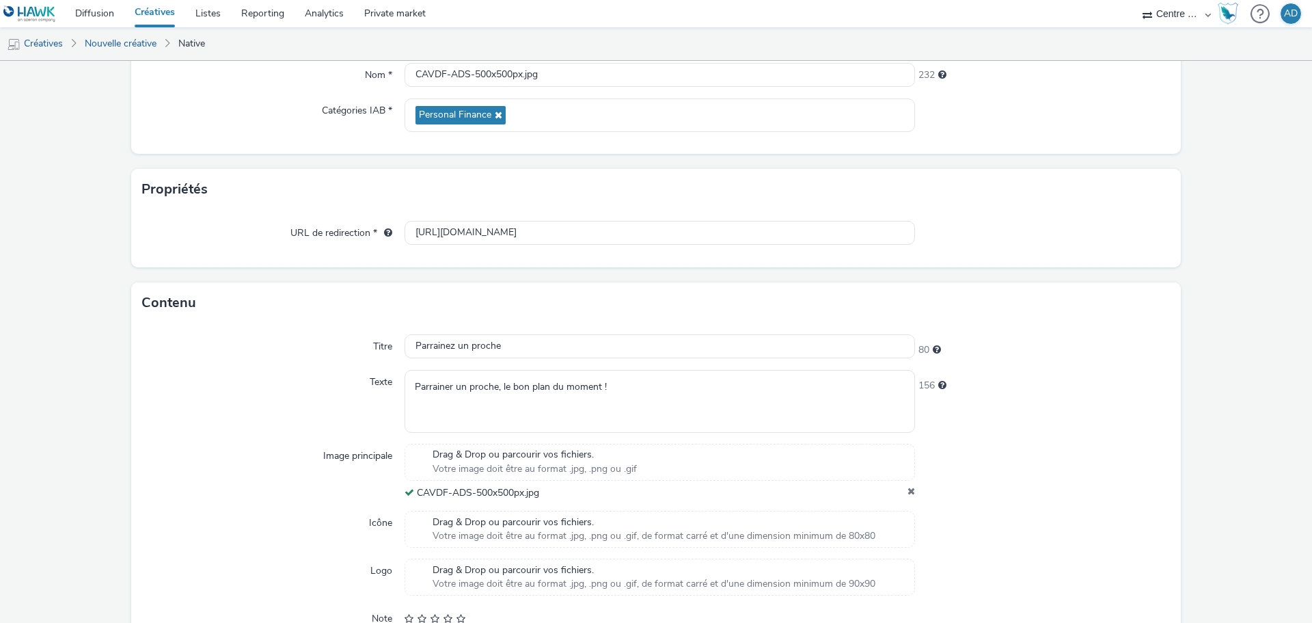
scroll to position [323, 0]
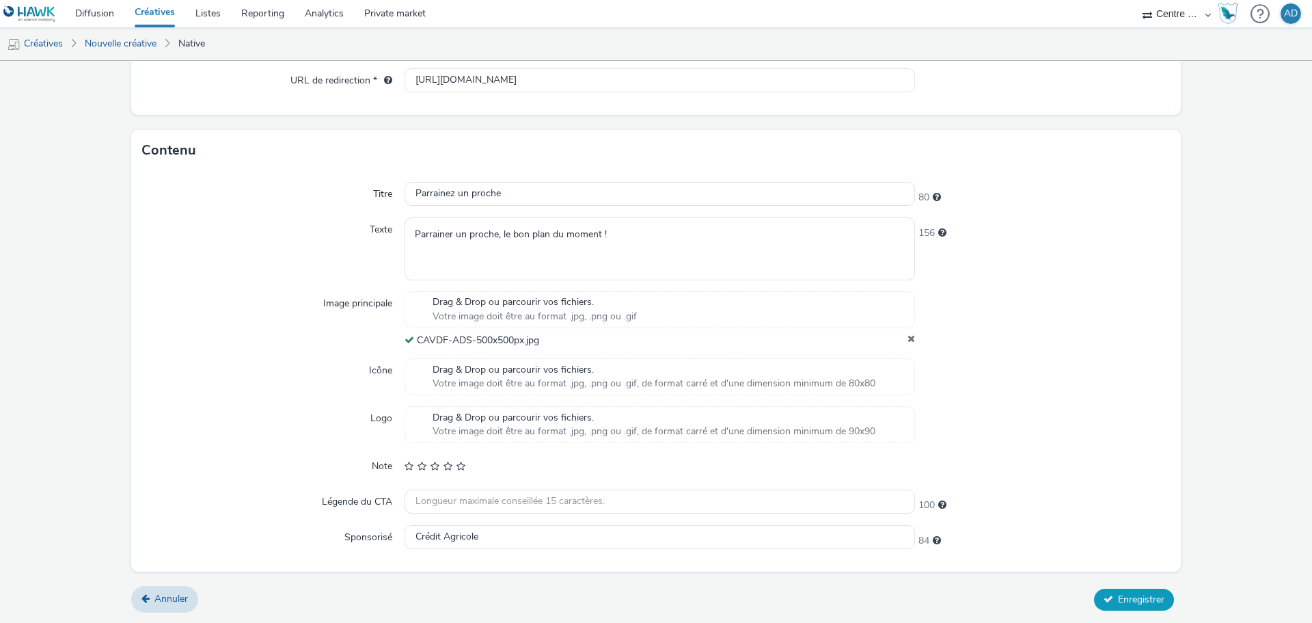
click at [1107, 600] on button "Enregistrer" at bounding box center [1134, 600] width 80 height 22
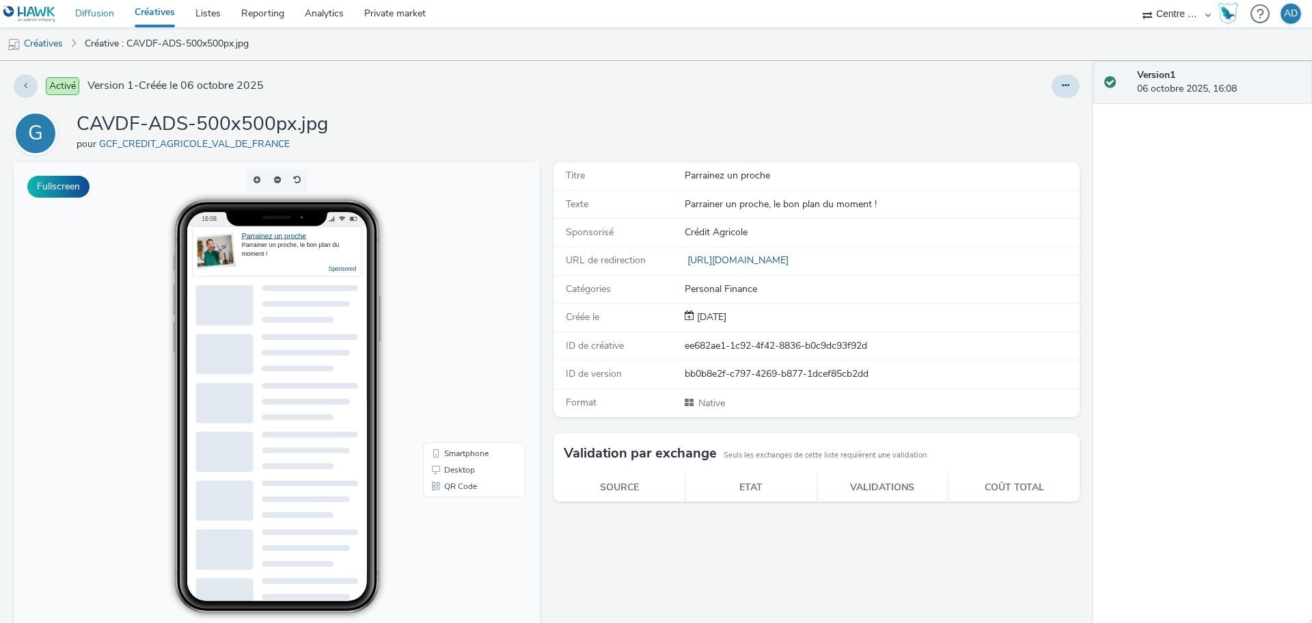
click at [83, 15] on link "Diffusion" at bounding box center [94, 13] width 59 height 27
